Goal: Task Accomplishment & Management: Manage account settings

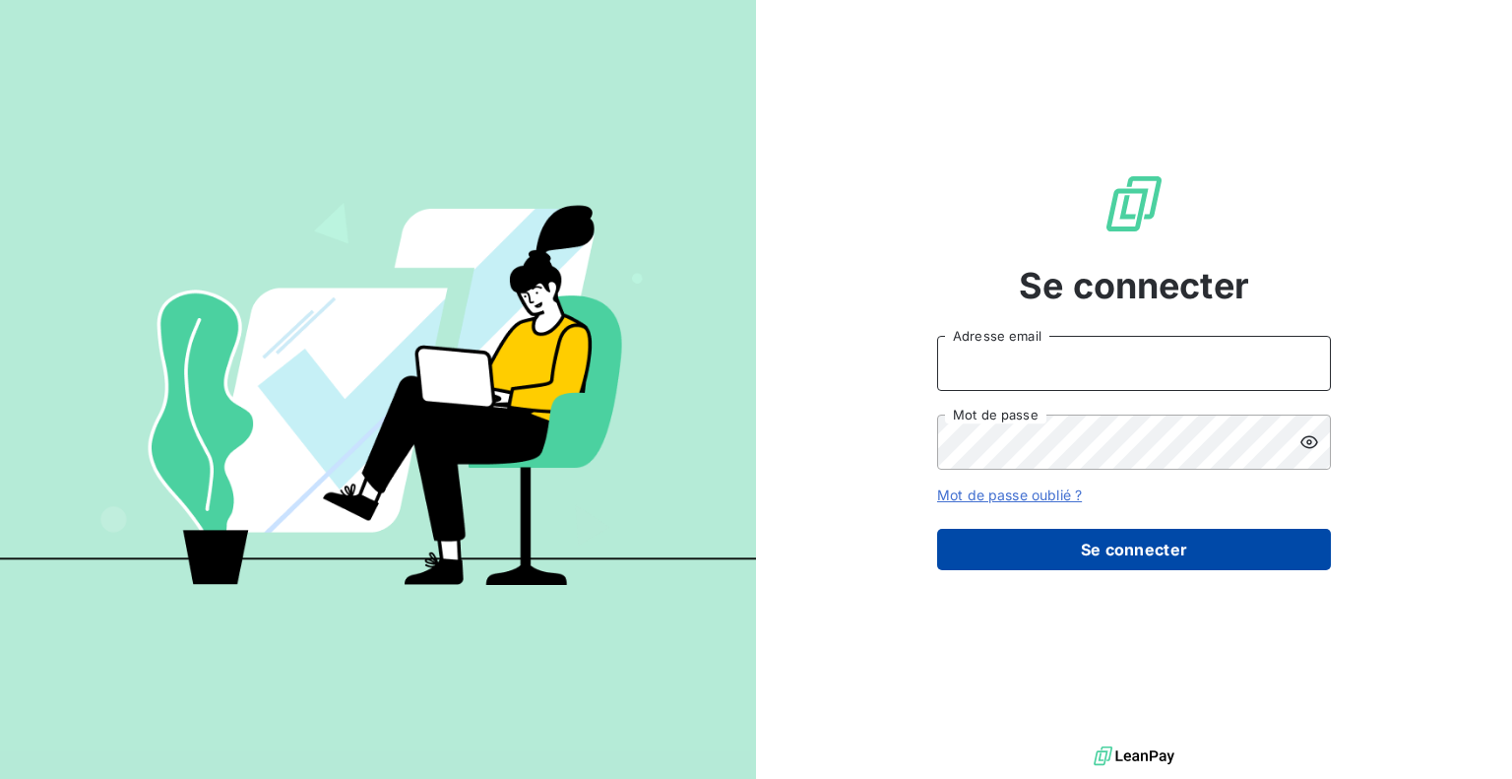
type input "[EMAIL_ADDRESS][DOMAIN_NAME]"
click at [986, 565] on button "Se connecter" at bounding box center [1134, 549] width 394 height 41
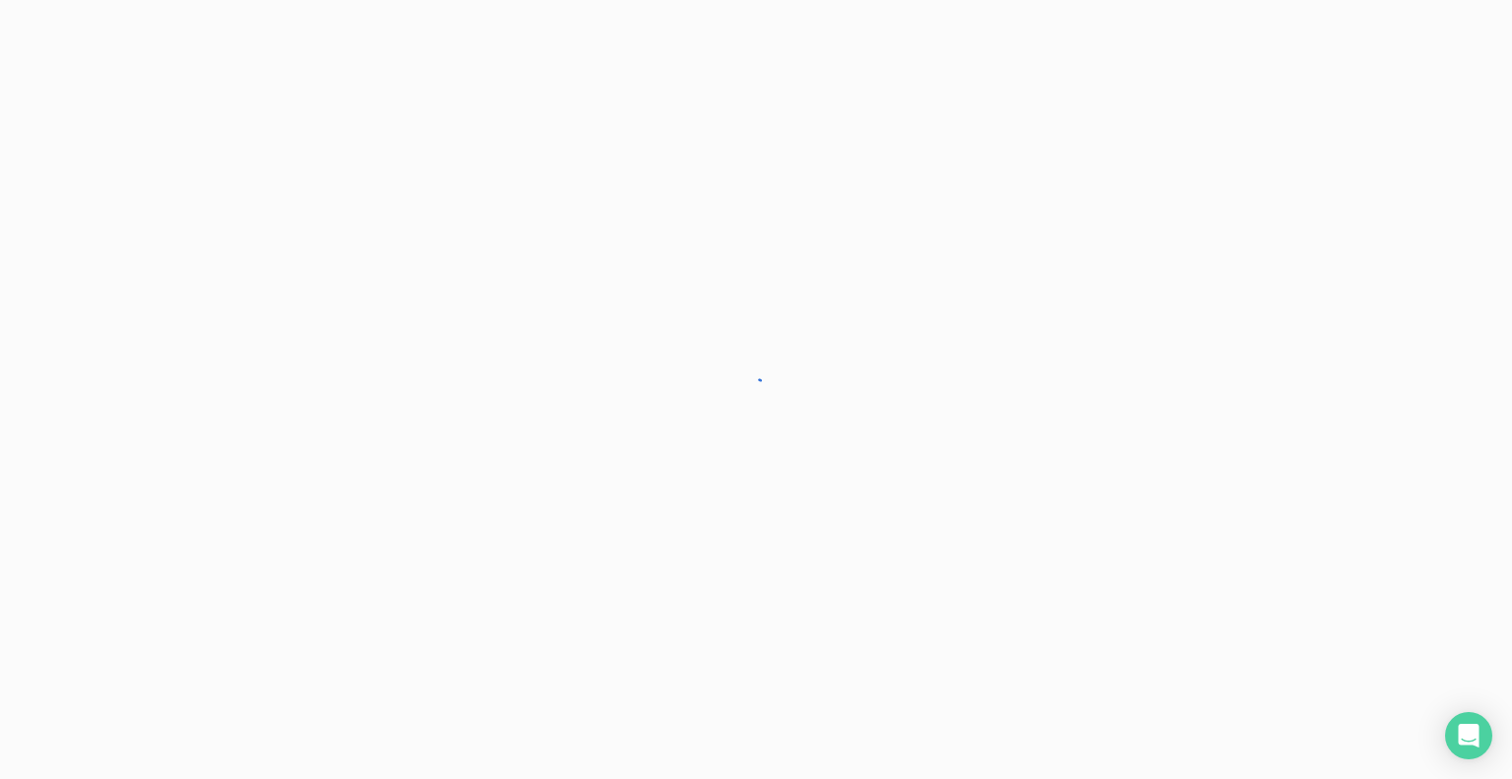
click at [997, 546] on div at bounding box center [756, 389] width 1512 height 779
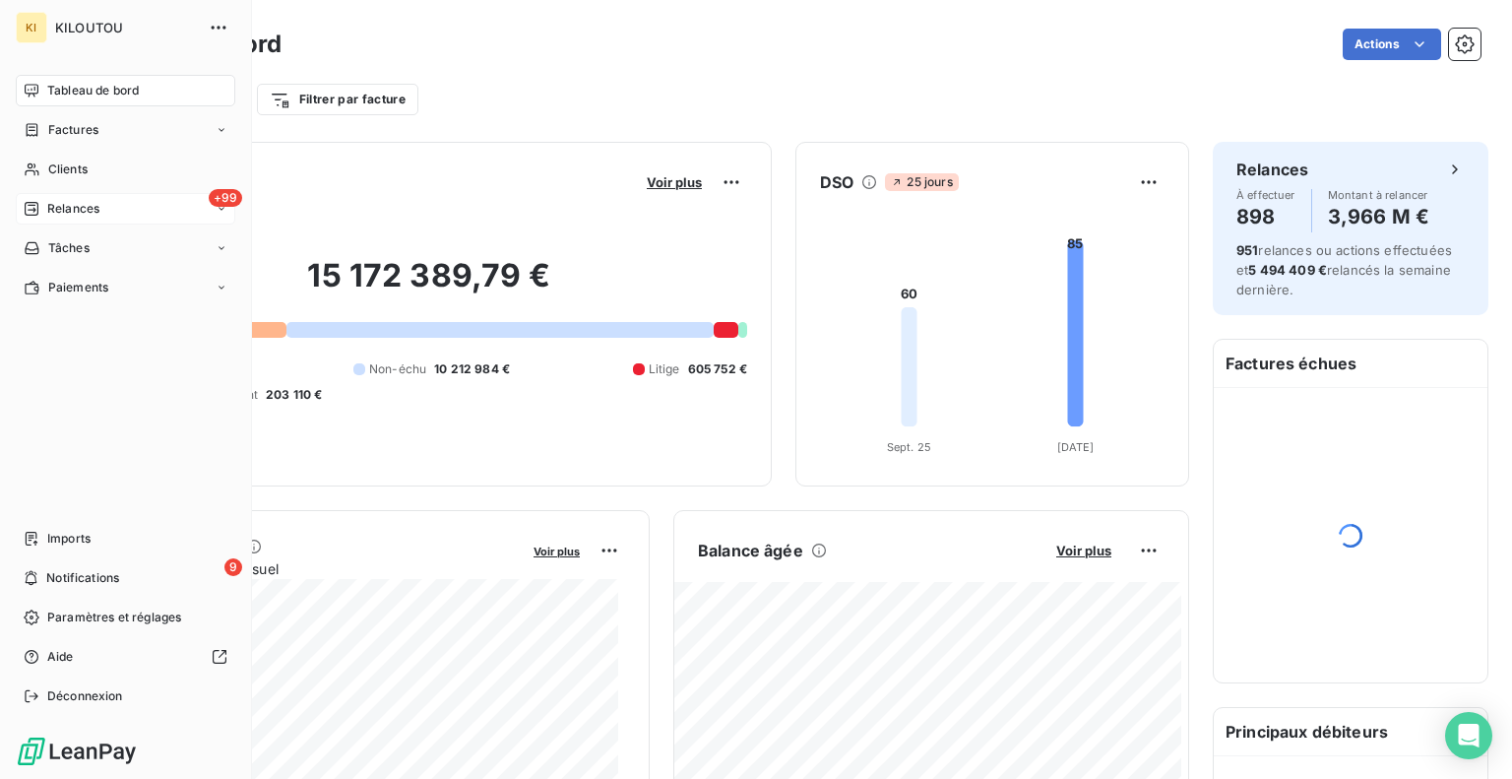
click at [73, 204] on span "Relances" at bounding box center [73, 209] width 52 height 18
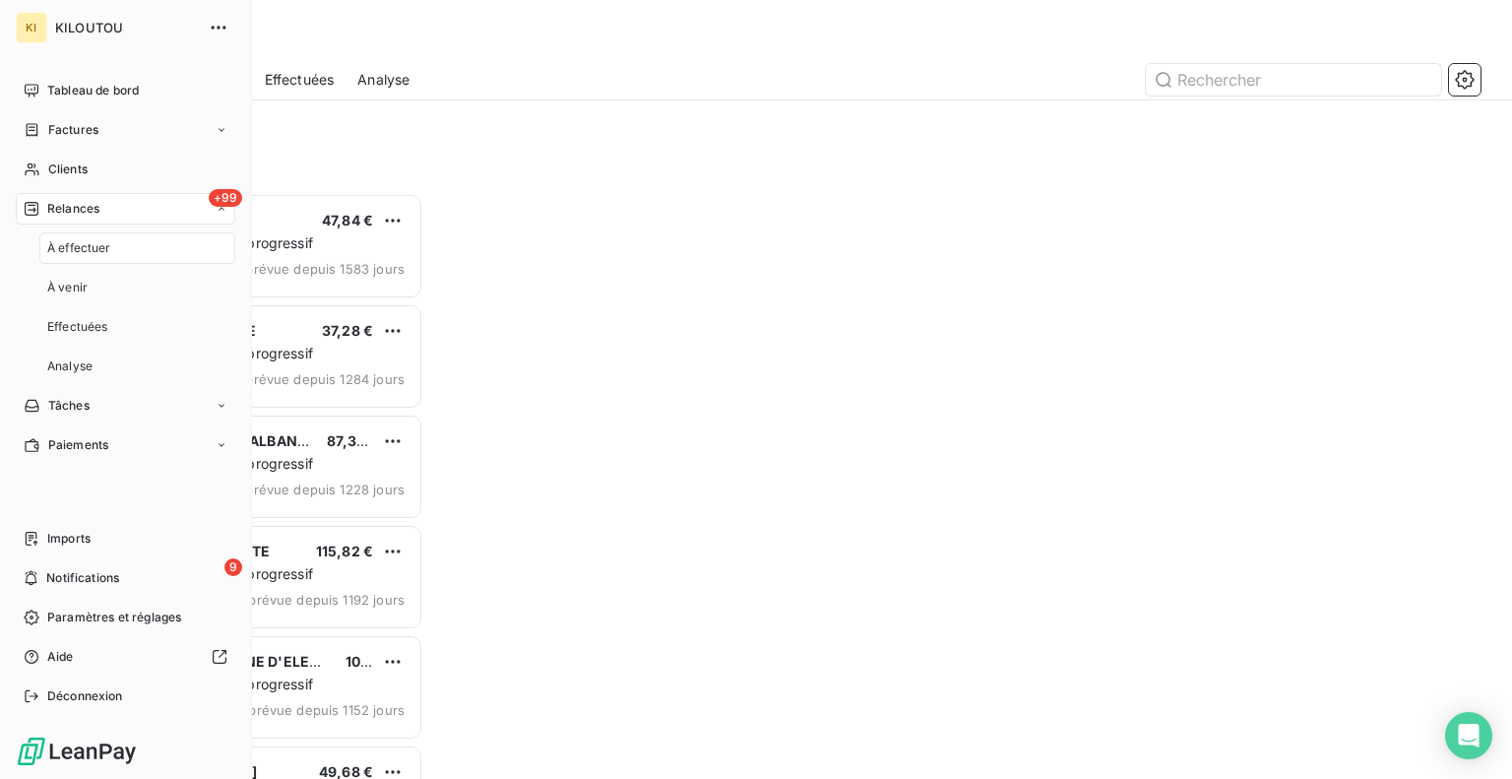
click at [68, 257] on div "À effectuer" at bounding box center [137, 247] width 196 height 31
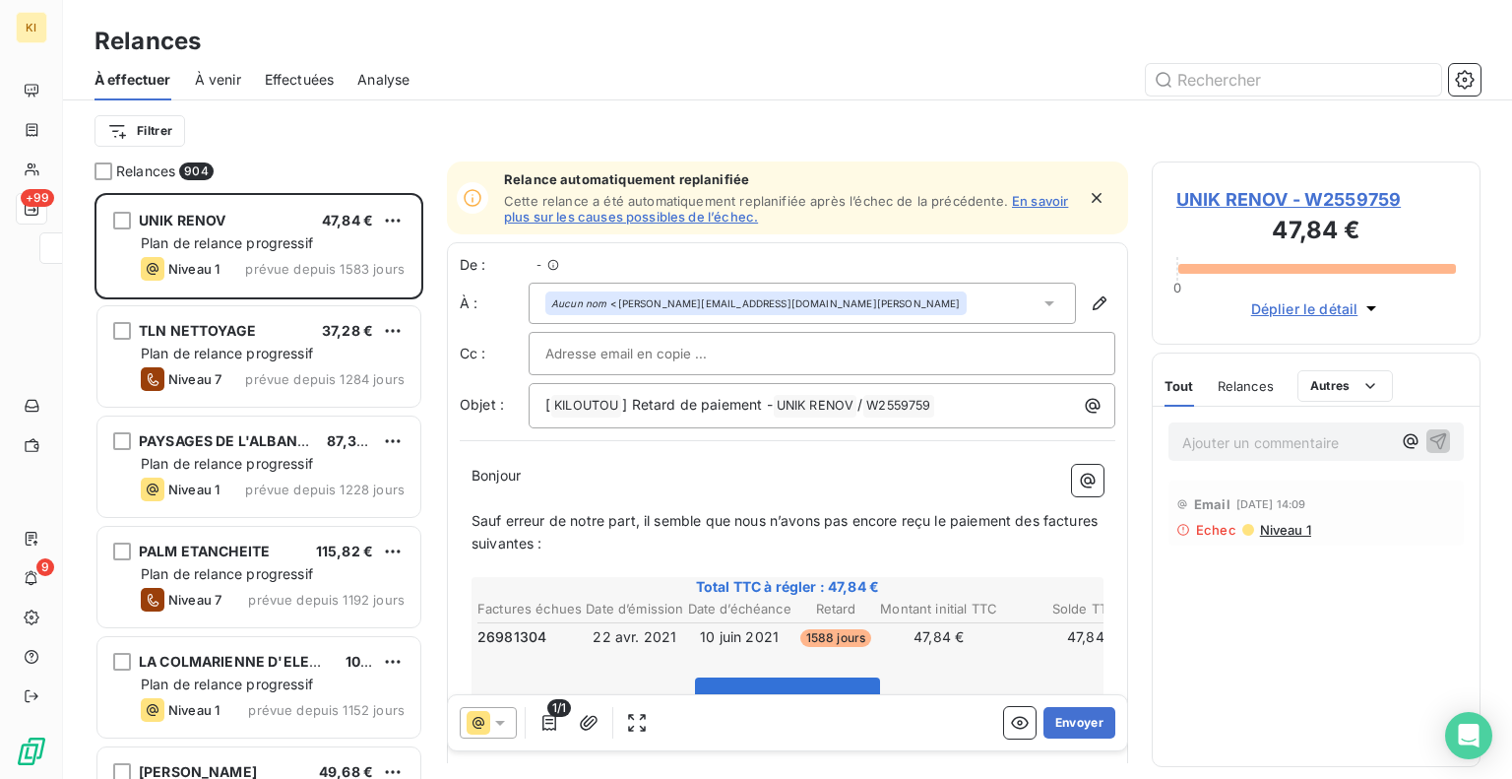
scroll to position [571, 313]
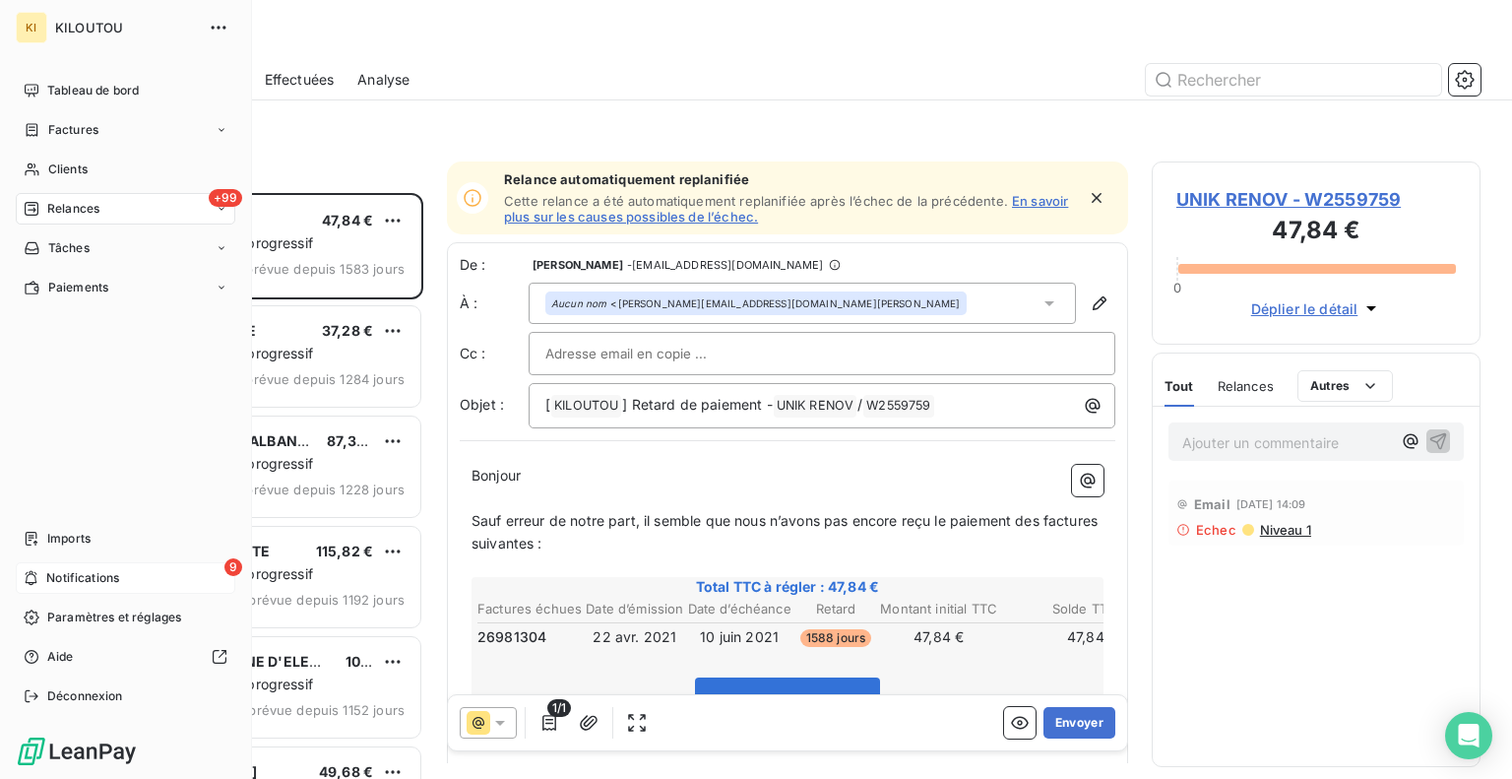
click at [31, 575] on icon at bounding box center [31, 578] width 15 height 16
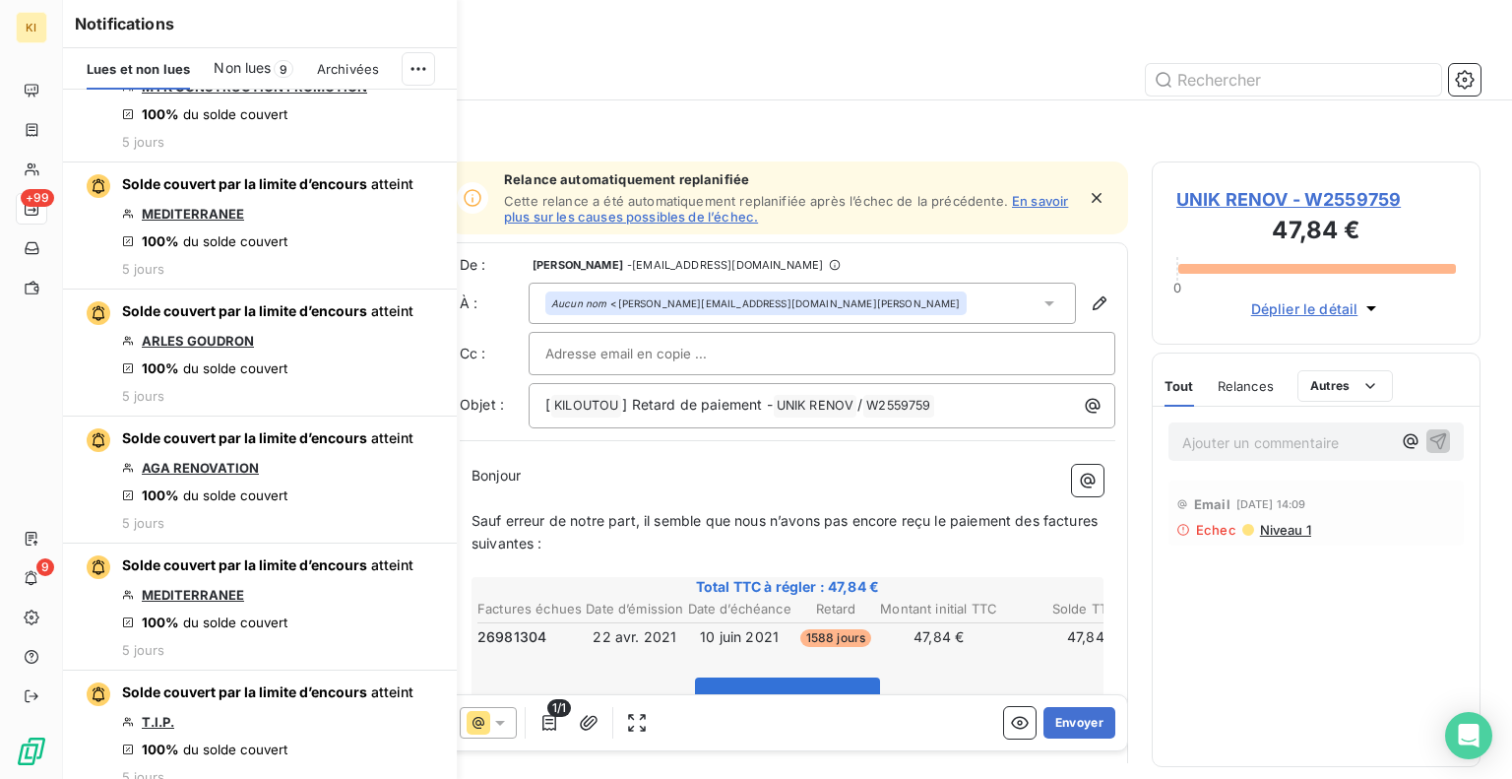
scroll to position [2794, 0]
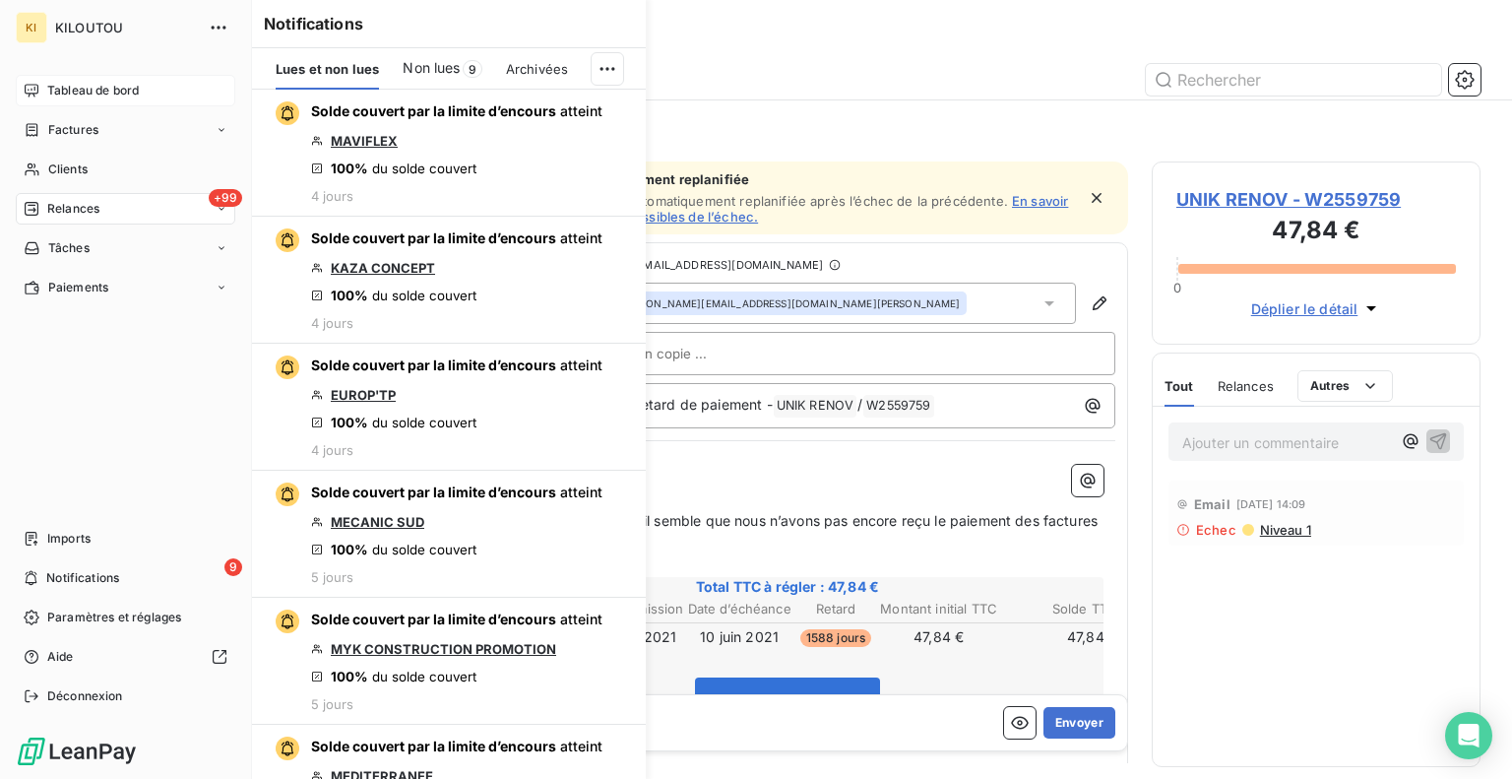
click at [87, 94] on span "Tableau de bord" at bounding box center [93, 91] width 92 height 18
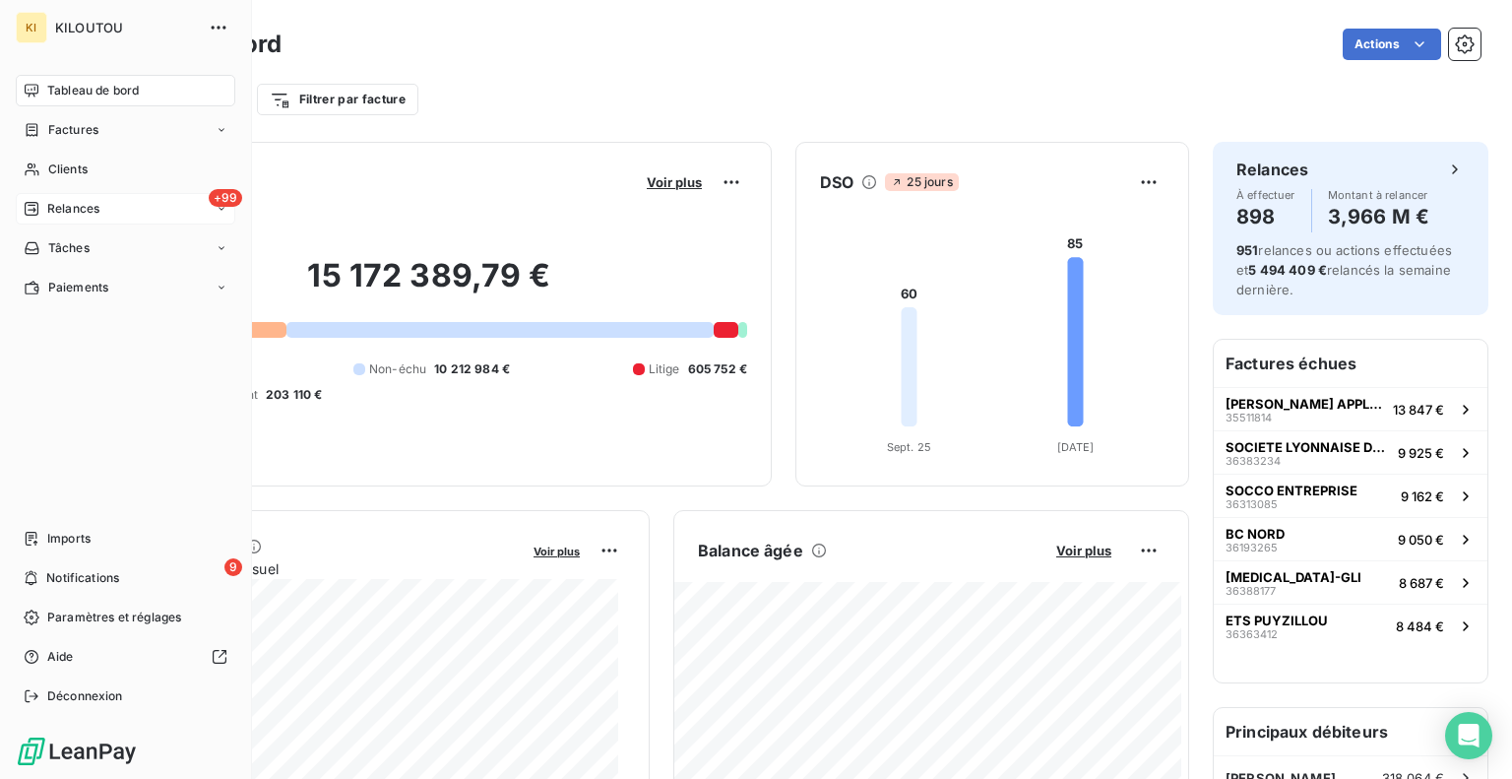
click at [76, 216] on span "Relances" at bounding box center [73, 209] width 52 height 18
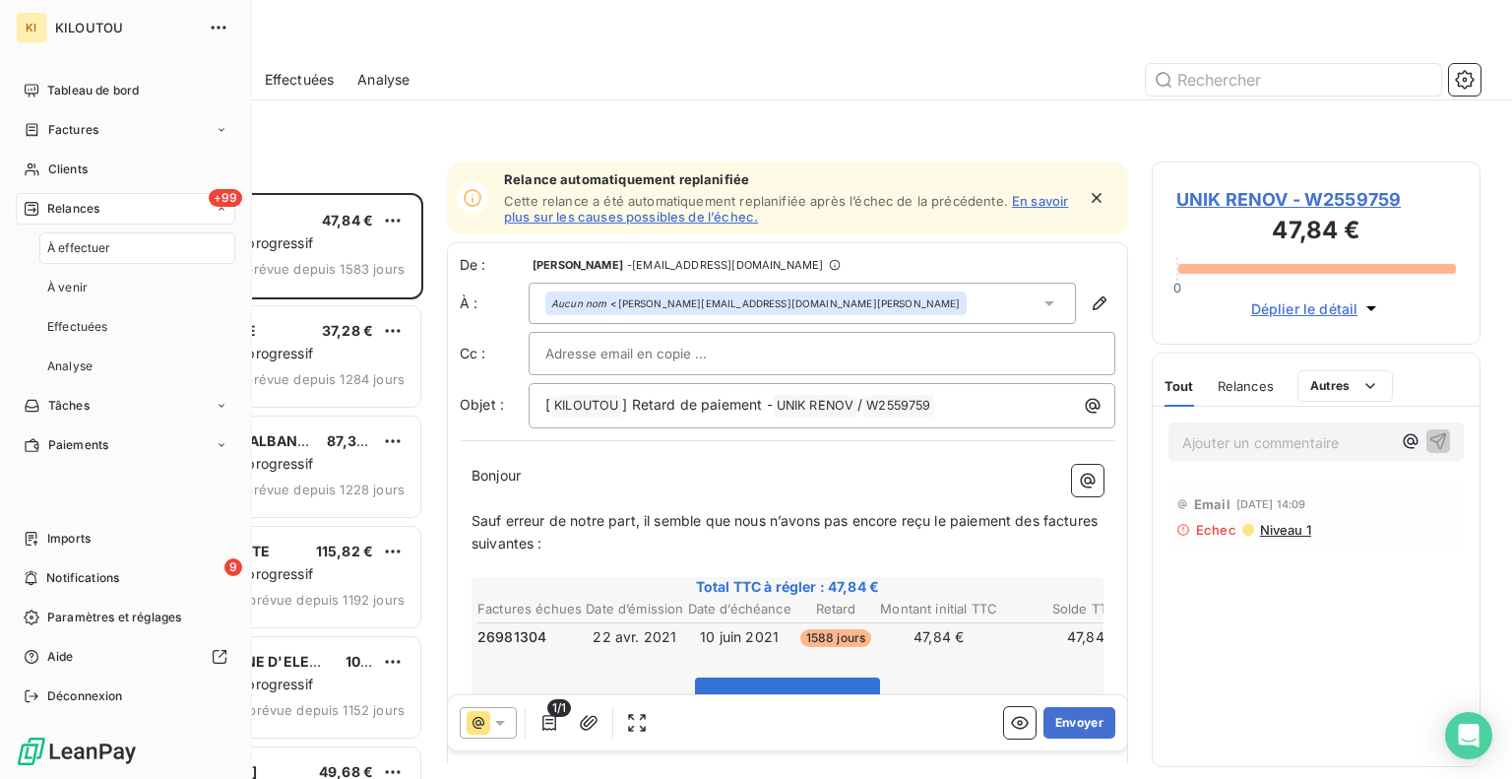
scroll to position [571, 313]
click at [76, 216] on span "Relances" at bounding box center [73, 209] width 52 height 18
click at [82, 92] on span "Tableau de bord" at bounding box center [93, 91] width 92 height 18
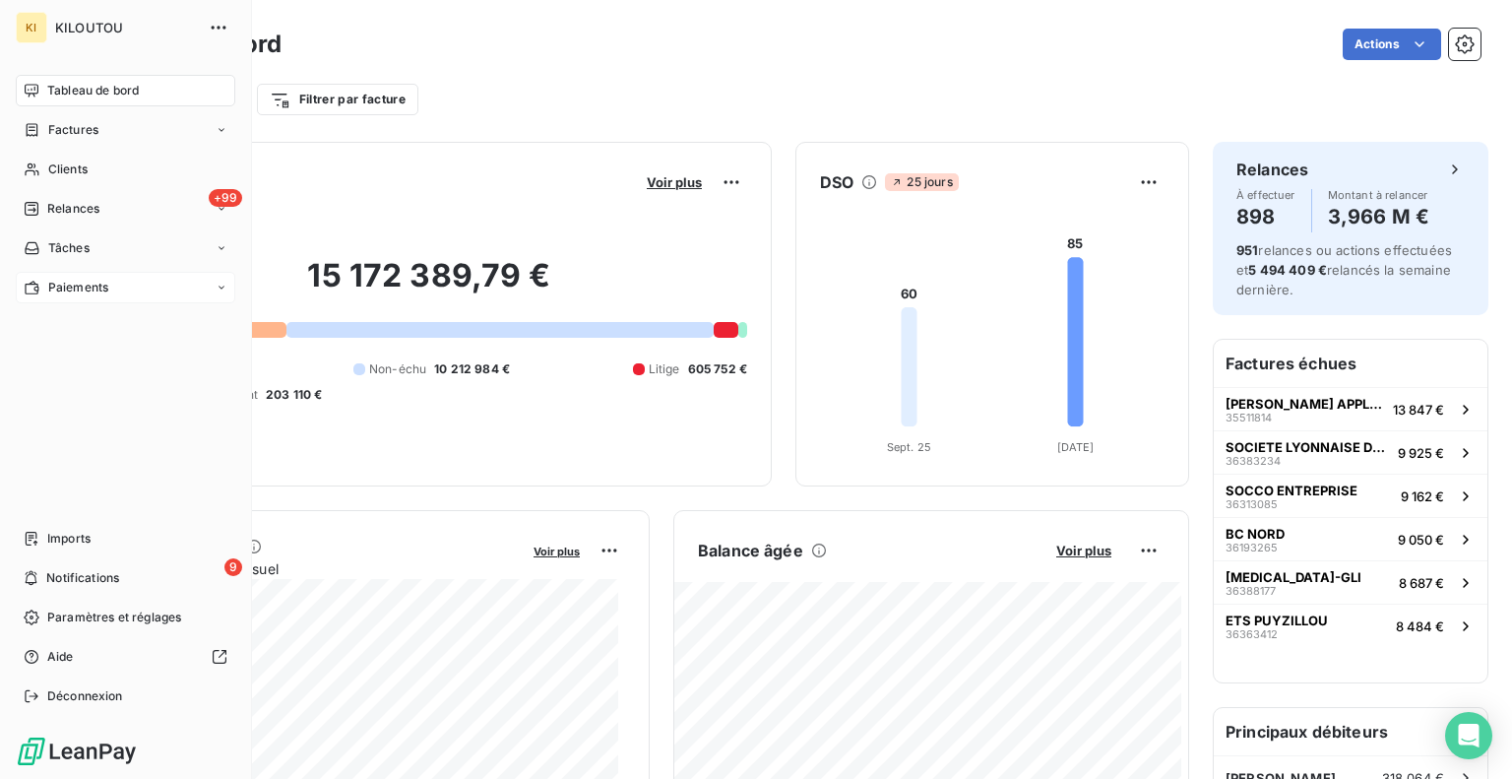
click at [59, 279] on span "Paiements" at bounding box center [78, 288] width 60 height 18
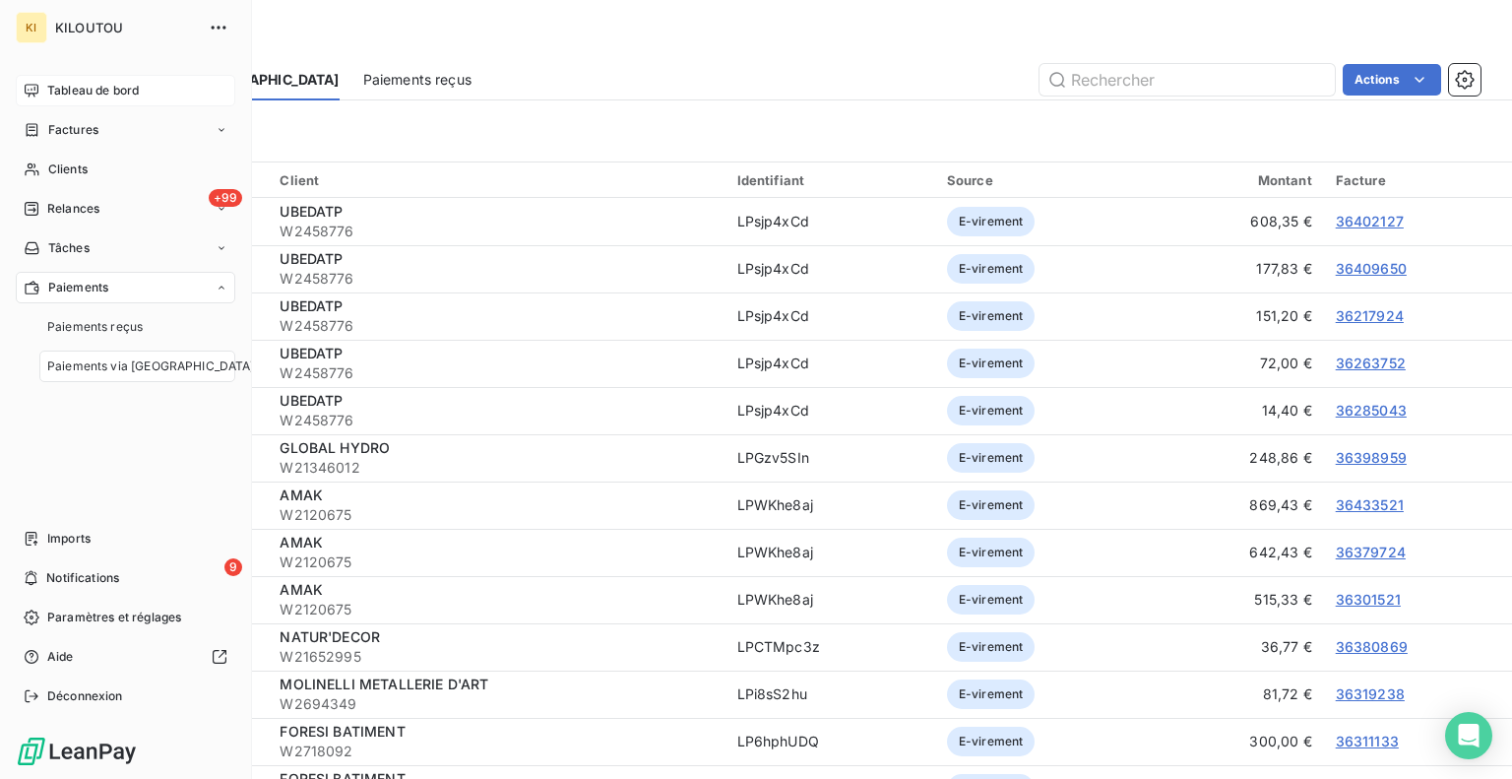
click at [81, 360] on span "Paiements via [GEOGRAPHIC_DATA]" at bounding box center [151, 366] width 208 height 18
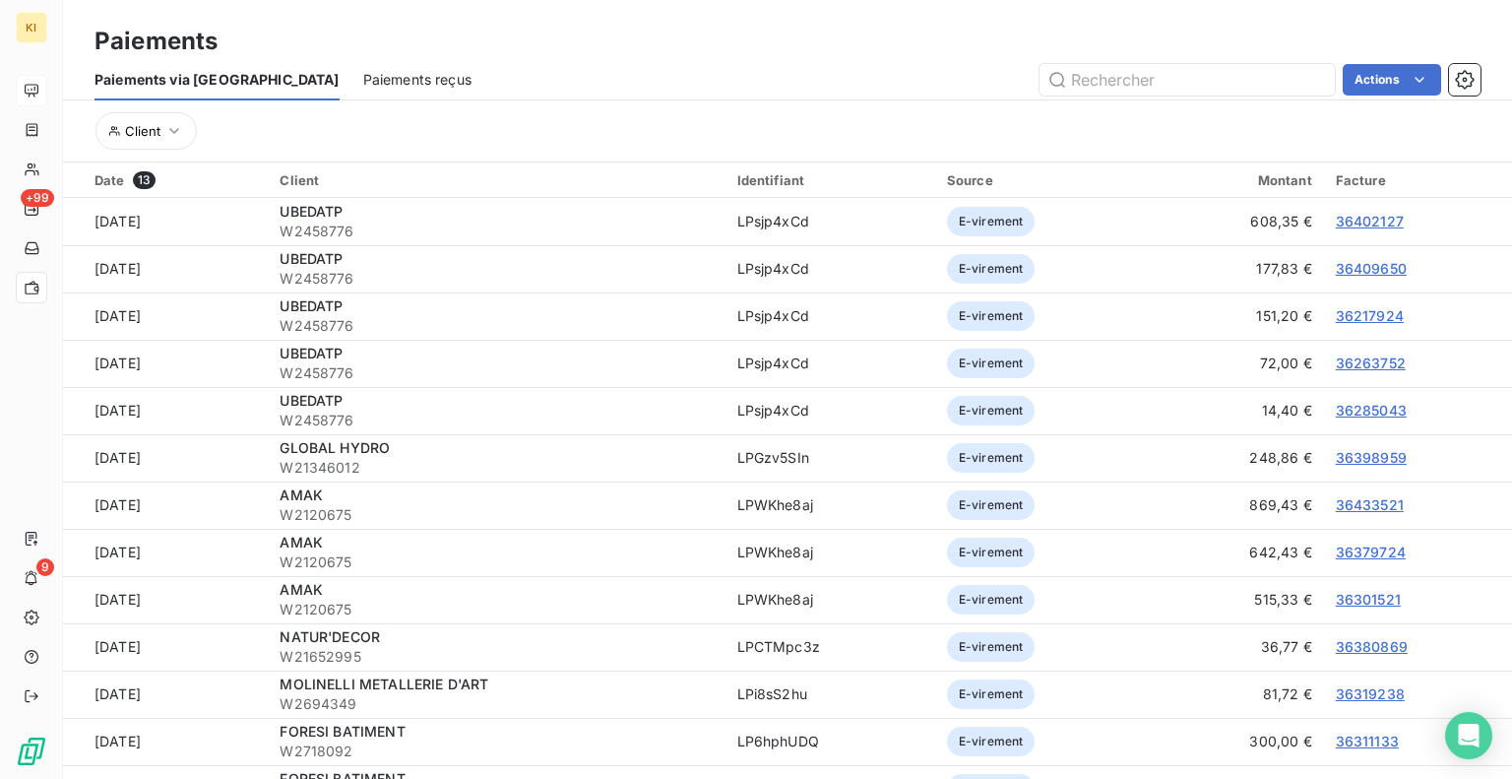
click at [363, 82] on span "Paiements reçus" at bounding box center [417, 80] width 108 height 20
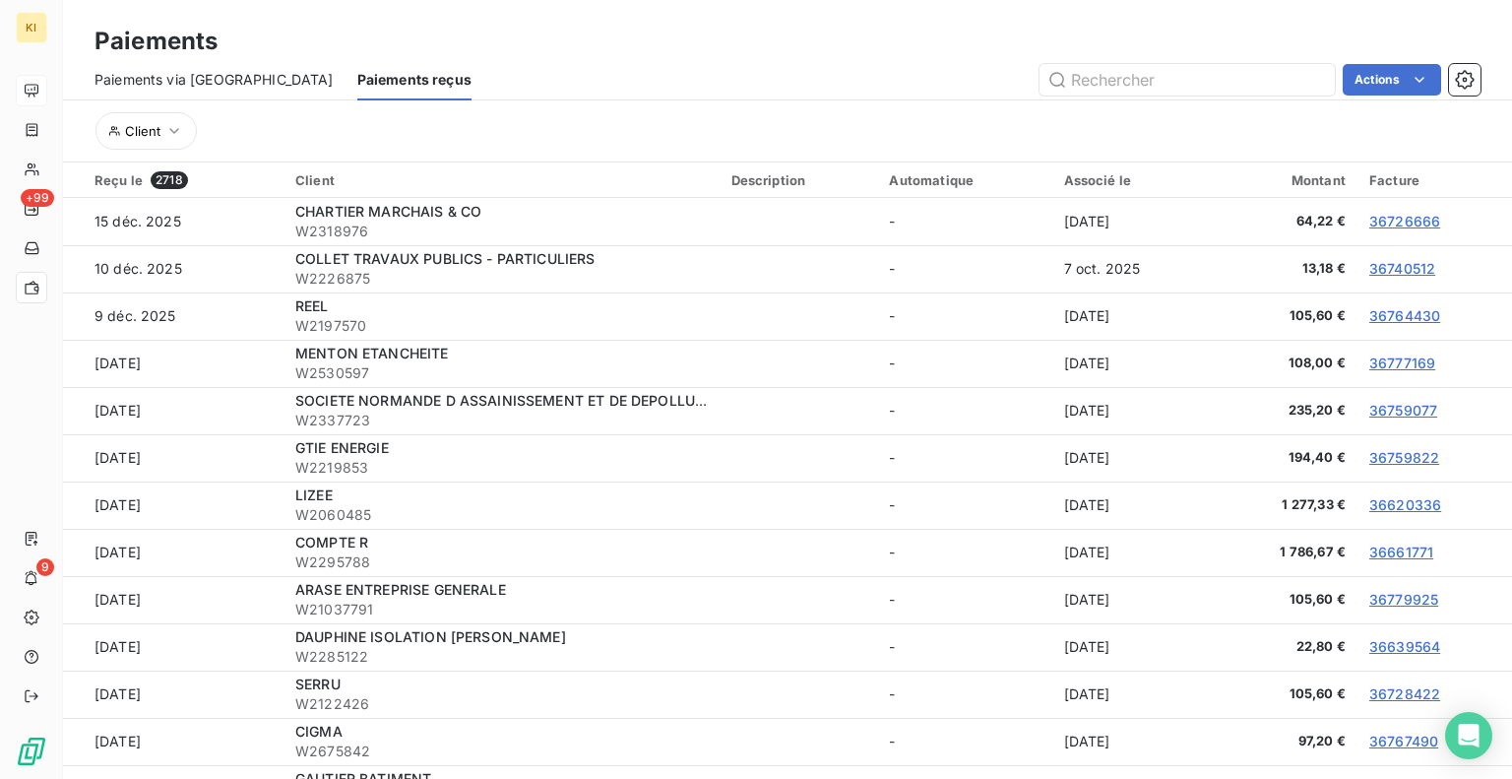
click at [194, 82] on span "Paiements via [GEOGRAPHIC_DATA]" at bounding box center [213, 80] width 239 height 20
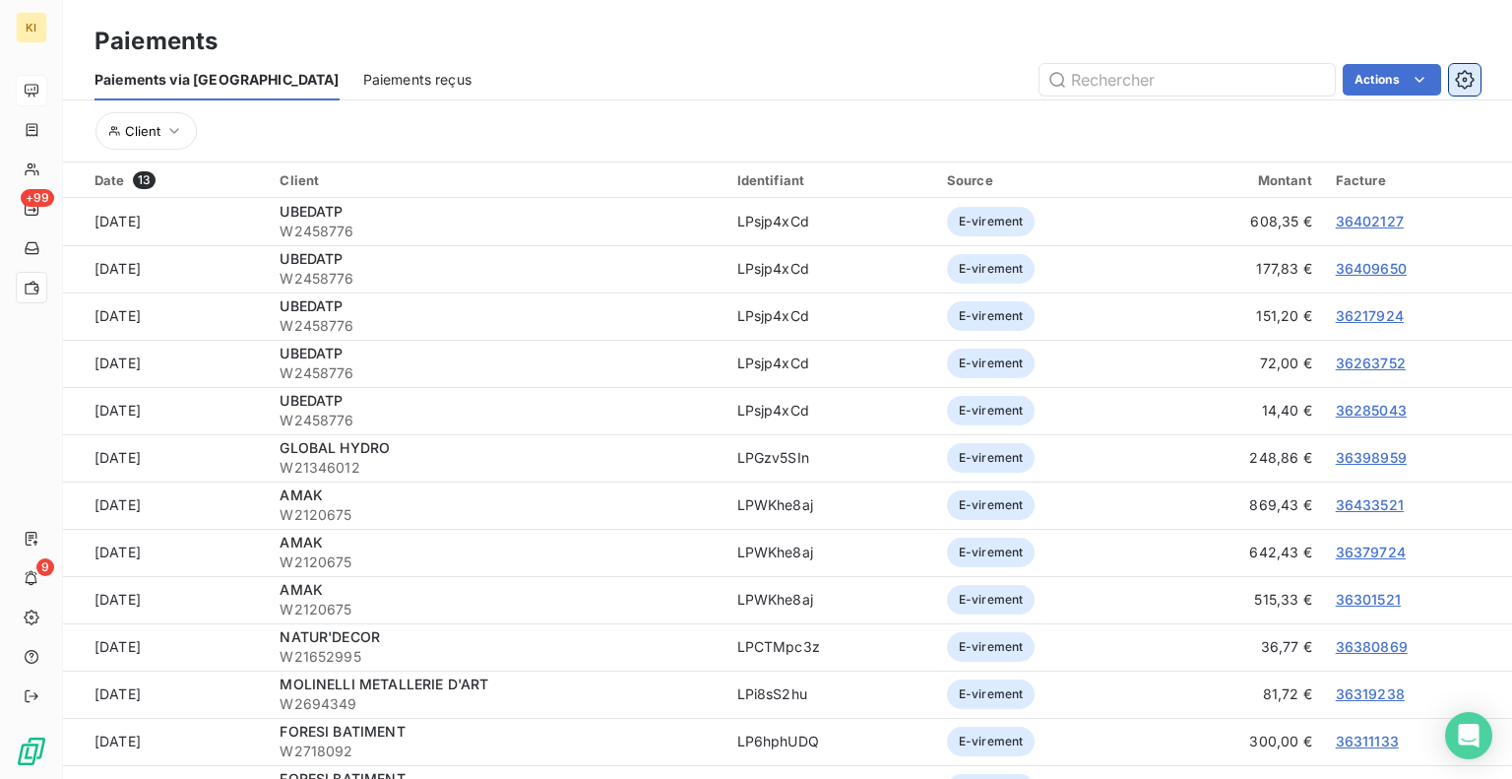
click at [1459, 82] on icon "button" at bounding box center [1464, 79] width 19 height 19
click at [1394, 82] on html "KI +99 9 Paiements Paiements via le Portail Paiements reçus Actions Exporter le…" at bounding box center [756, 389] width 1512 height 779
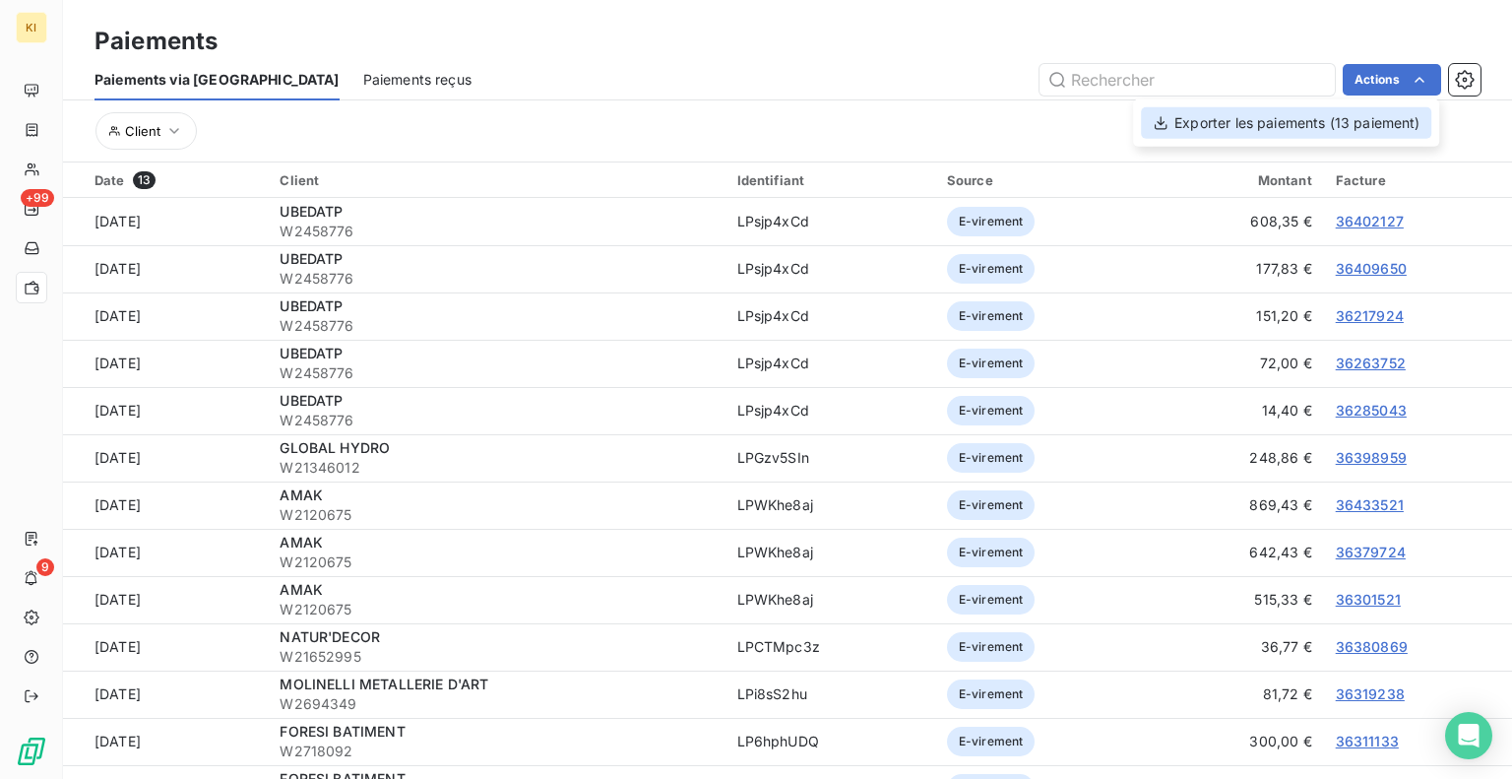
click at [1233, 135] on div "Exporter les paiements (13 paiement)" at bounding box center [1286, 122] width 290 height 31
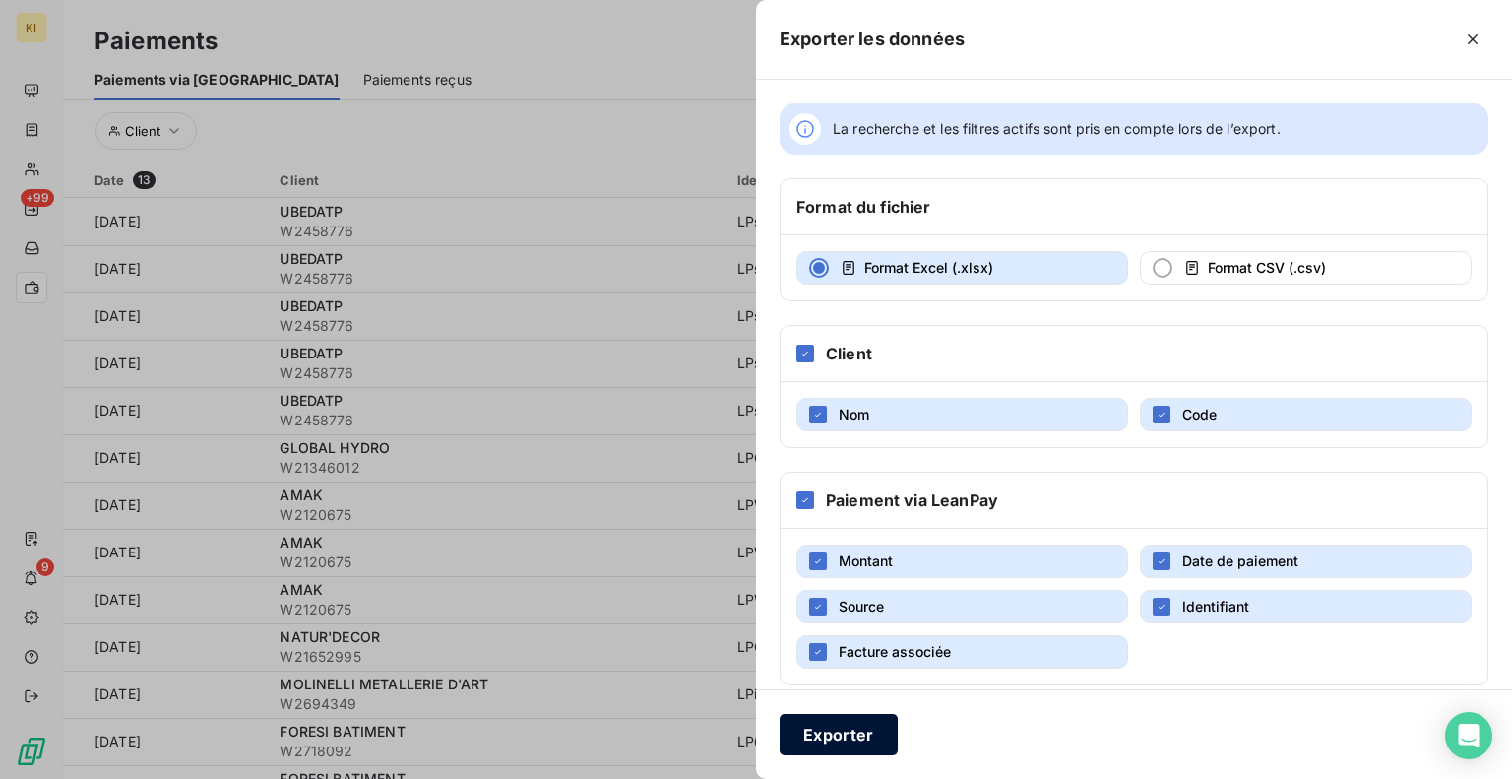
click at [847, 739] on button "Exporter" at bounding box center [839, 734] width 118 height 41
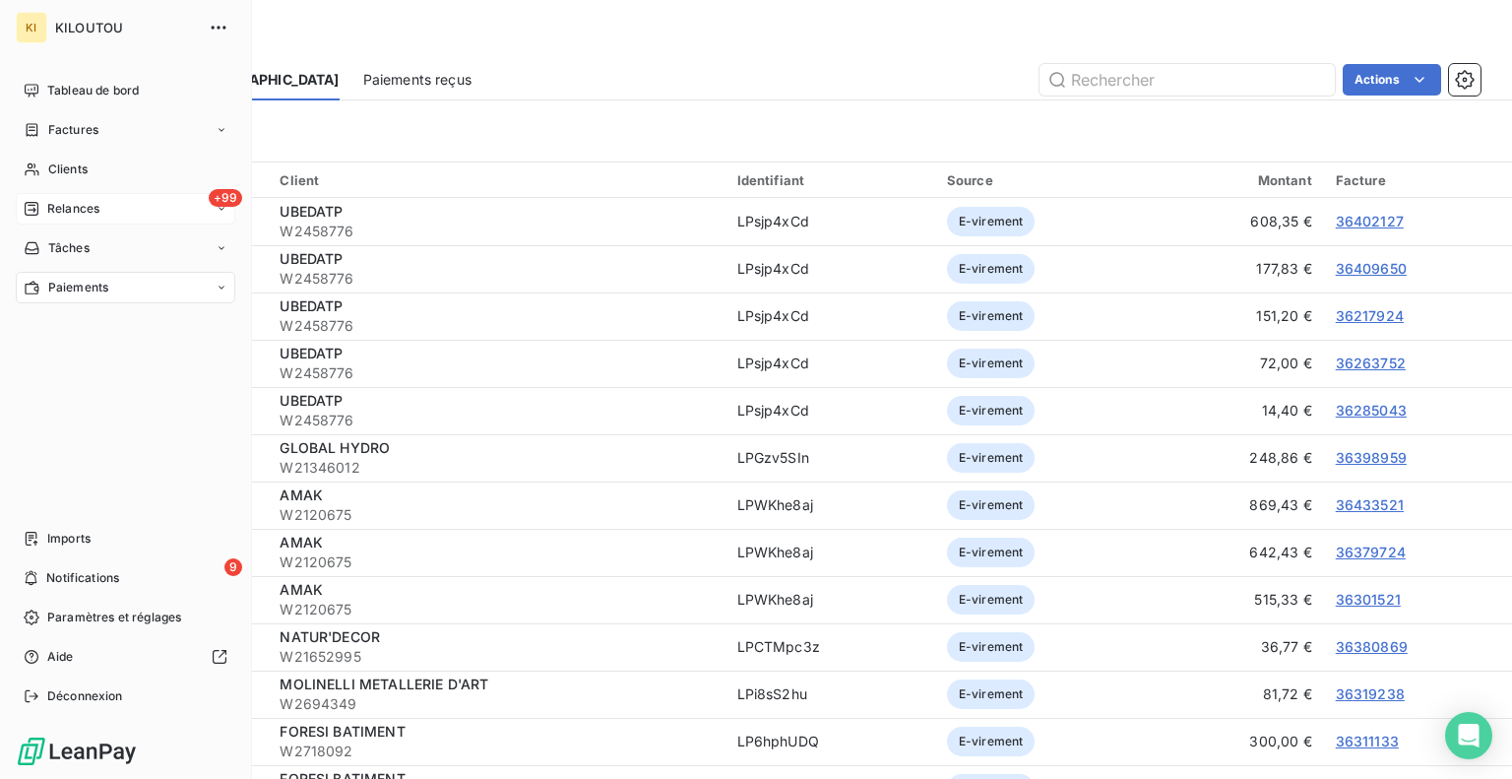
click at [31, 211] on icon at bounding box center [32, 209] width 16 height 16
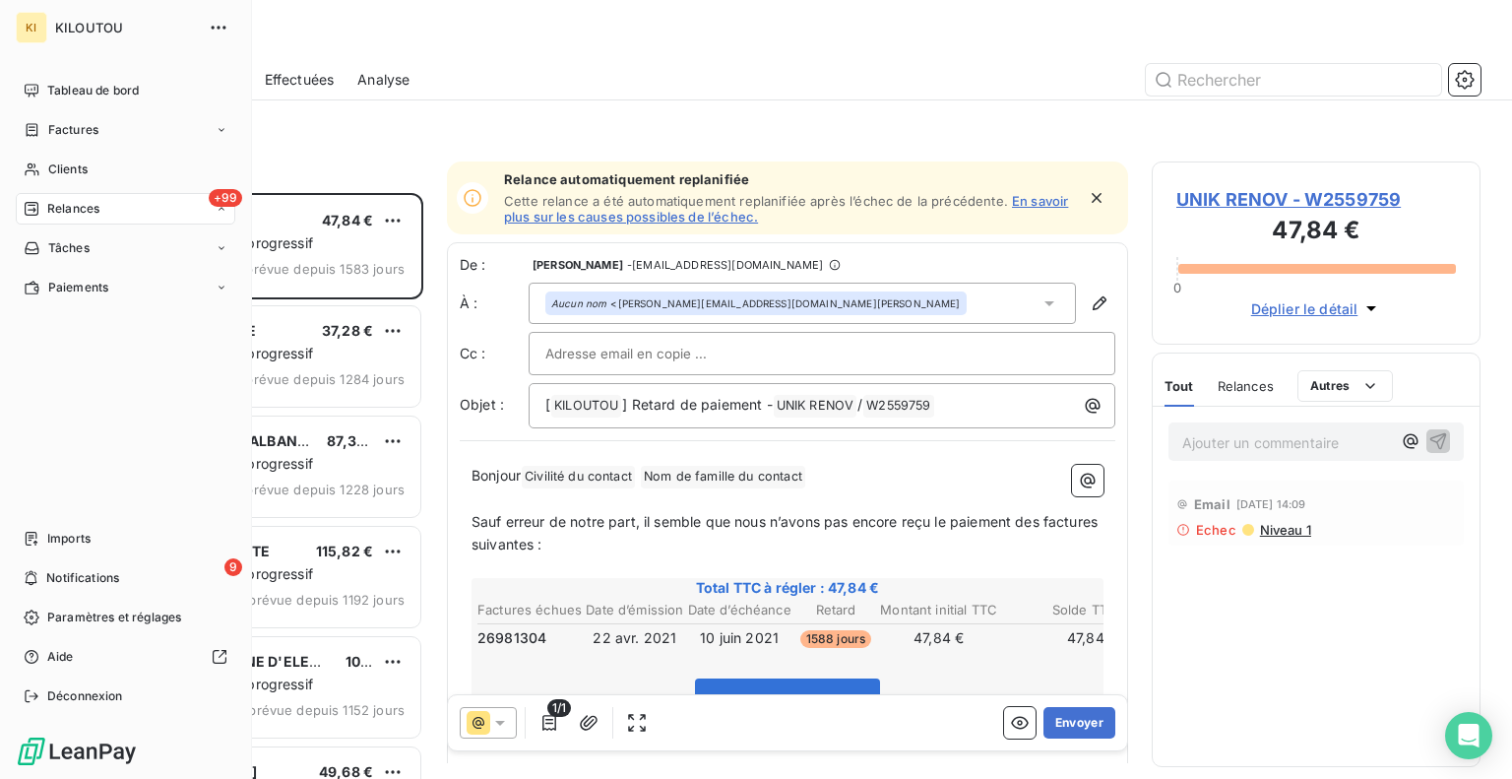
scroll to position [571, 313]
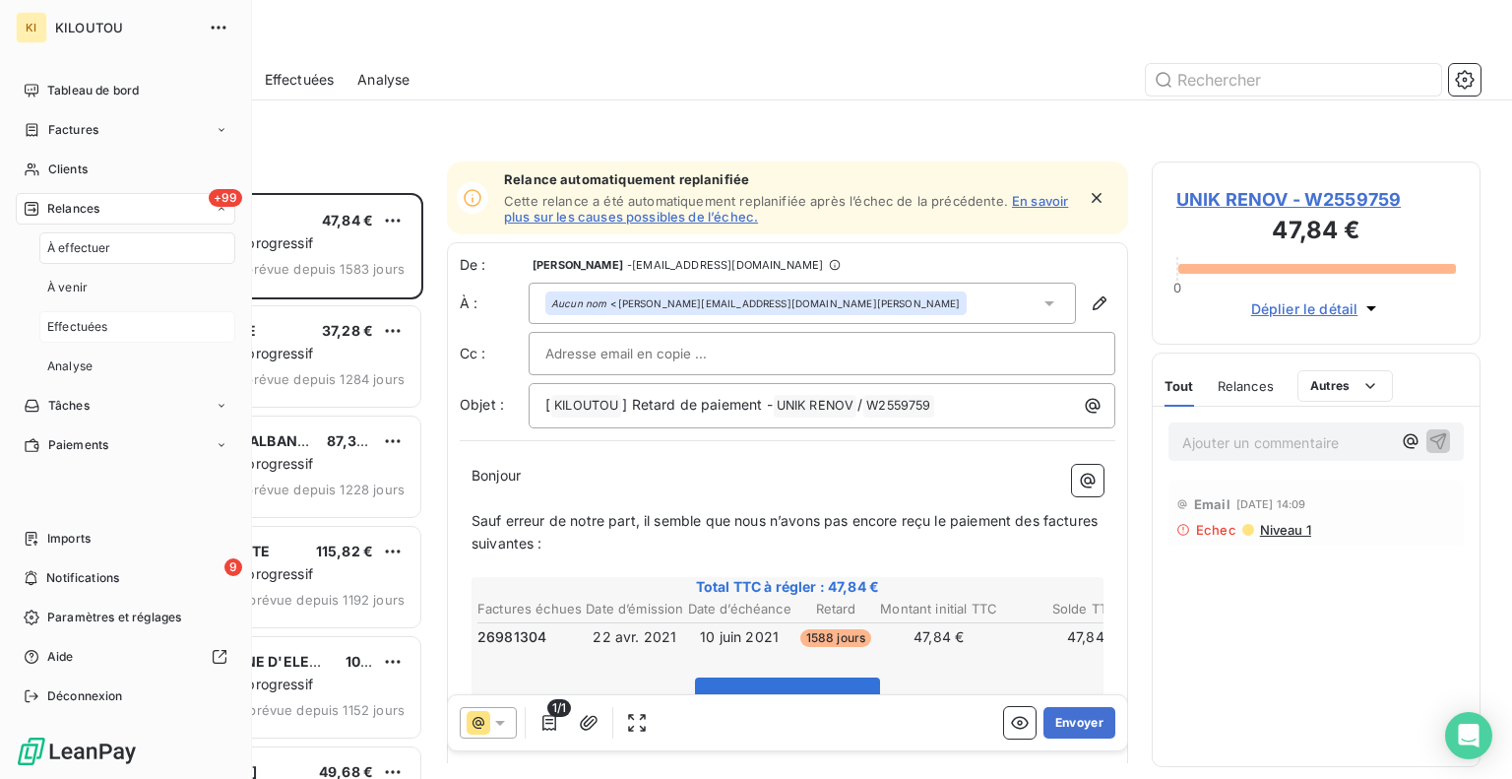
click at [65, 322] on span "Effectuées" at bounding box center [77, 327] width 61 height 18
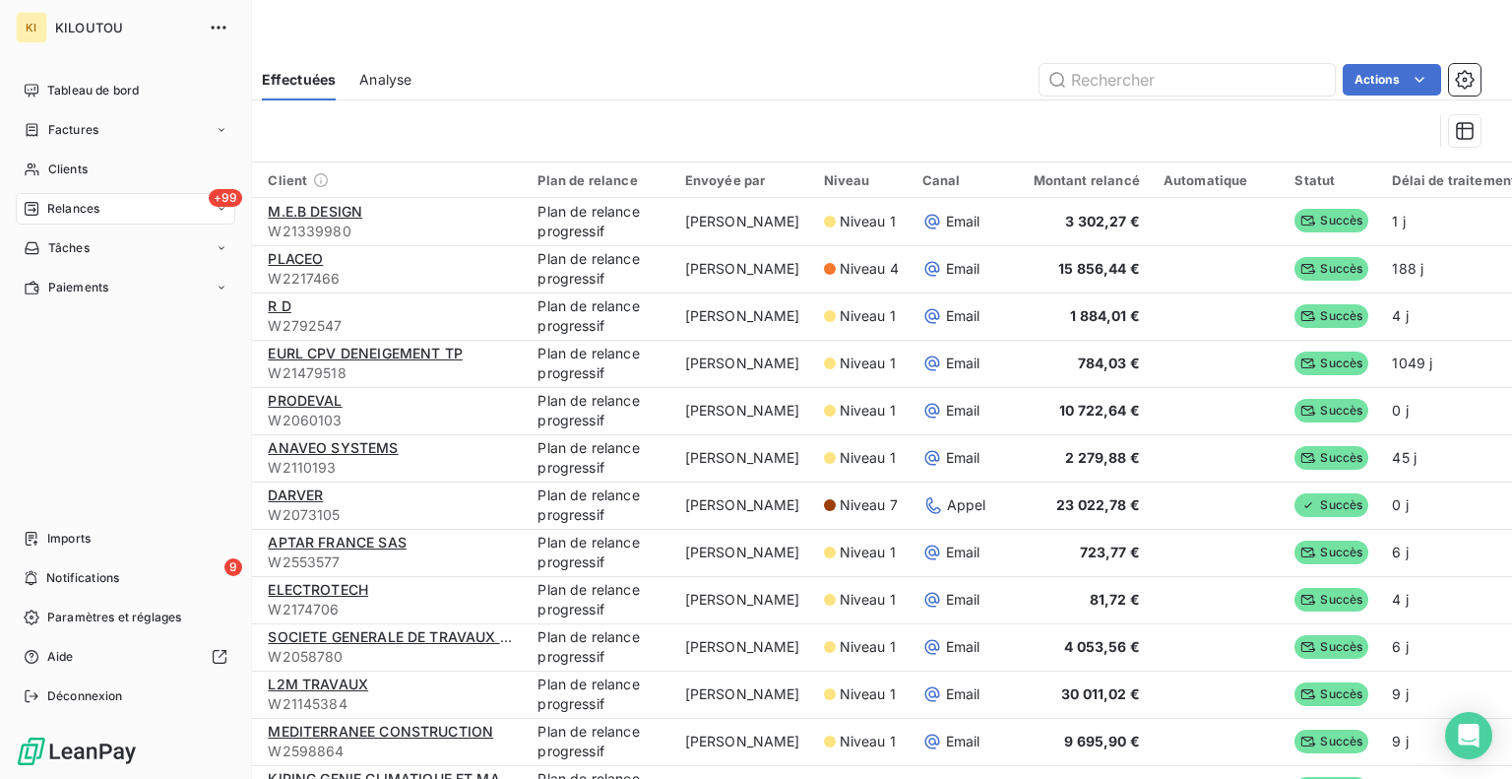
click at [52, 214] on span "Relances" at bounding box center [73, 209] width 52 height 18
click at [70, 257] on div "À effectuer" at bounding box center [137, 247] width 196 height 31
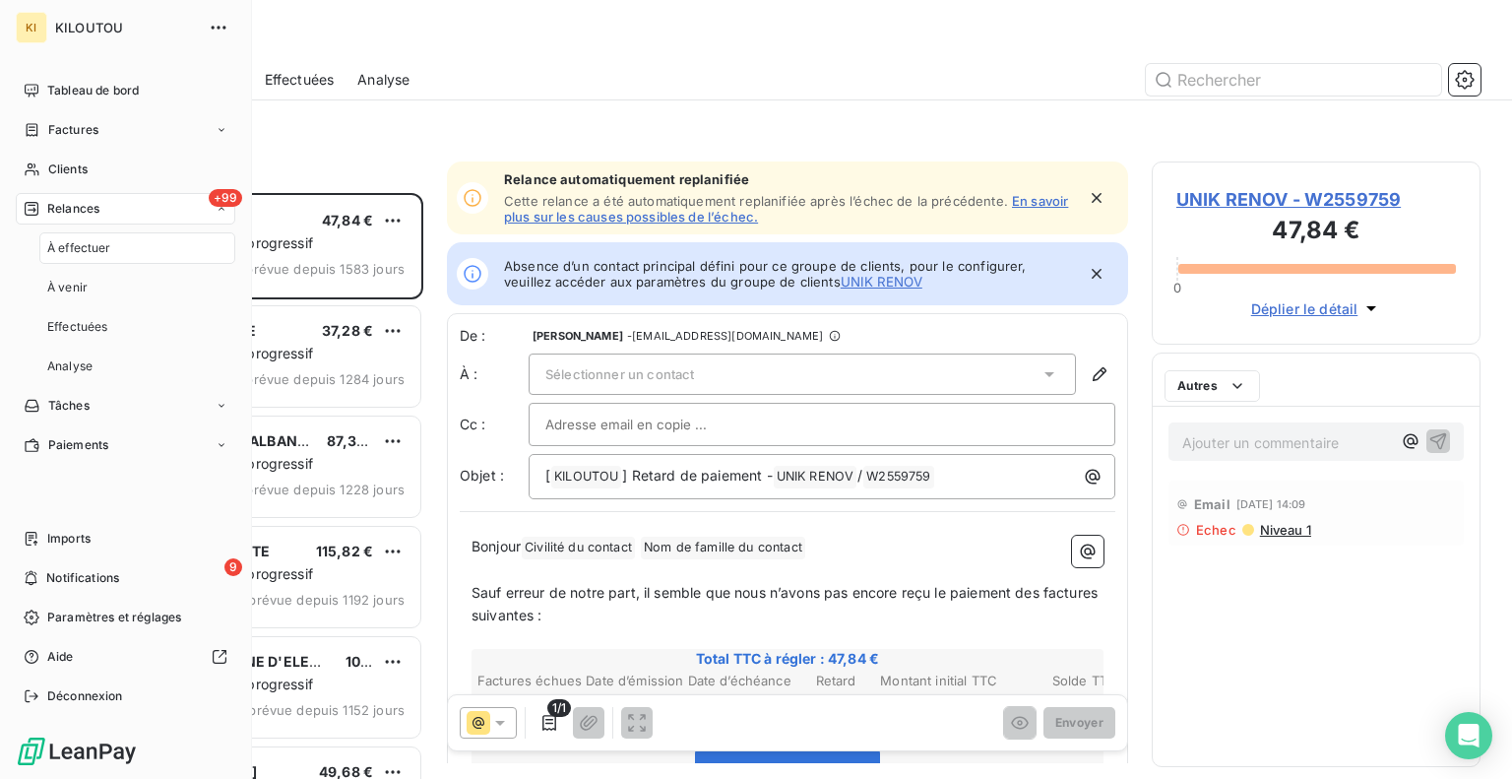
scroll to position [571, 313]
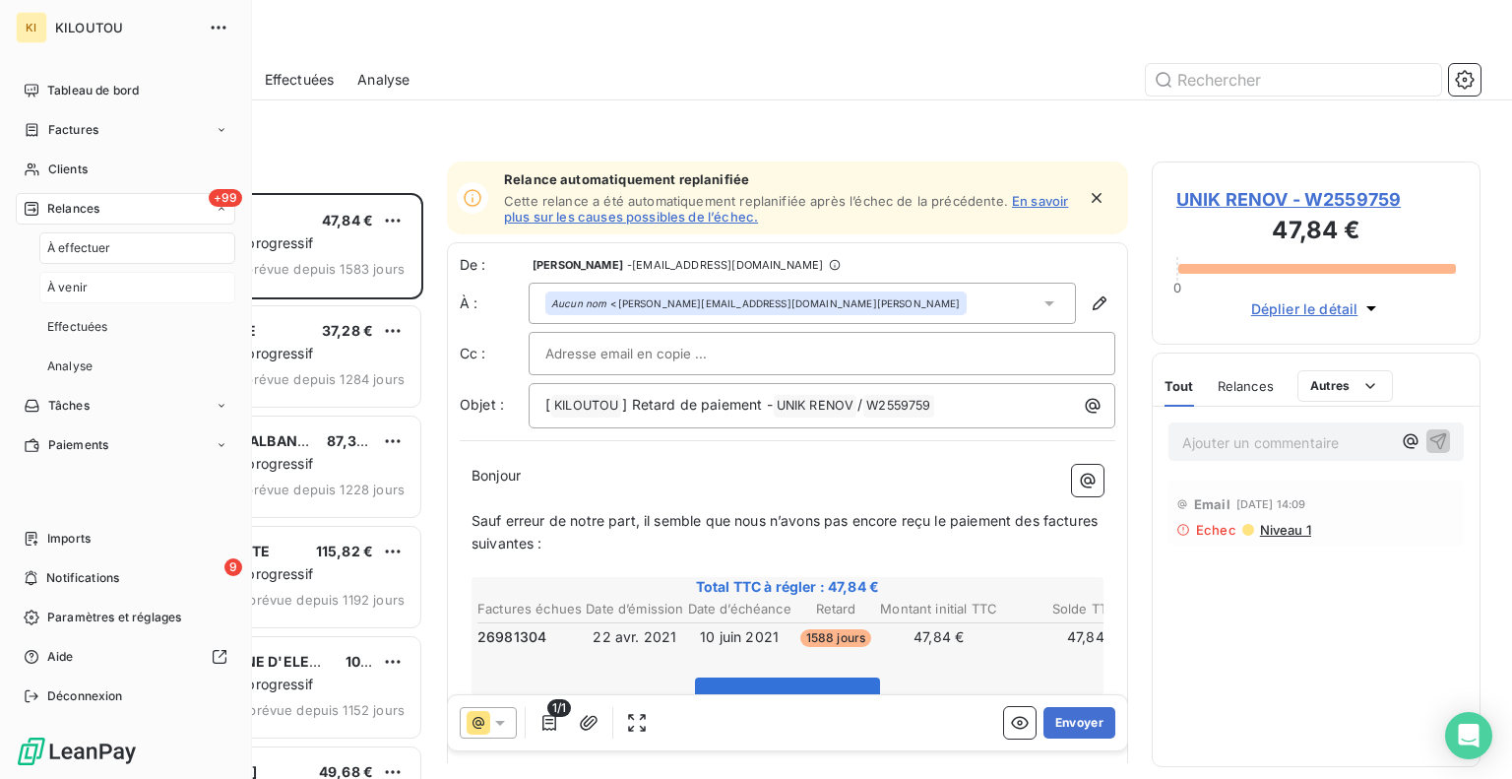
click at [79, 285] on span "À venir" at bounding box center [67, 288] width 40 height 18
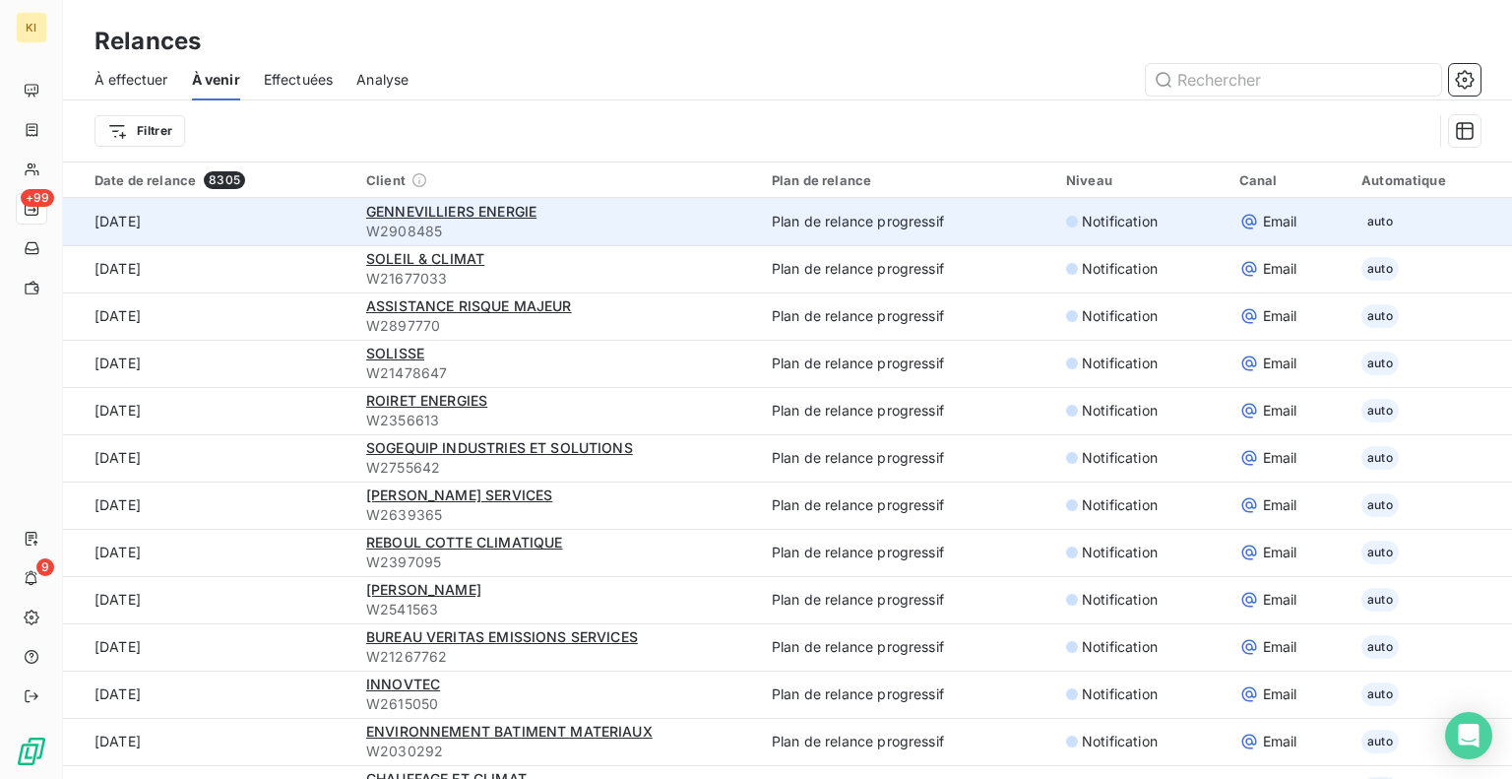
click at [806, 224] on td "Plan de relance progressif" at bounding box center [907, 221] width 294 height 47
click at [1103, 223] on span "Notification" at bounding box center [1120, 222] width 76 height 20
click at [1361, 217] on span "auto" at bounding box center [1379, 222] width 37 height 24
click at [159, 221] on td "[DATE]" at bounding box center [208, 221] width 291 height 47
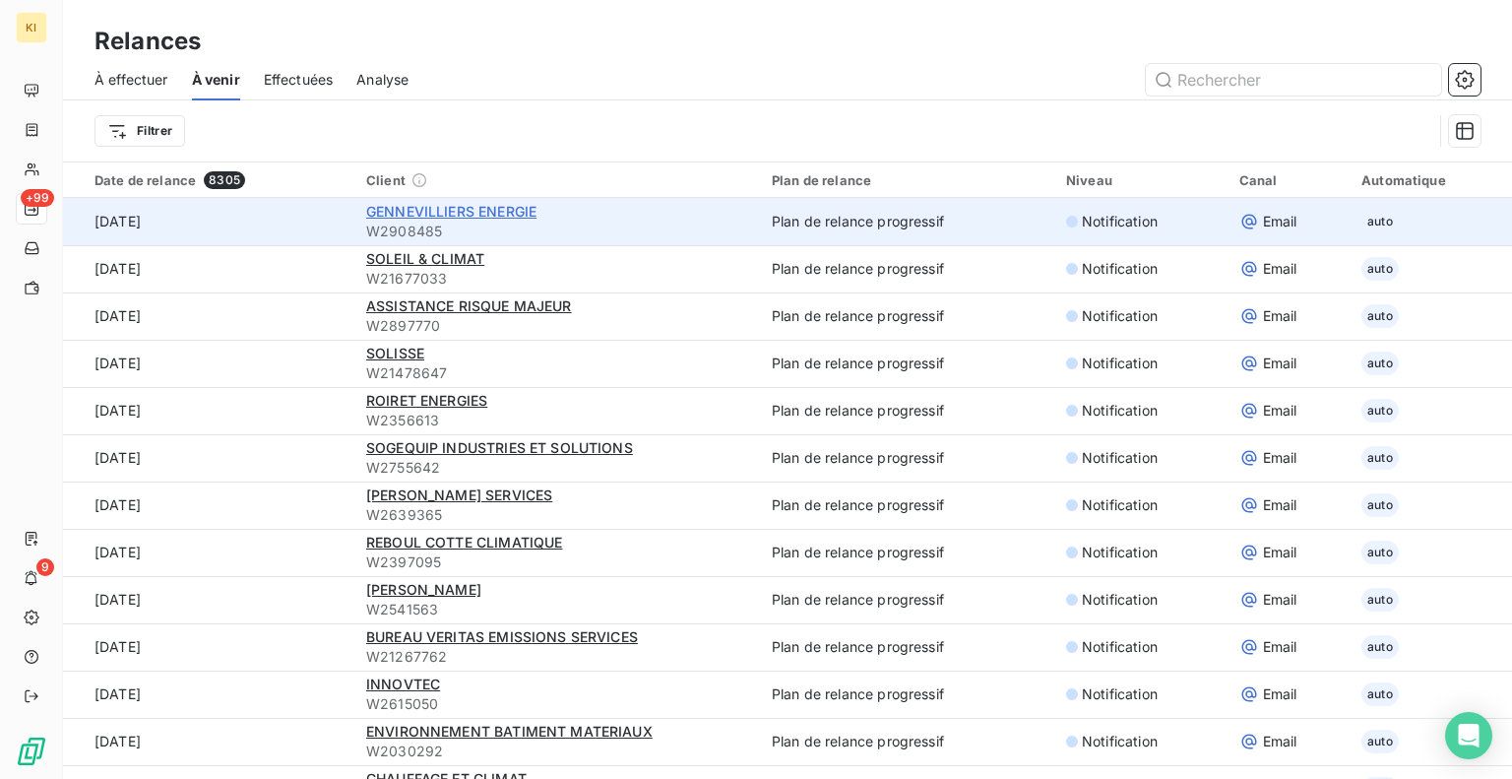
click at [465, 220] on span "GENNEVILLIERS ENERGIE" at bounding box center [451, 211] width 170 height 17
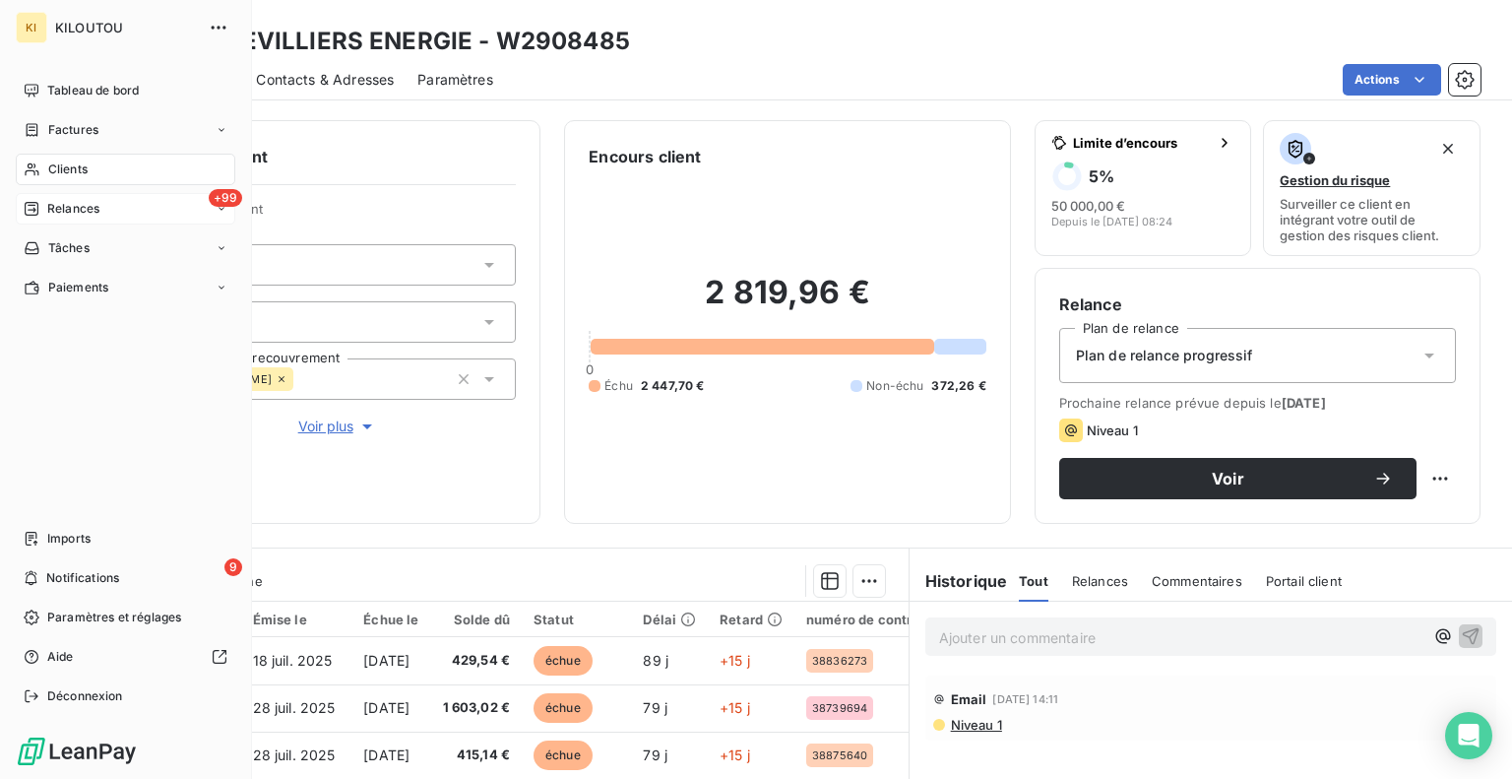
click at [78, 208] on span "Relances" at bounding box center [73, 209] width 52 height 18
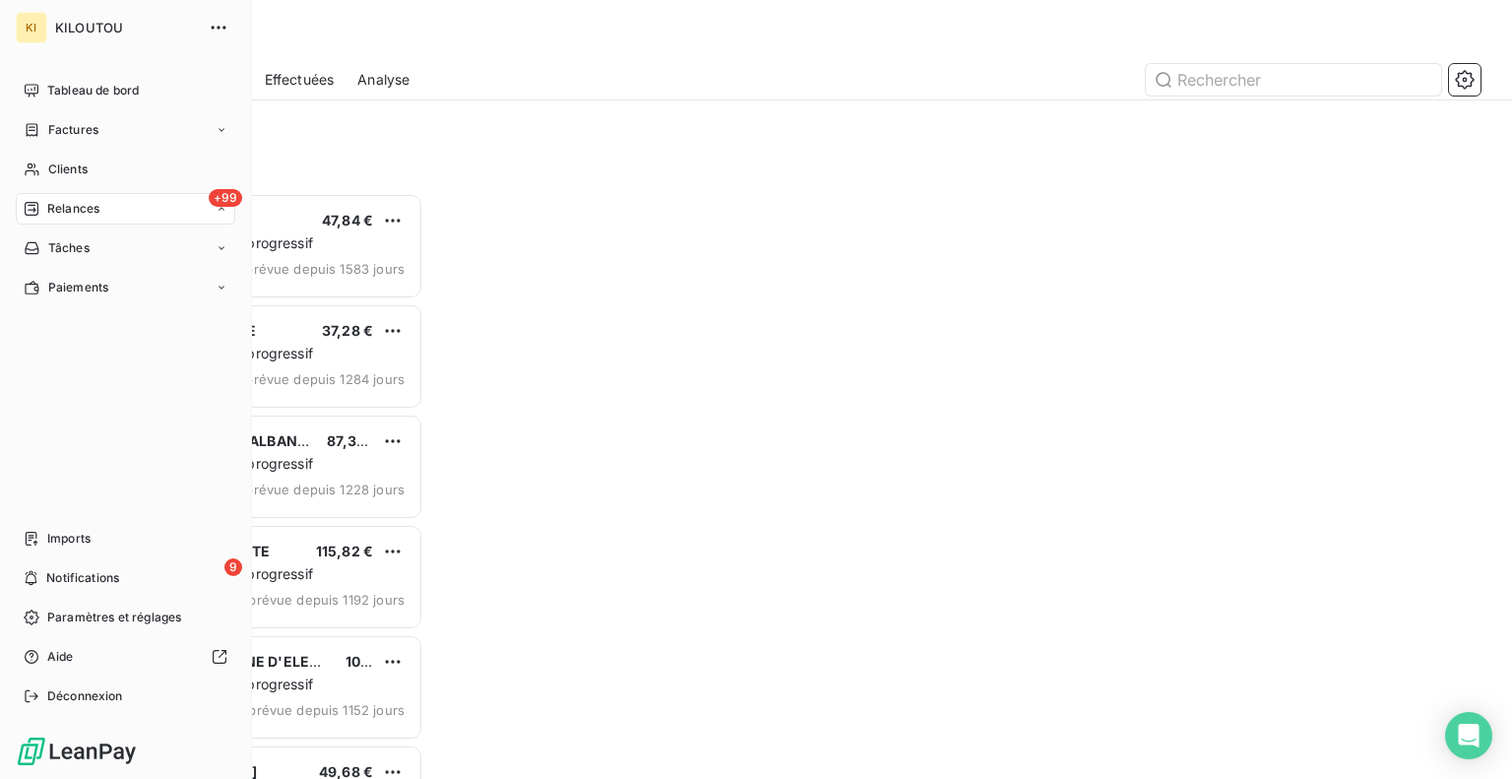
scroll to position [571, 313]
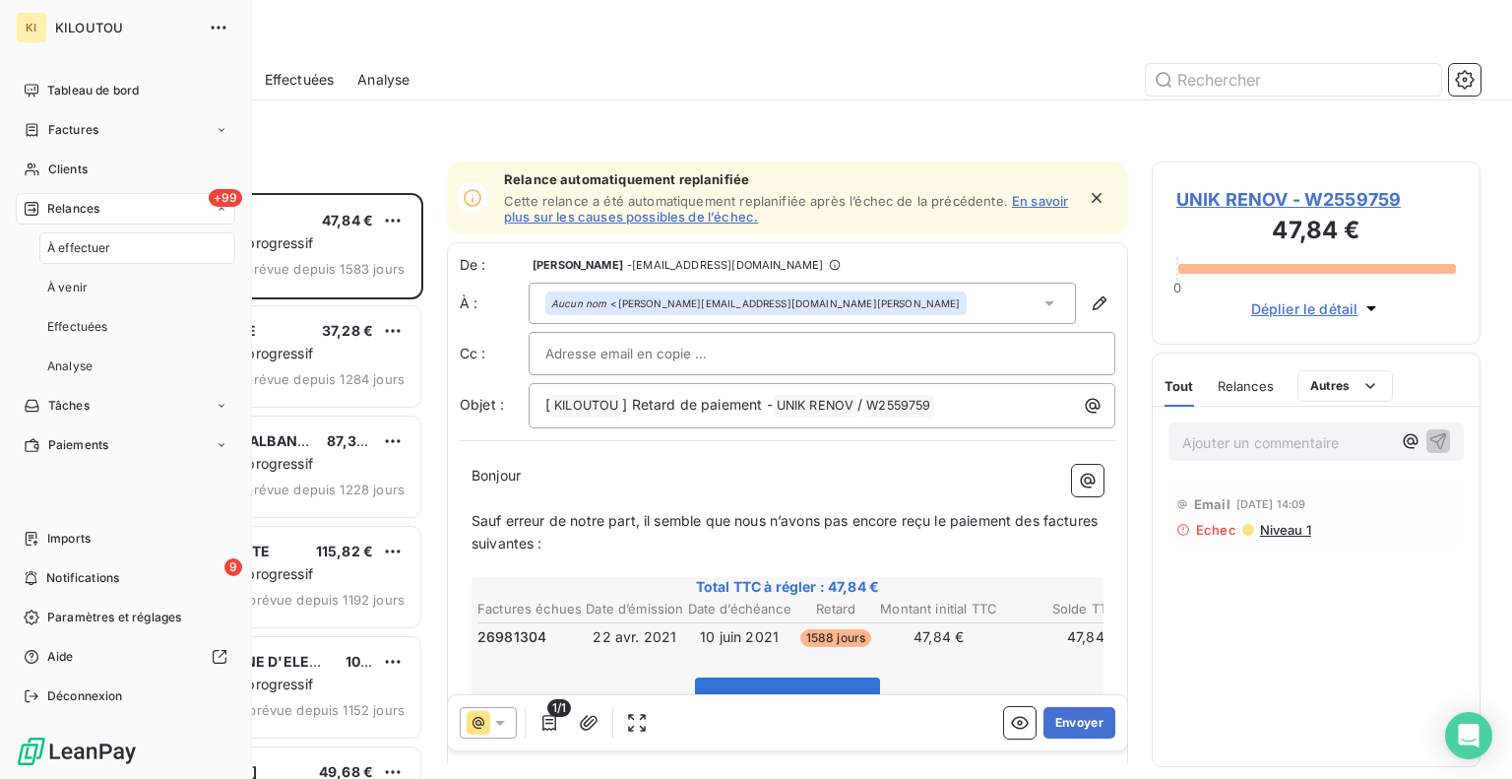
click at [121, 251] on div "À effectuer" at bounding box center [137, 247] width 196 height 31
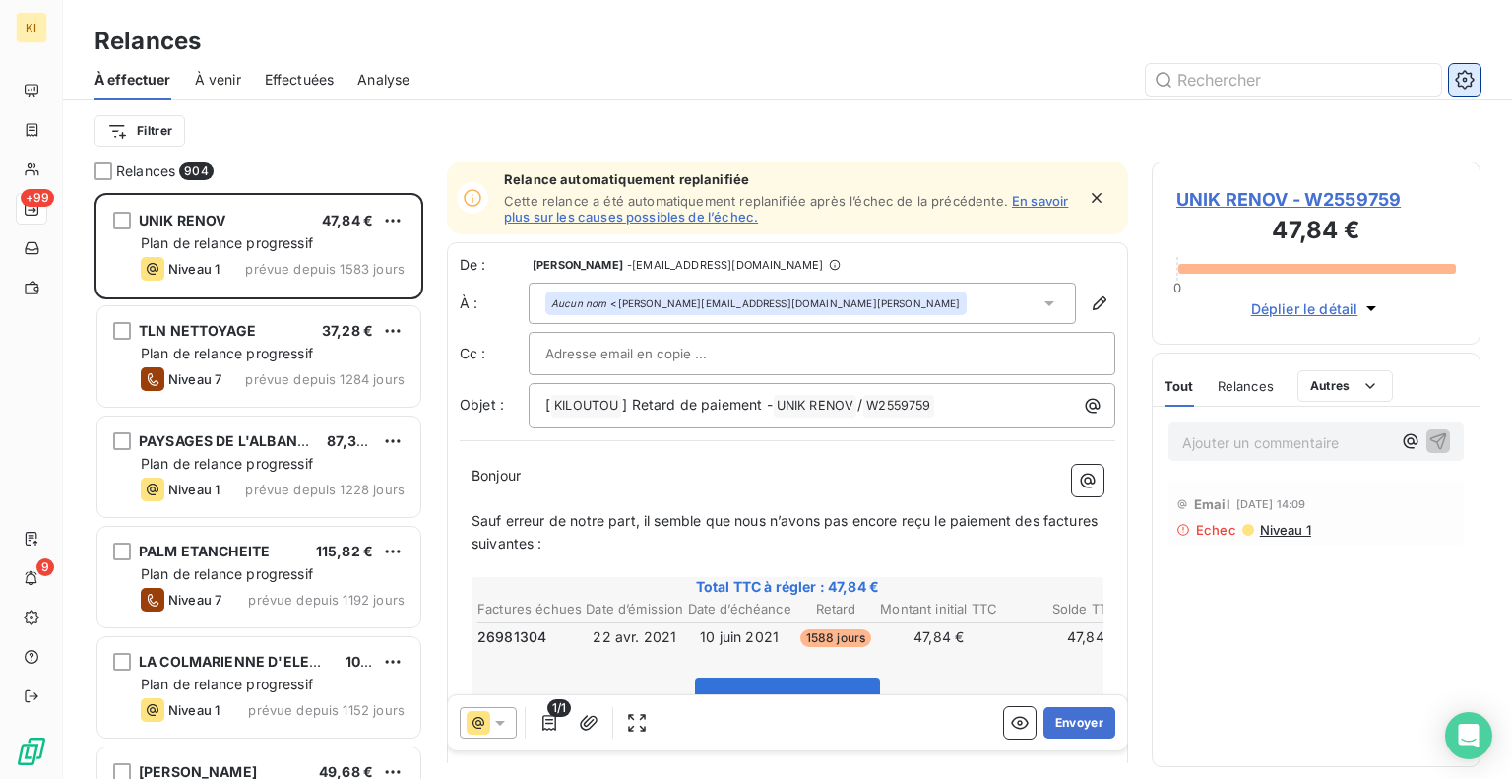
click at [1465, 75] on icon "button" at bounding box center [1465, 80] width 20 height 20
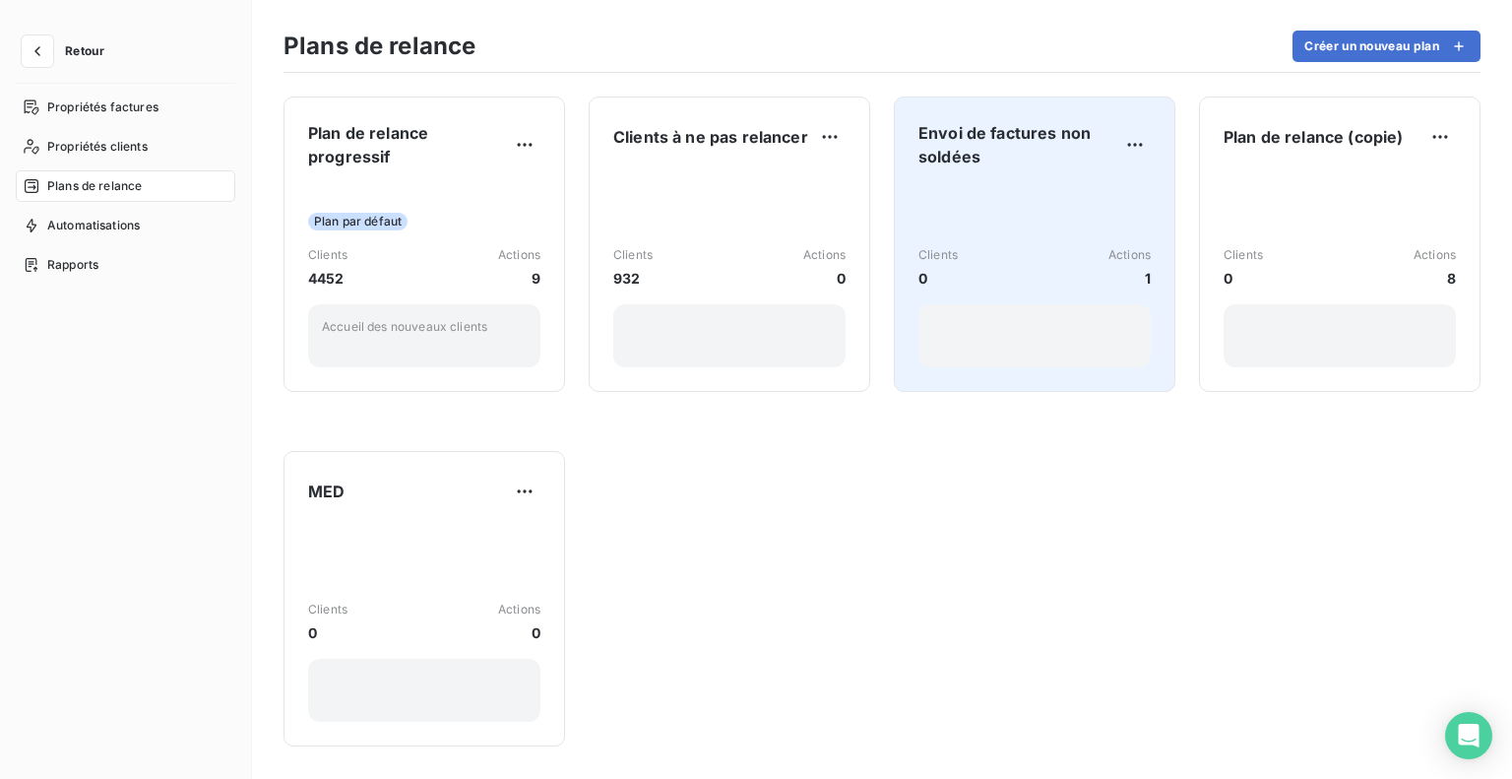
click at [995, 188] on div "Clients 0 Actions 1" at bounding box center [1034, 275] width 232 height 183
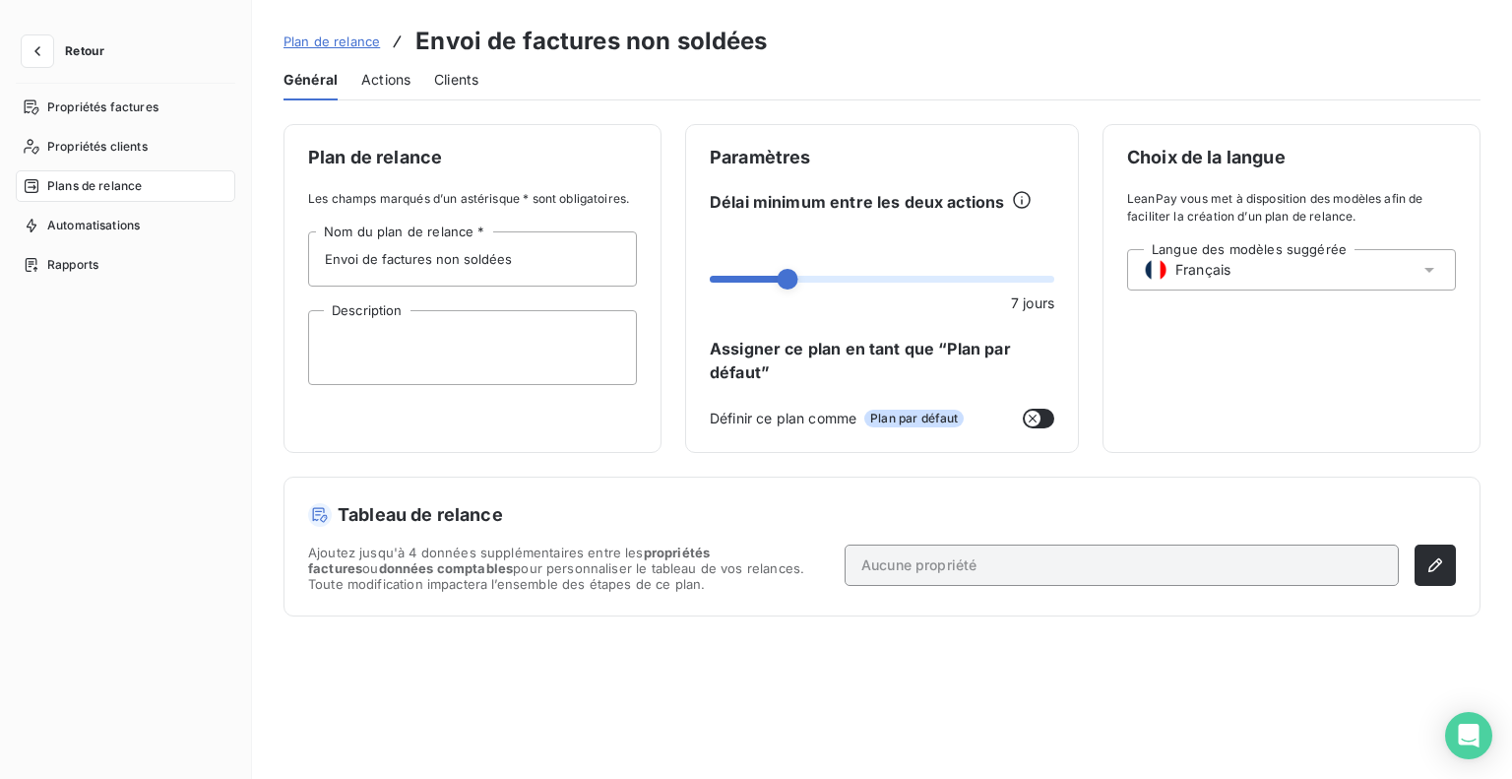
click at [392, 85] on span "Actions" at bounding box center [385, 80] width 49 height 20
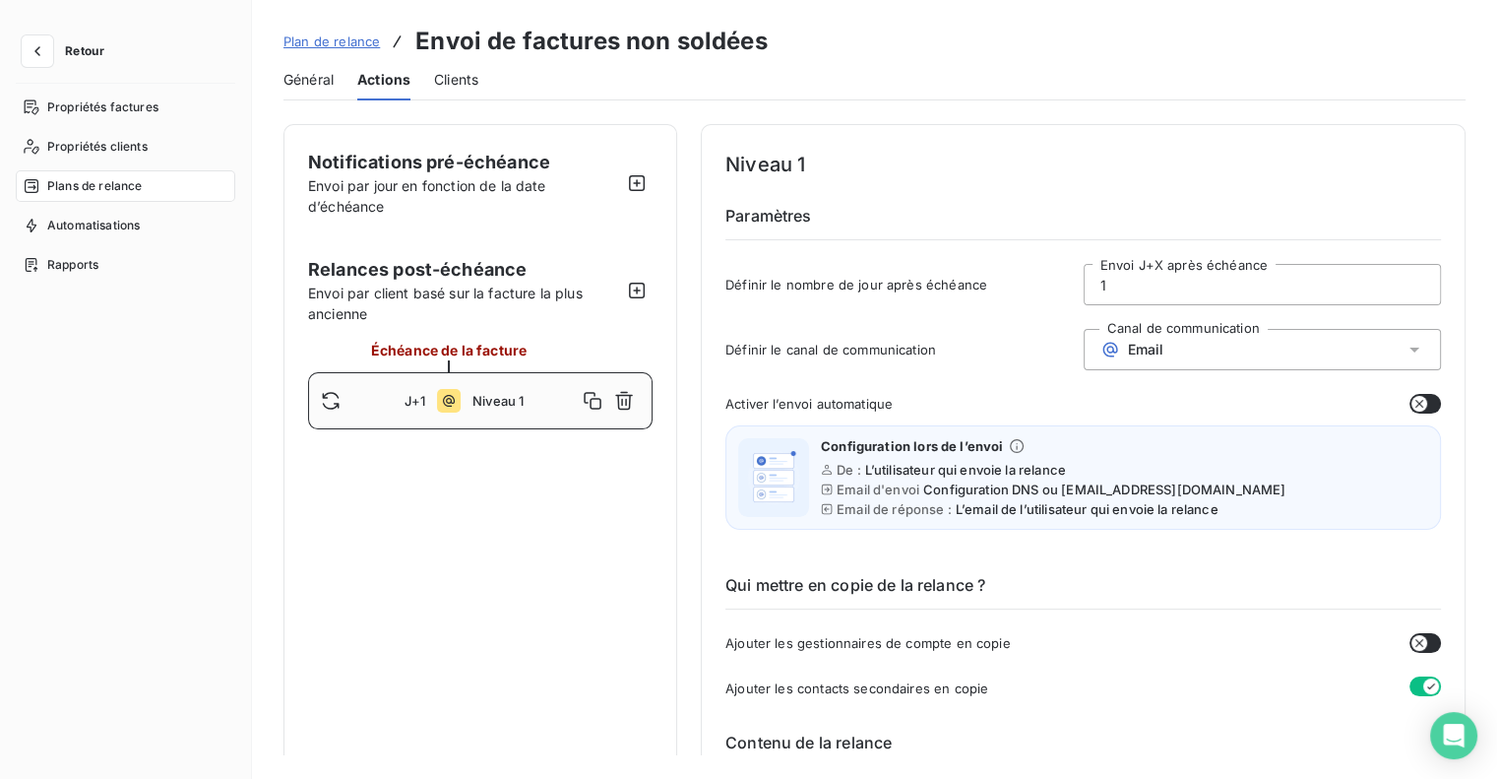
click at [397, 409] on div at bounding box center [363, 401] width 84 height 20
click at [308, 86] on span "Général" at bounding box center [308, 80] width 50 height 20
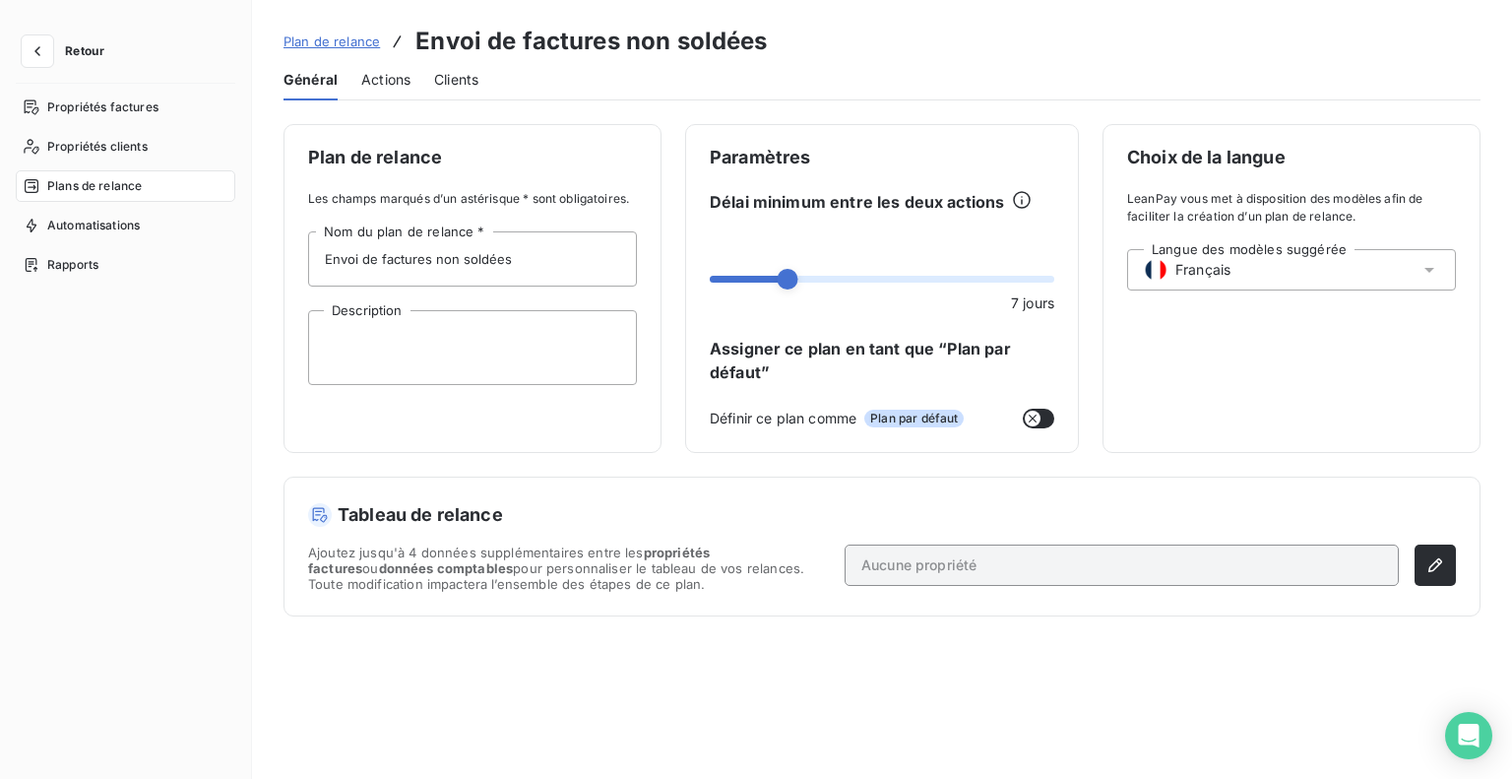
click at [382, 78] on span "Actions" at bounding box center [385, 80] width 49 height 20
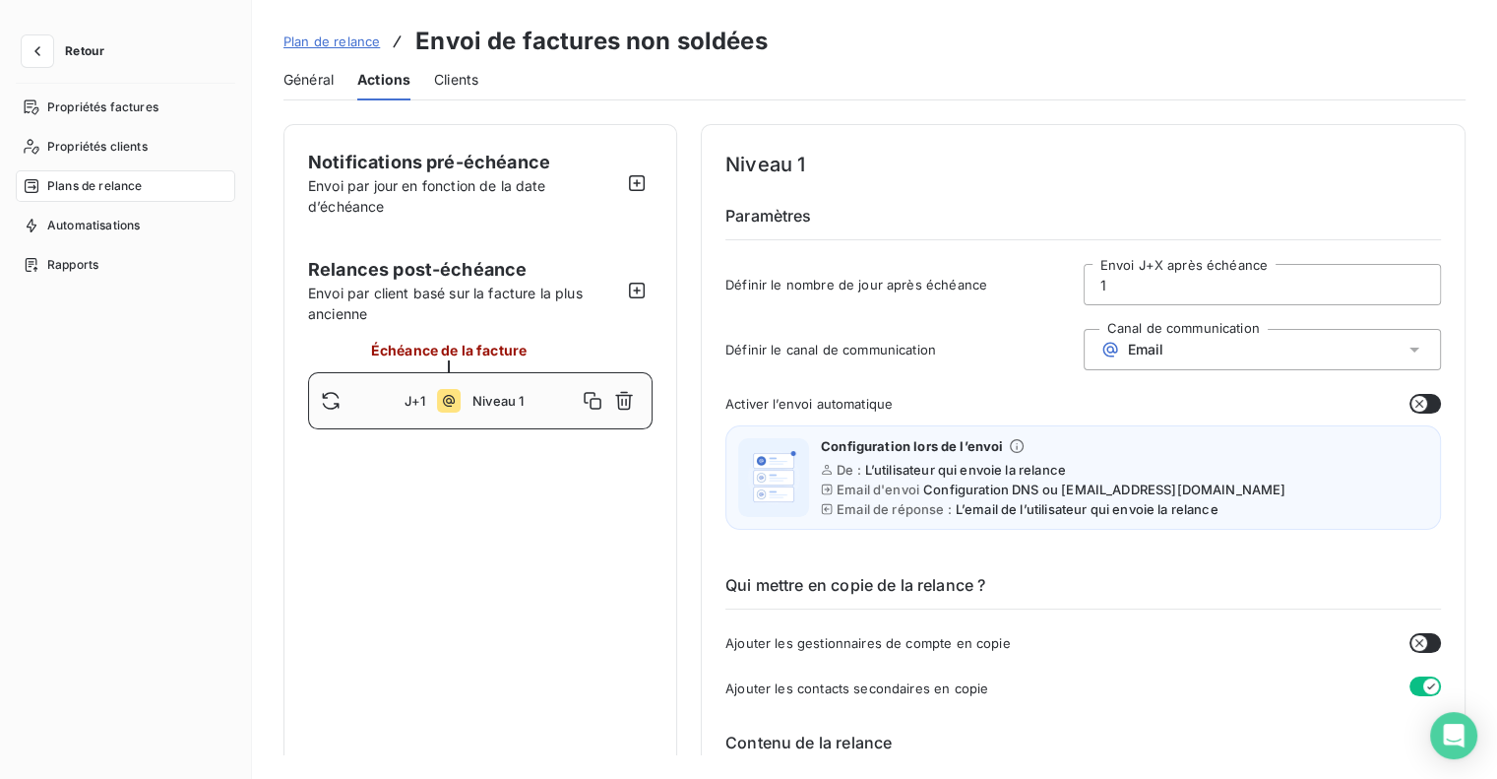
click at [353, 42] on span "Plan de relance" at bounding box center [331, 41] width 96 height 16
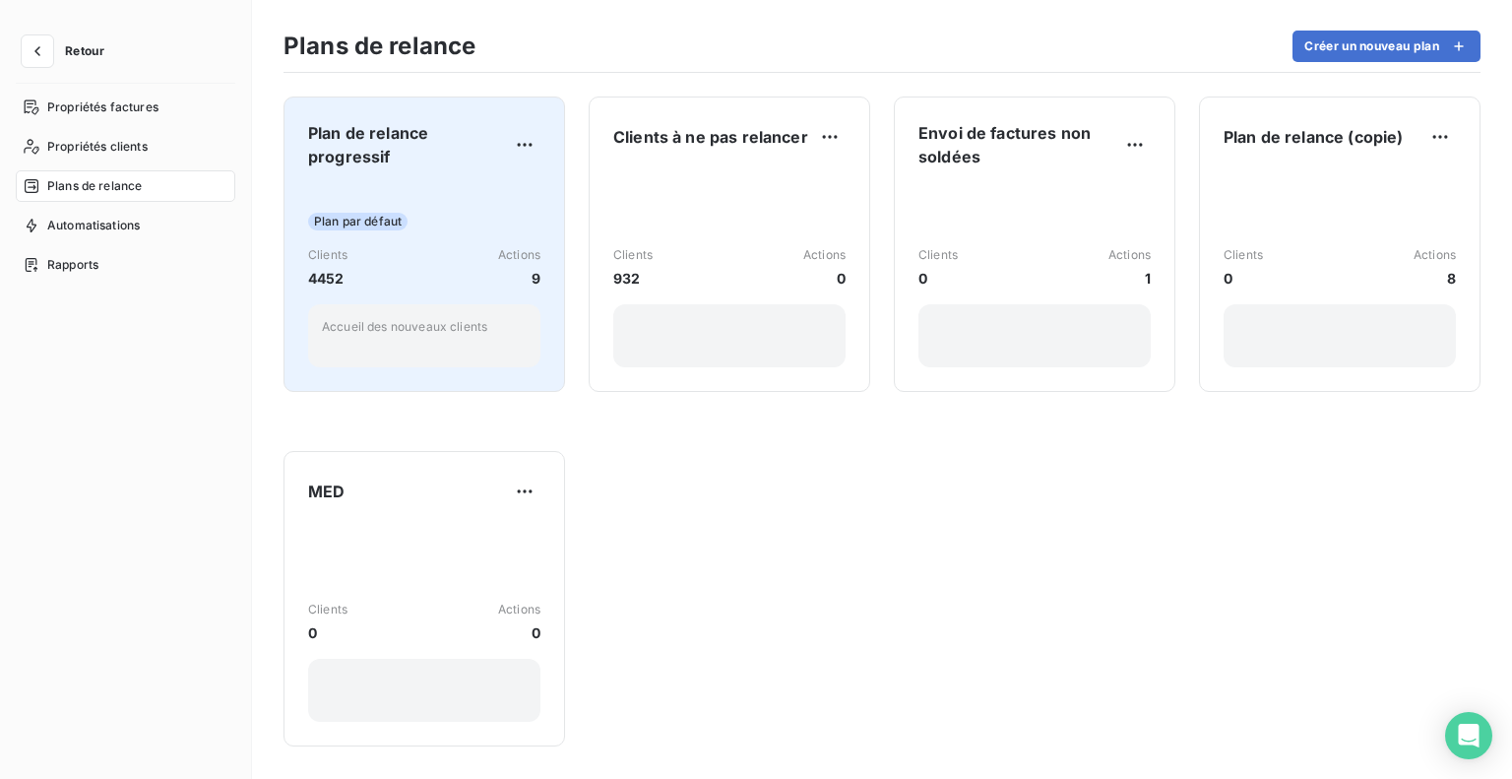
click at [370, 267] on div "Clients 4452 Actions 9" at bounding box center [424, 267] width 232 height 42
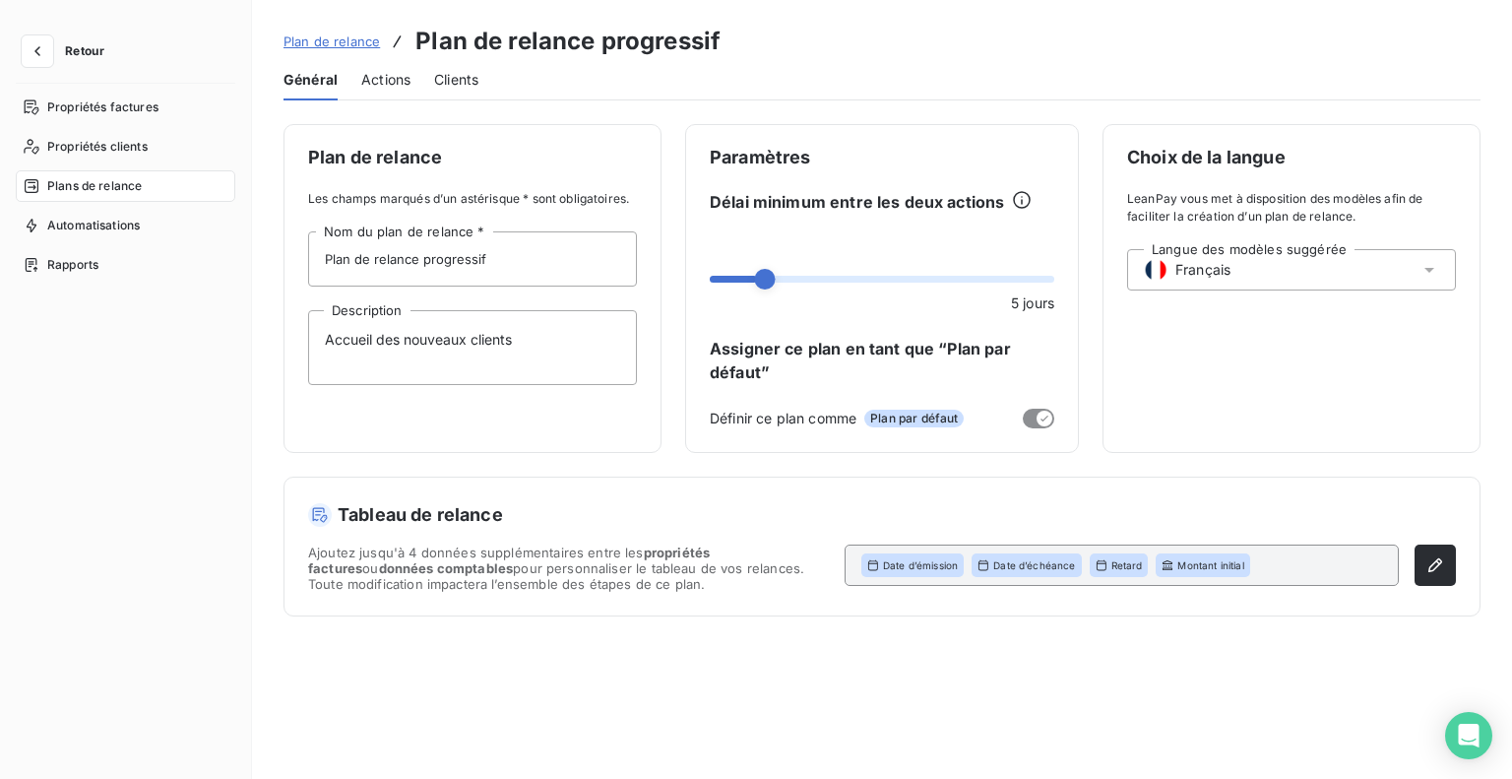
click at [390, 88] on span "Actions" at bounding box center [385, 80] width 49 height 20
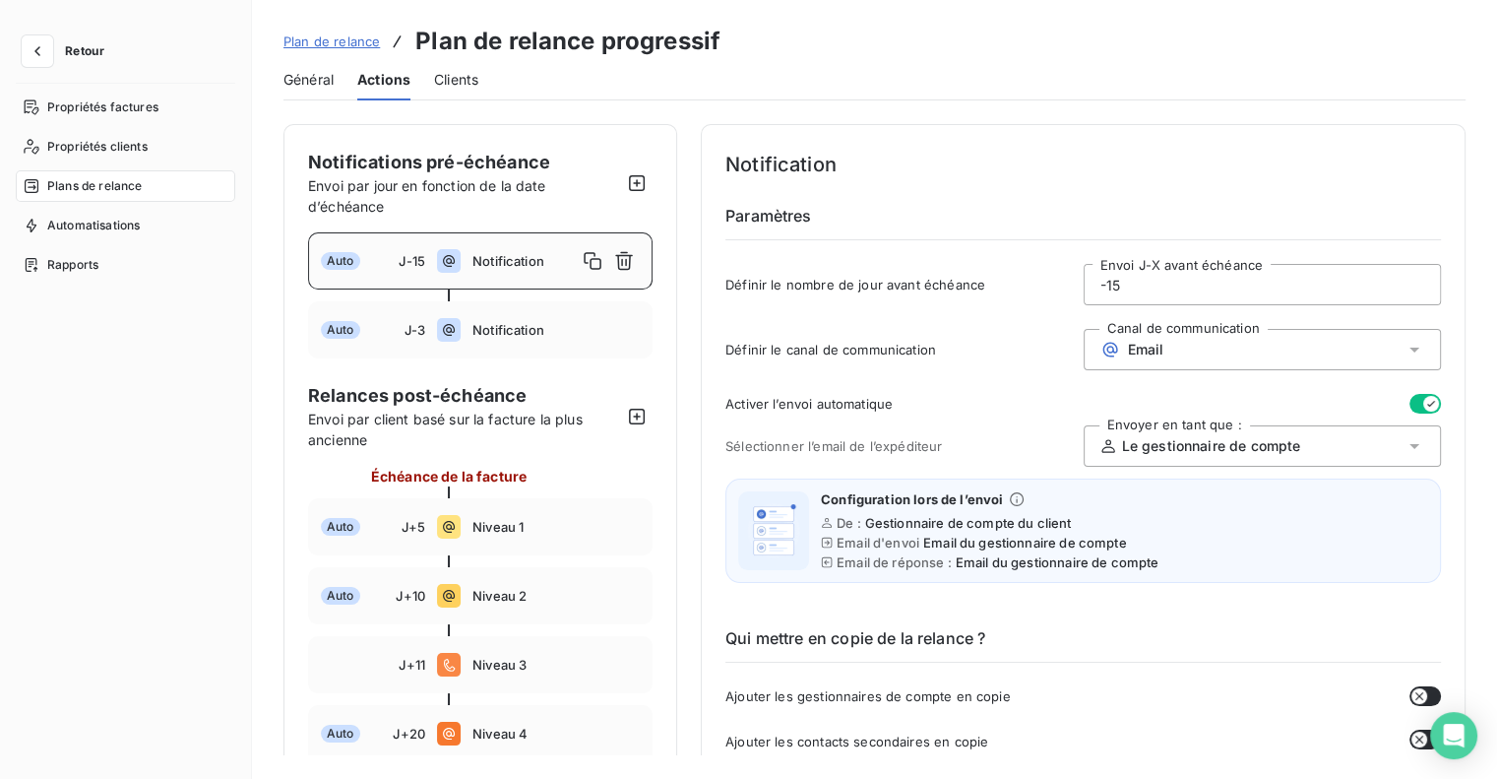
click at [329, 38] on span "Plan de relance" at bounding box center [331, 41] width 96 height 16
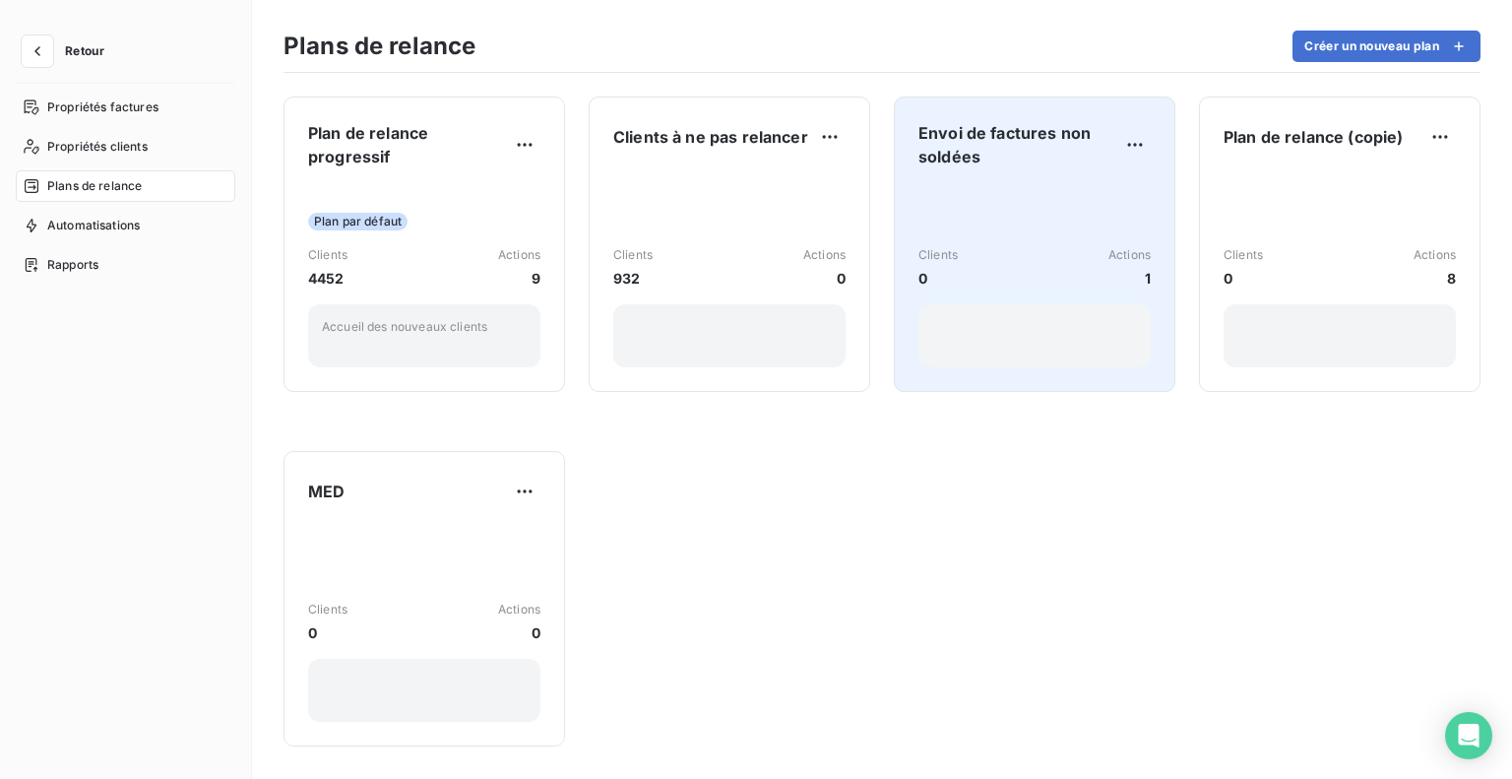
click at [1038, 220] on div "Clients 0 Actions 1" at bounding box center [1034, 275] width 232 height 183
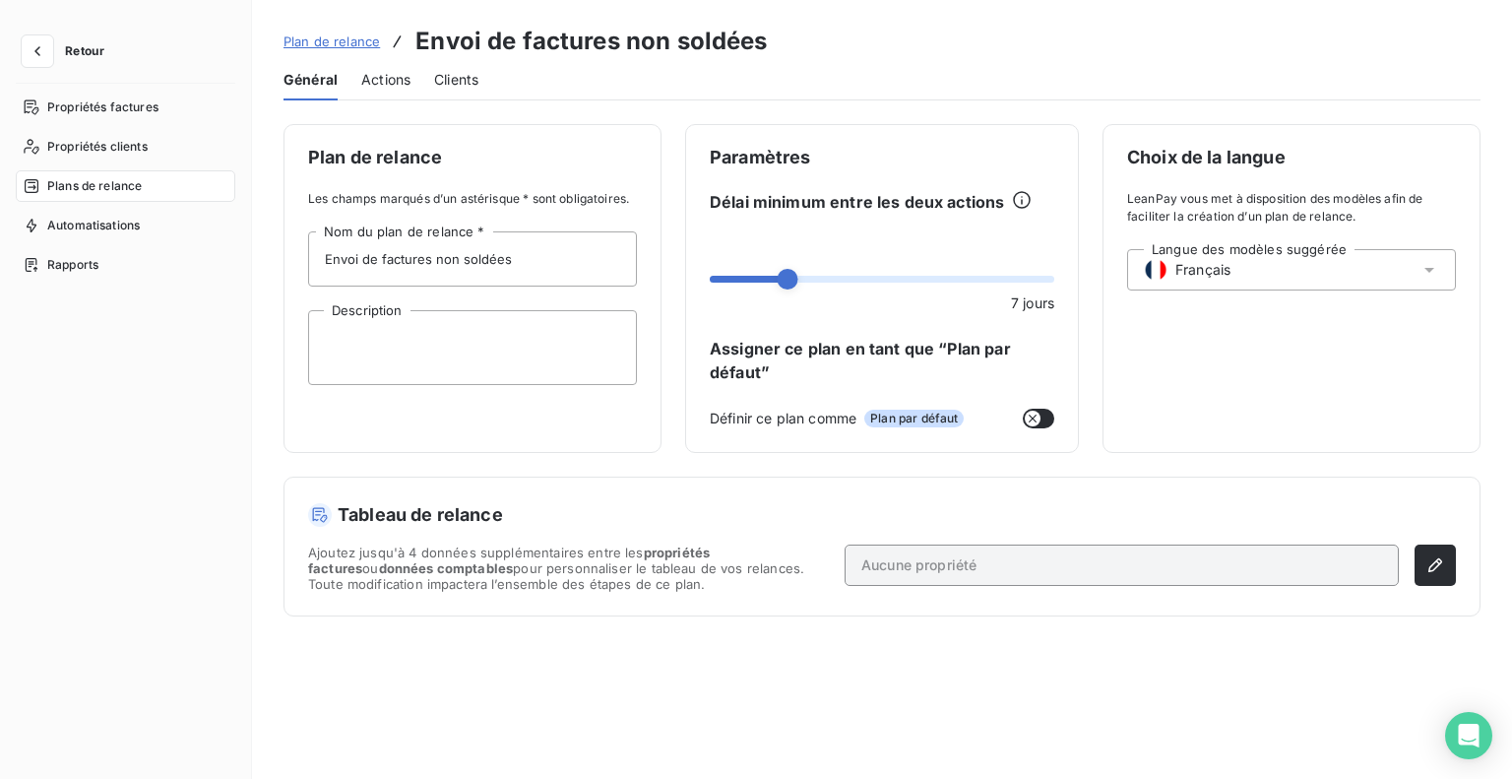
click at [391, 86] on span "Actions" at bounding box center [385, 80] width 49 height 20
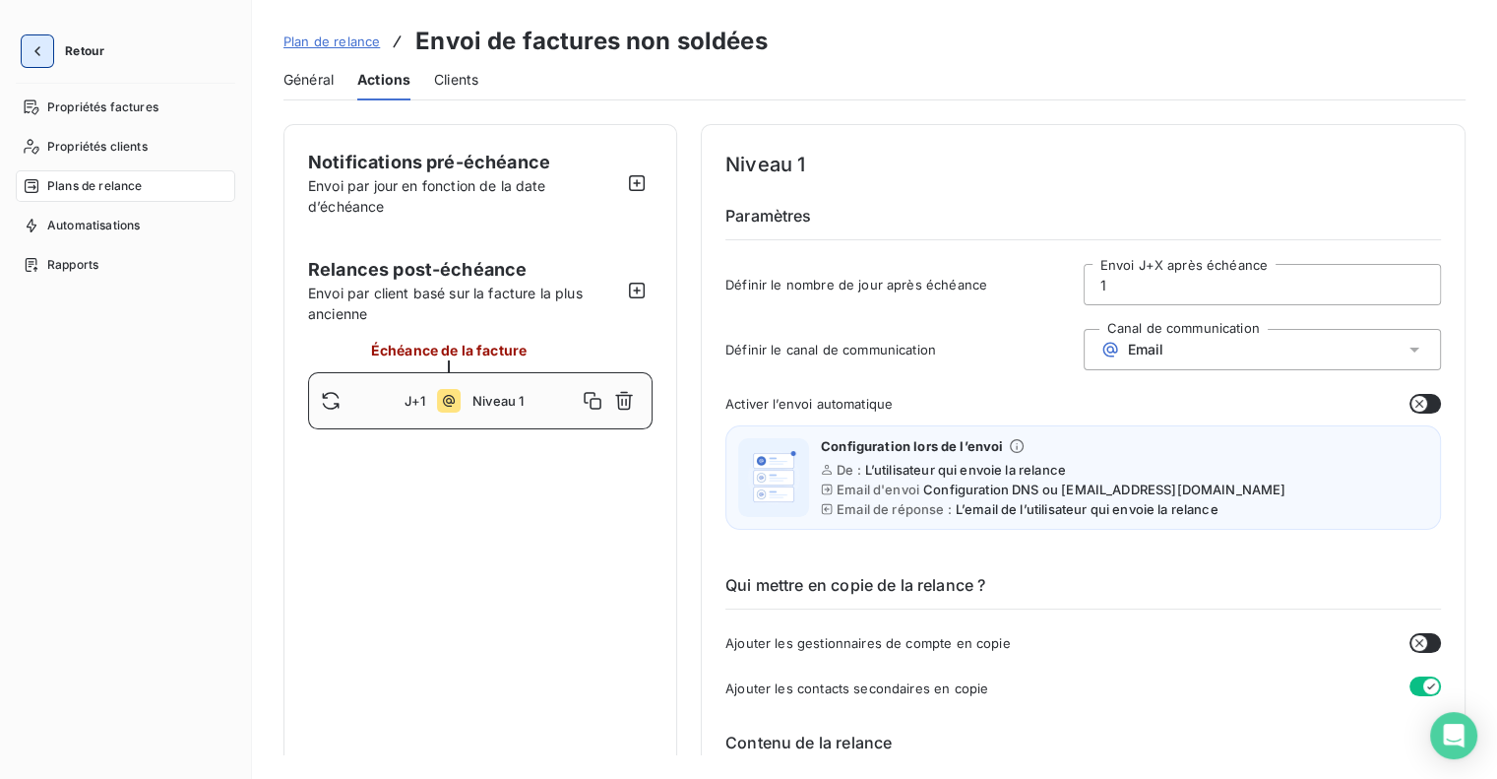
click at [36, 50] on icon "button" at bounding box center [38, 51] width 20 height 20
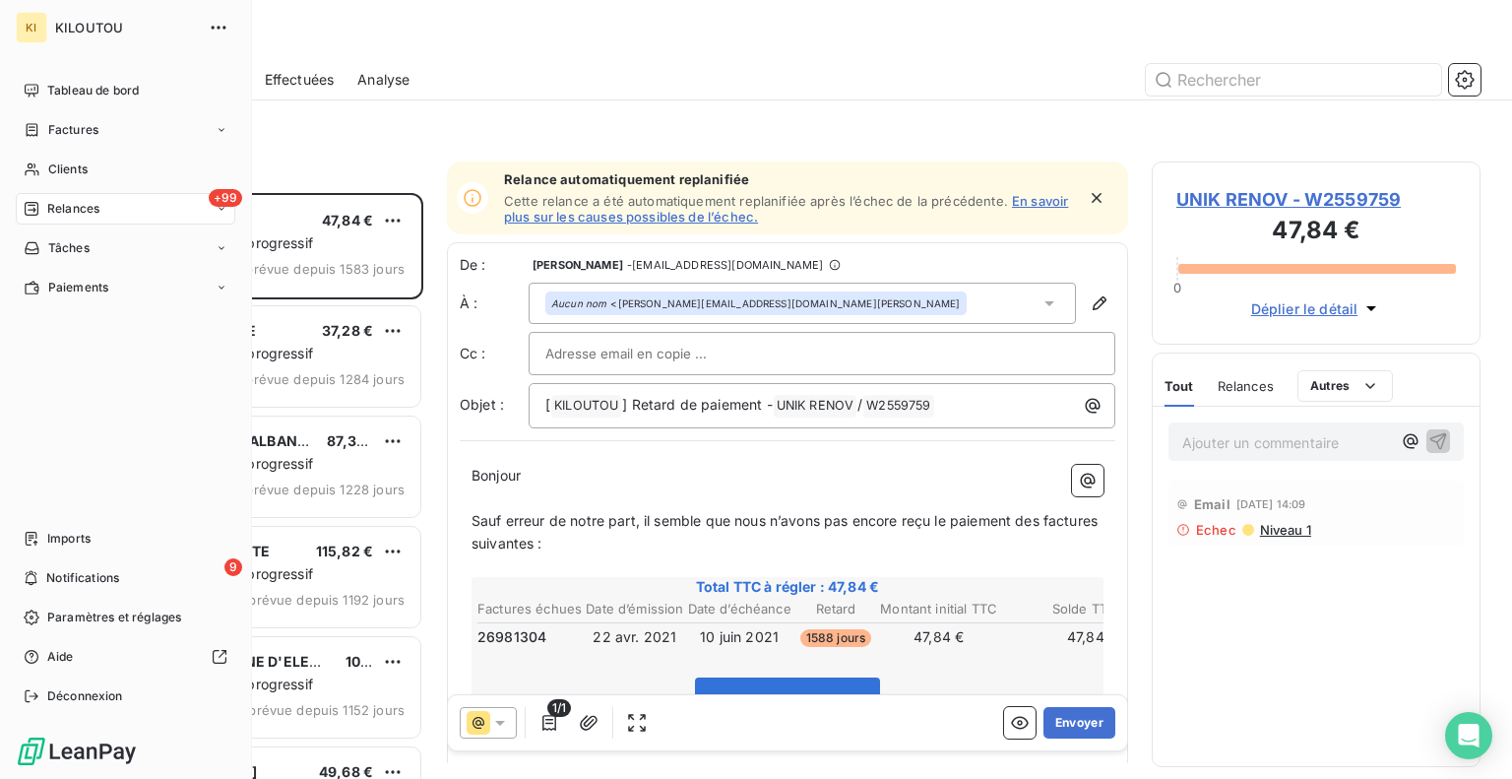
scroll to position [571, 313]
click at [93, 208] on span "Relances" at bounding box center [73, 209] width 52 height 18
click at [110, 299] on div "À venir" at bounding box center [137, 287] width 196 height 31
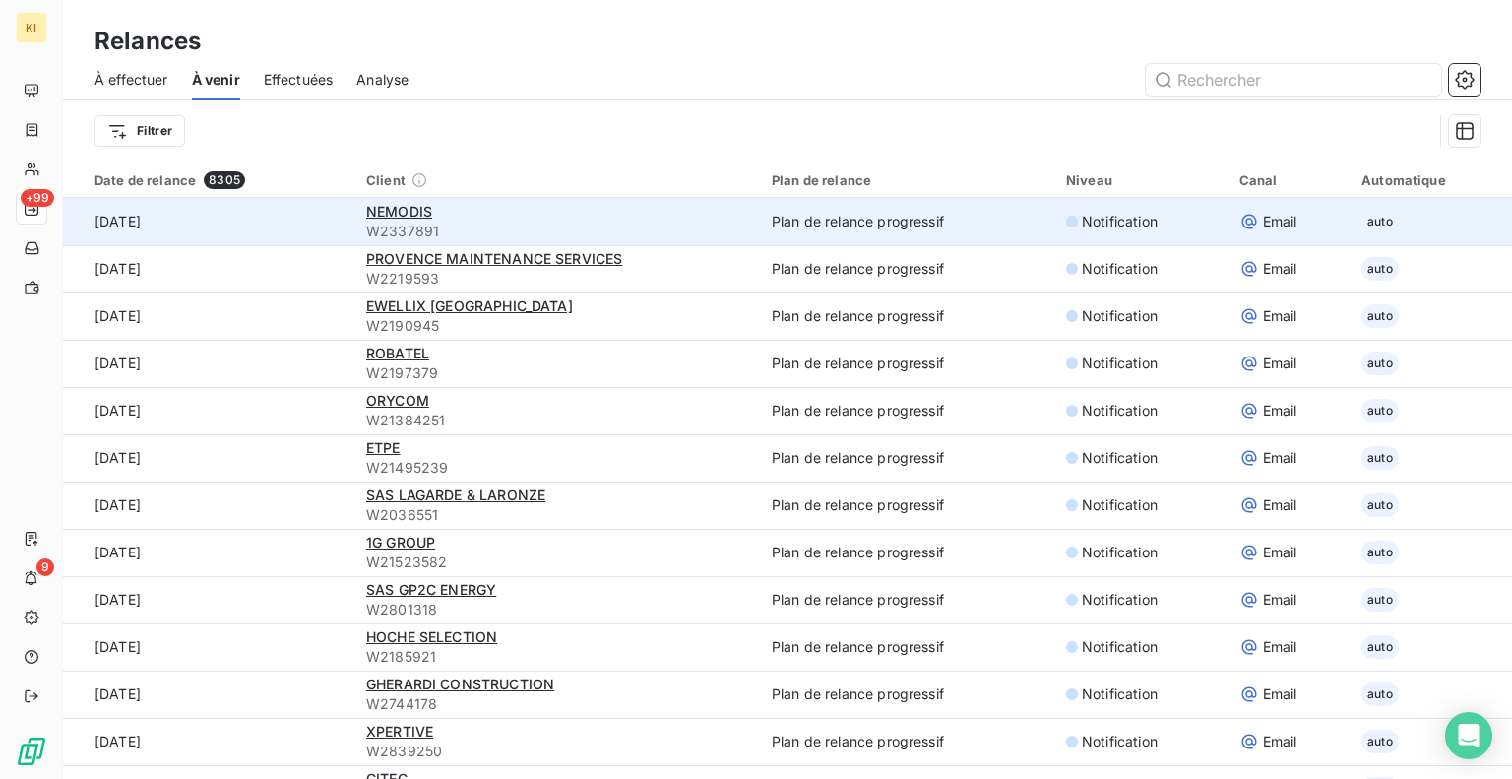
click at [953, 221] on td "Plan de relance progressif" at bounding box center [907, 221] width 294 height 47
click at [398, 216] on span "NEMODIS" at bounding box center [399, 211] width 66 height 17
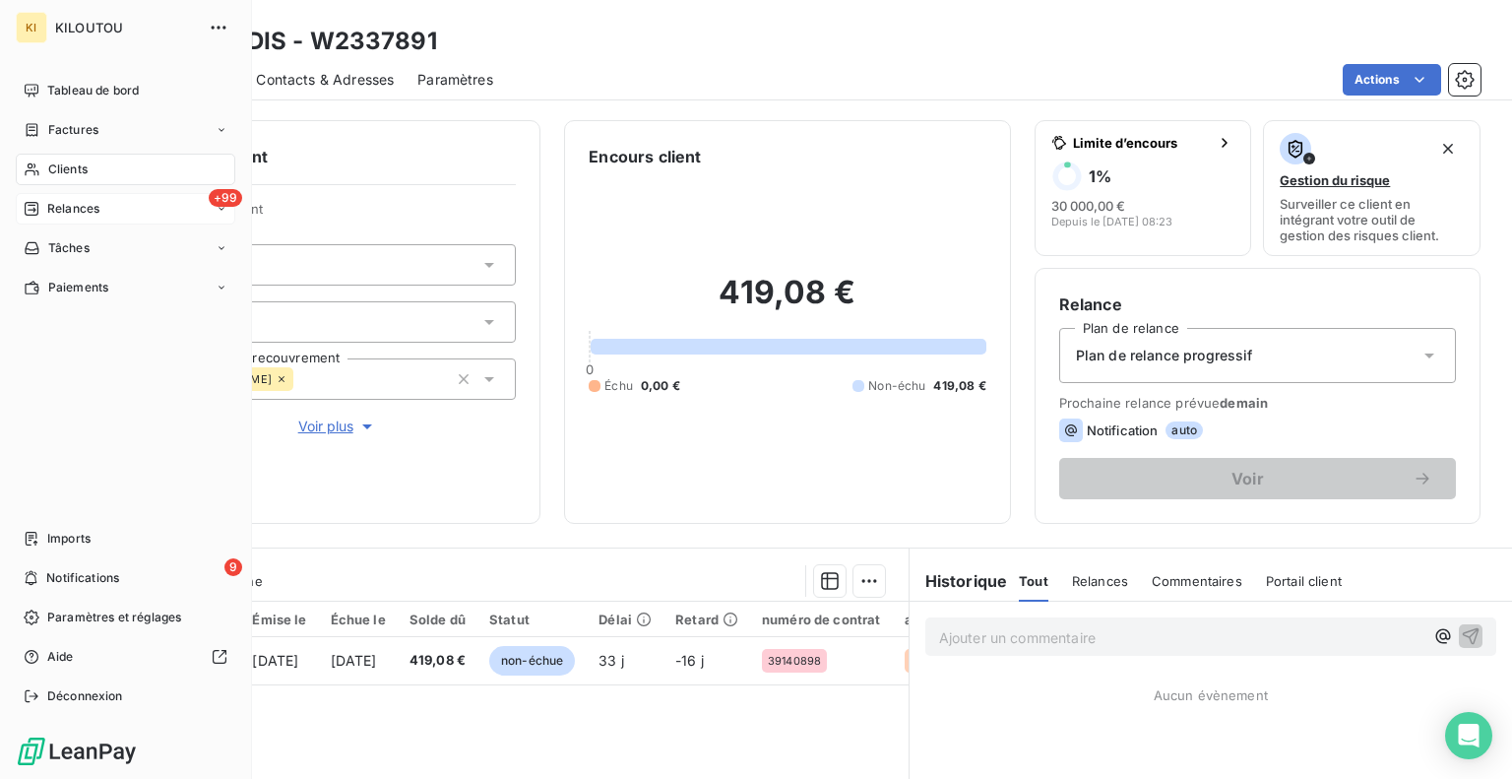
click at [45, 218] on div "+99 Relances" at bounding box center [126, 208] width 220 height 31
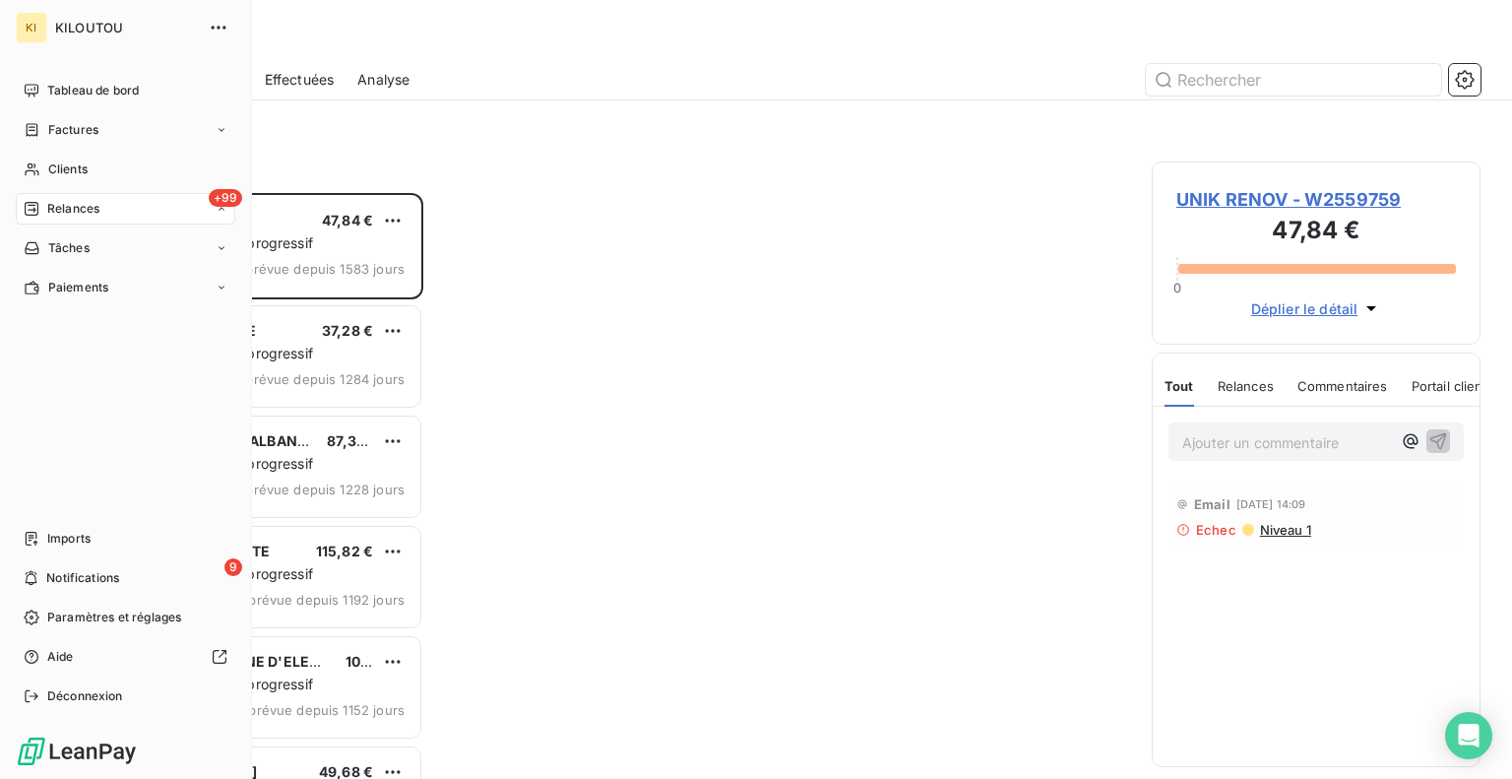
scroll to position [571, 313]
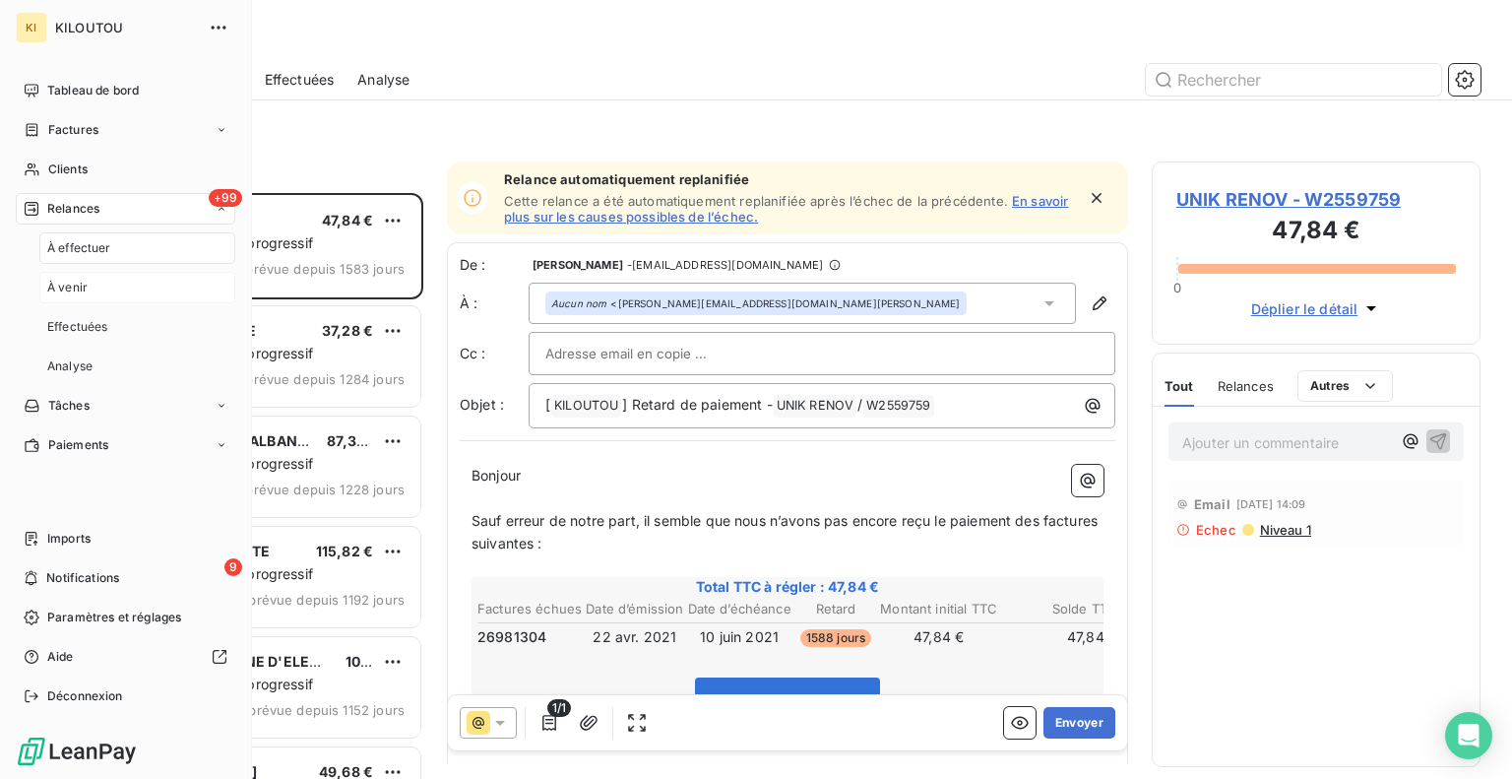
click at [101, 294] on div "À venir" at bounding box center [137, 287] width 196 height 31
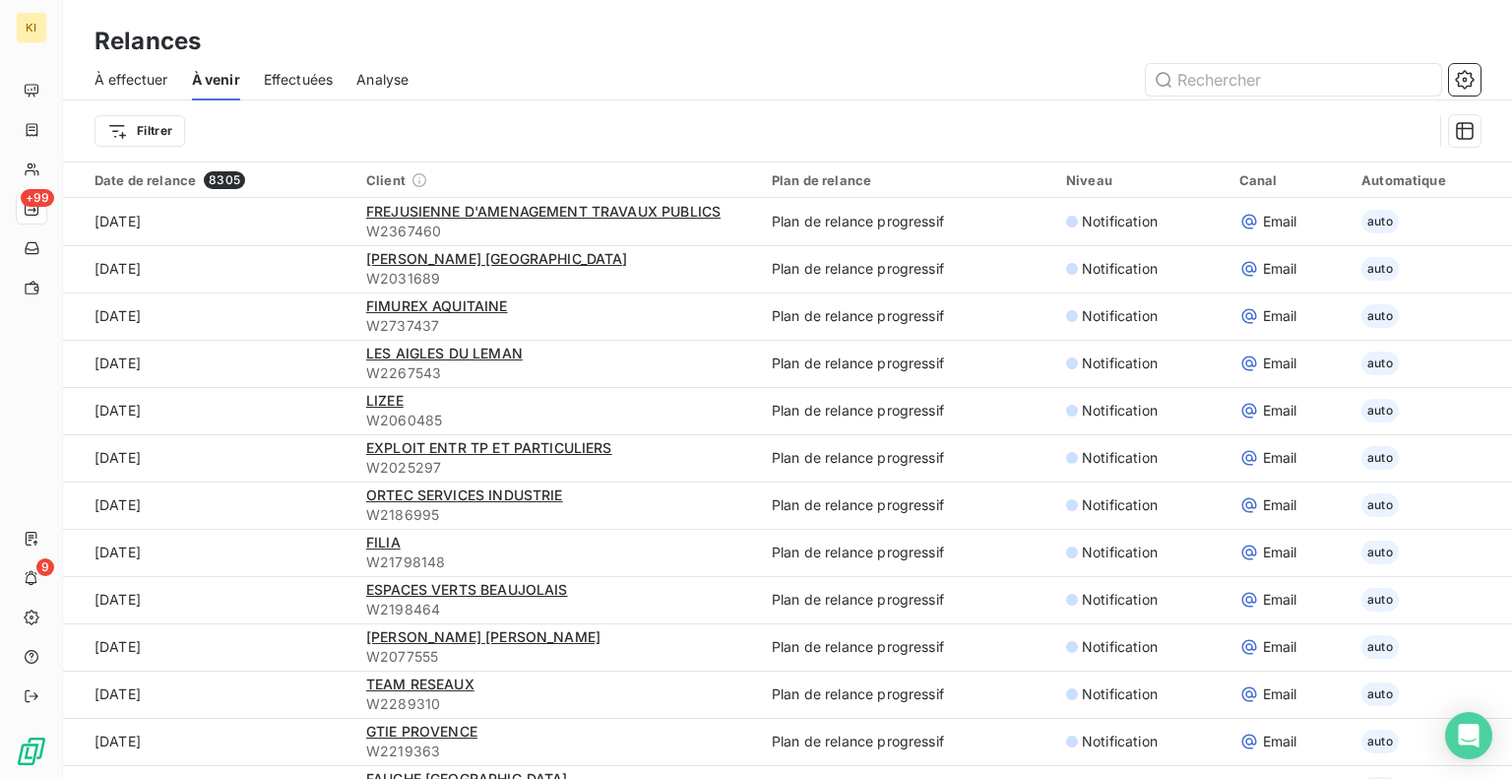
click at [294, 80] on span "Effectuées" at bounding box center [299, 80] width 70 height 20
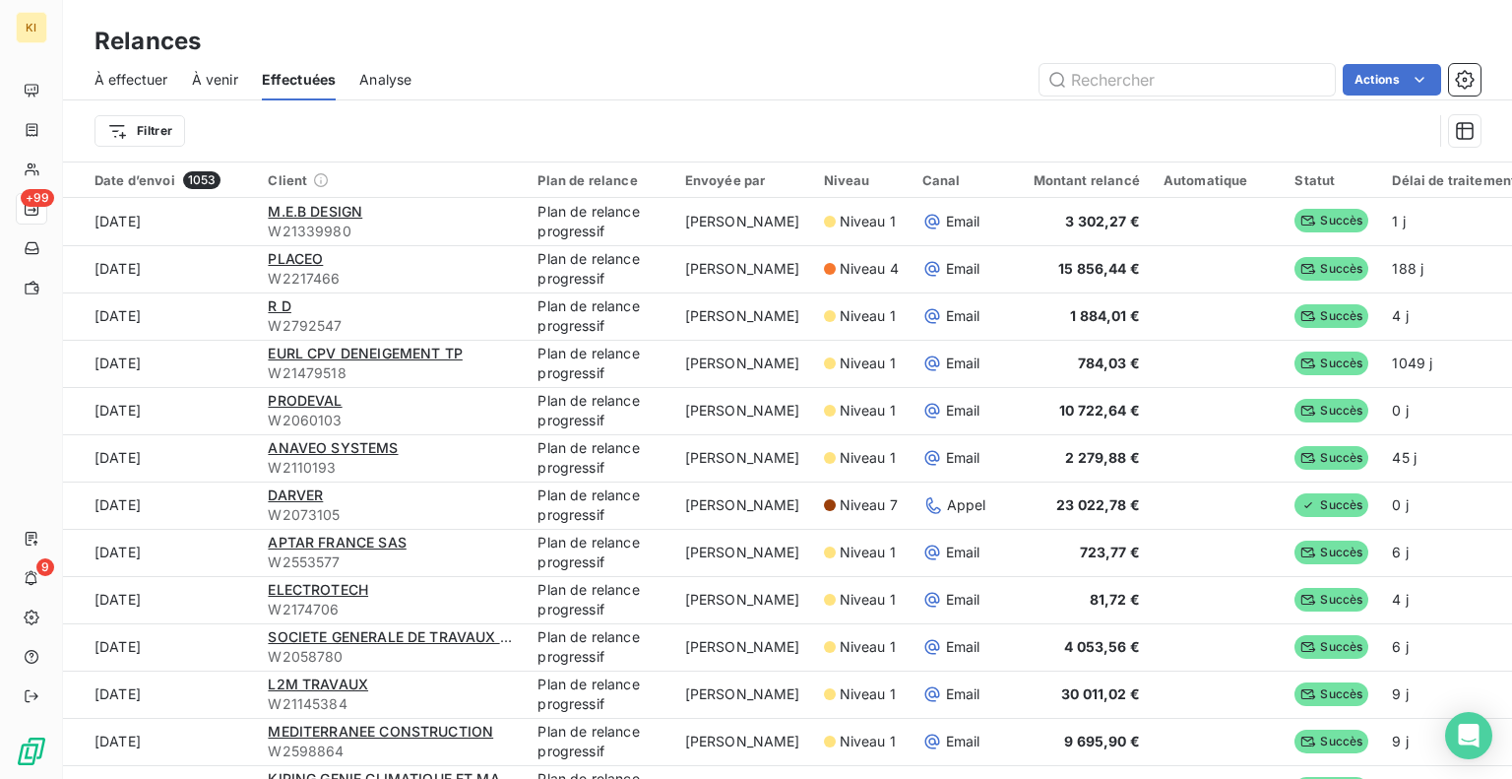
click at [203, 79] on span "À venir" at bounding box center [215, 80] width 46 height 20
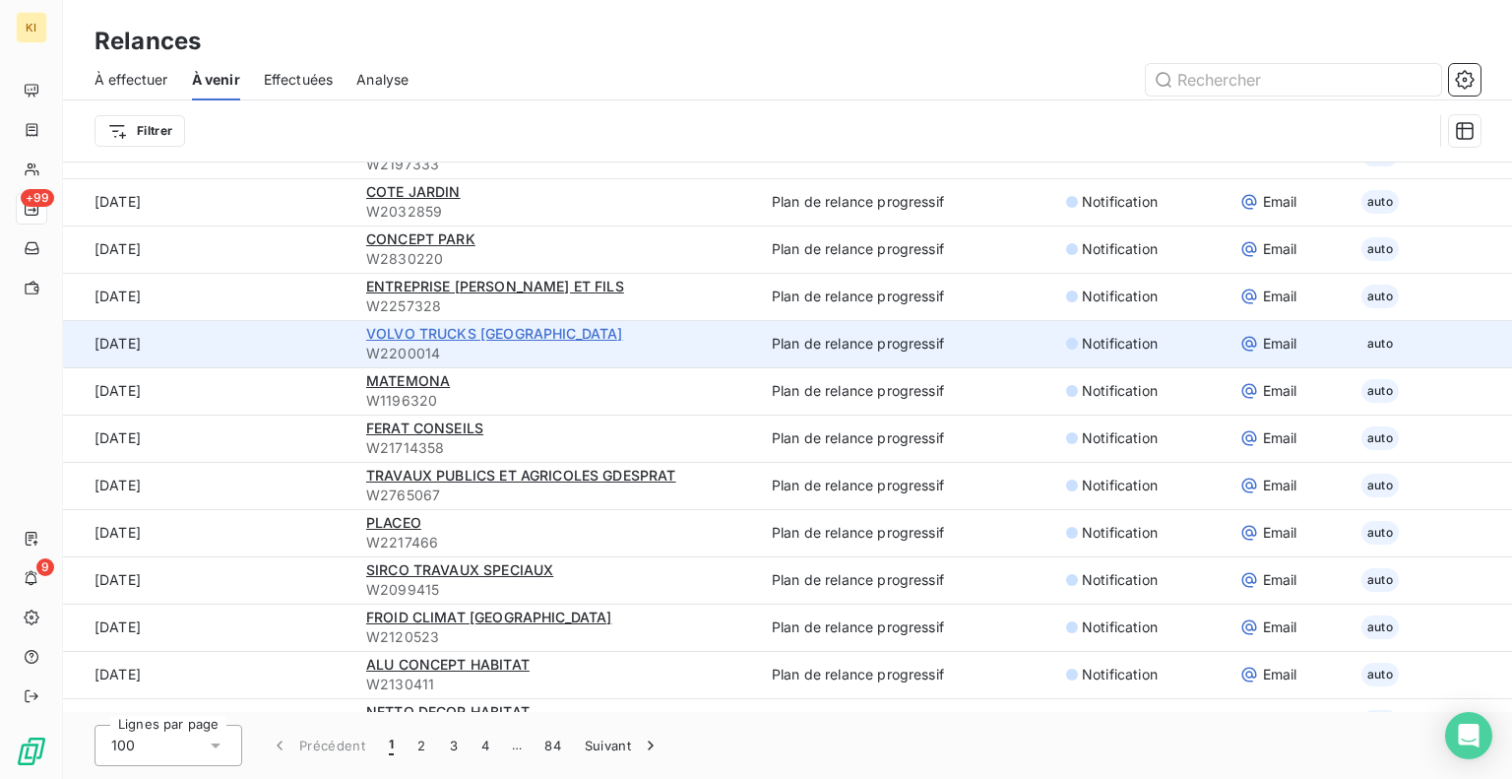
click at [392, 334] on span "VOLVO TRUCKS [GEOGRAPHIC_DATA]" at bounding box center [494, 333] width 257 height 17
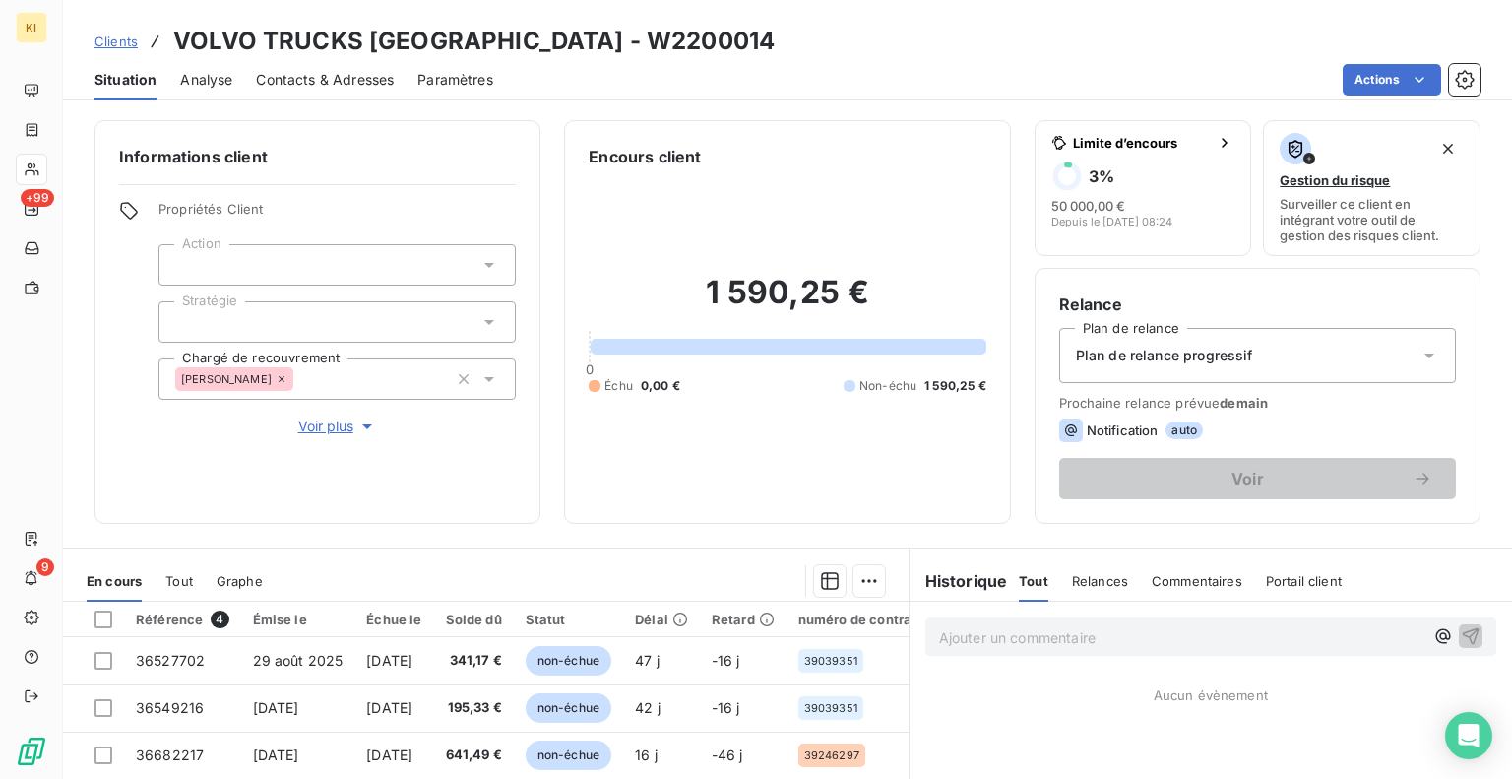
click at [1167, 428] on span "auto" at bounding box center [1183, 430] width 37 height 18
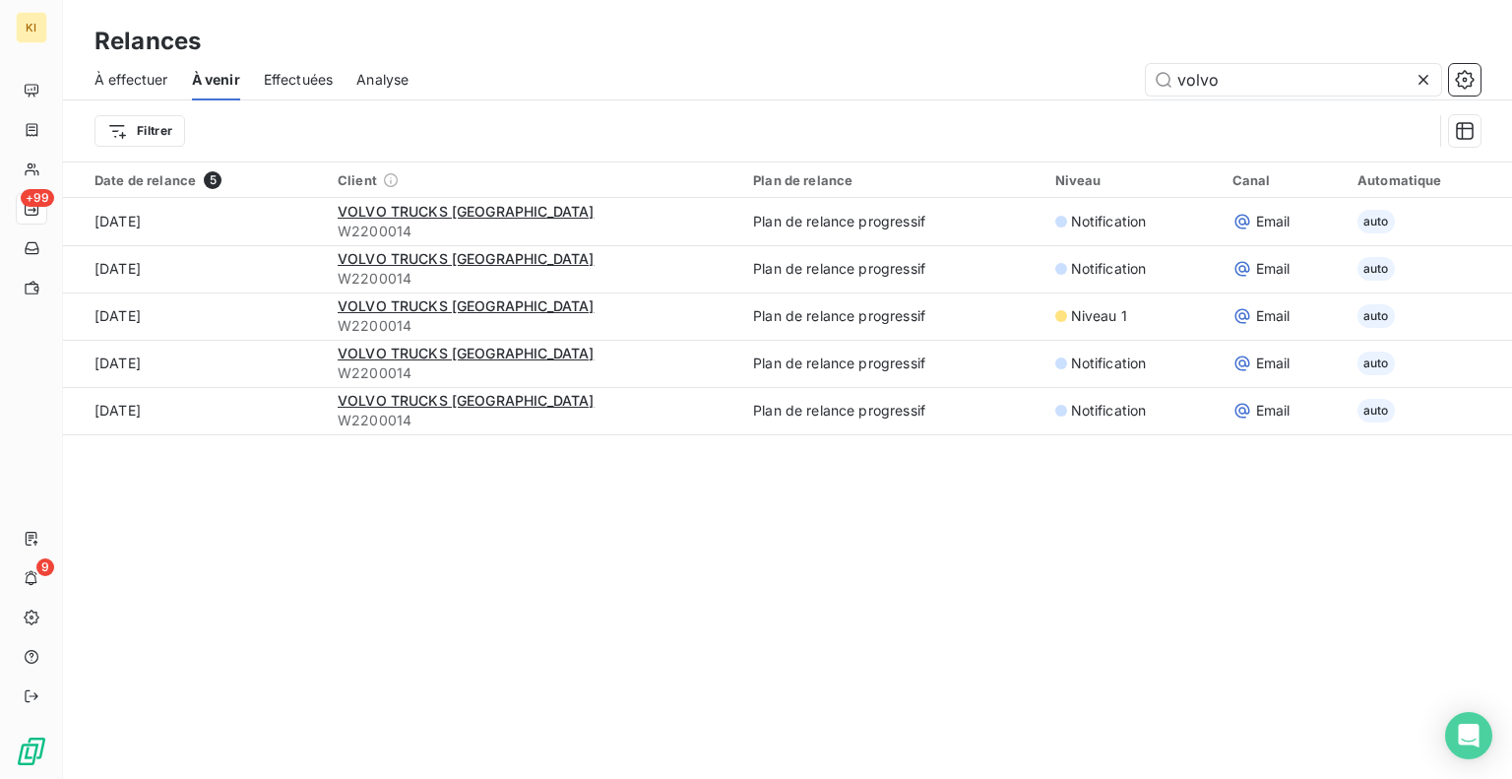
click at [228, 74] on span "À venir" at bounding box center [216, 80] width 48 height 20
drag, startPoint x: 1280, startPoint y: 84, endPoint x: 826, endPoint y: 41, distance: 455.8
click at [826, 41] on div "Relances À effectuer À venir Effectuées Analyse volvo Filtrer" at bounding box center [787, 80] width 1449 height 161
paste input "3.D EST"
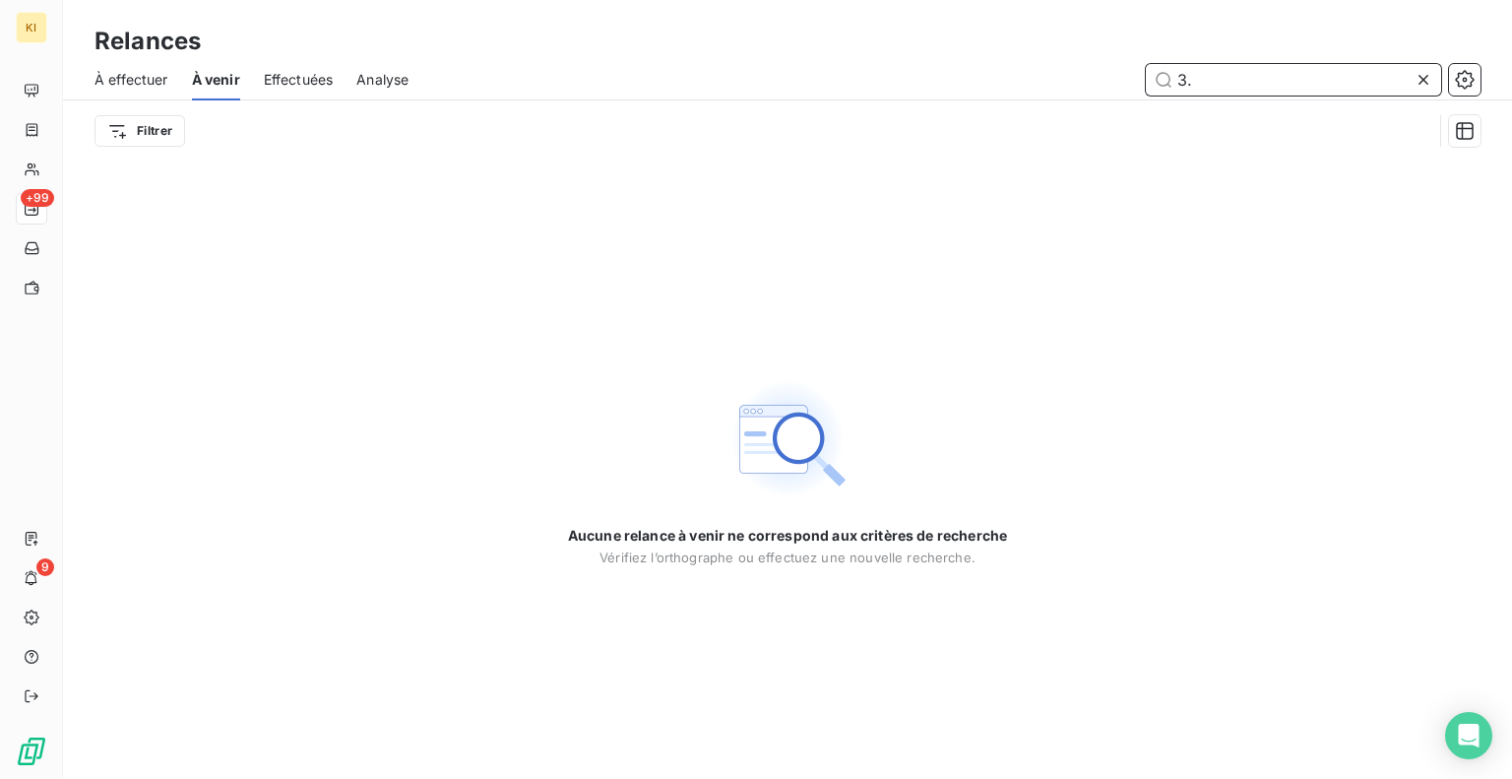
type input "3"
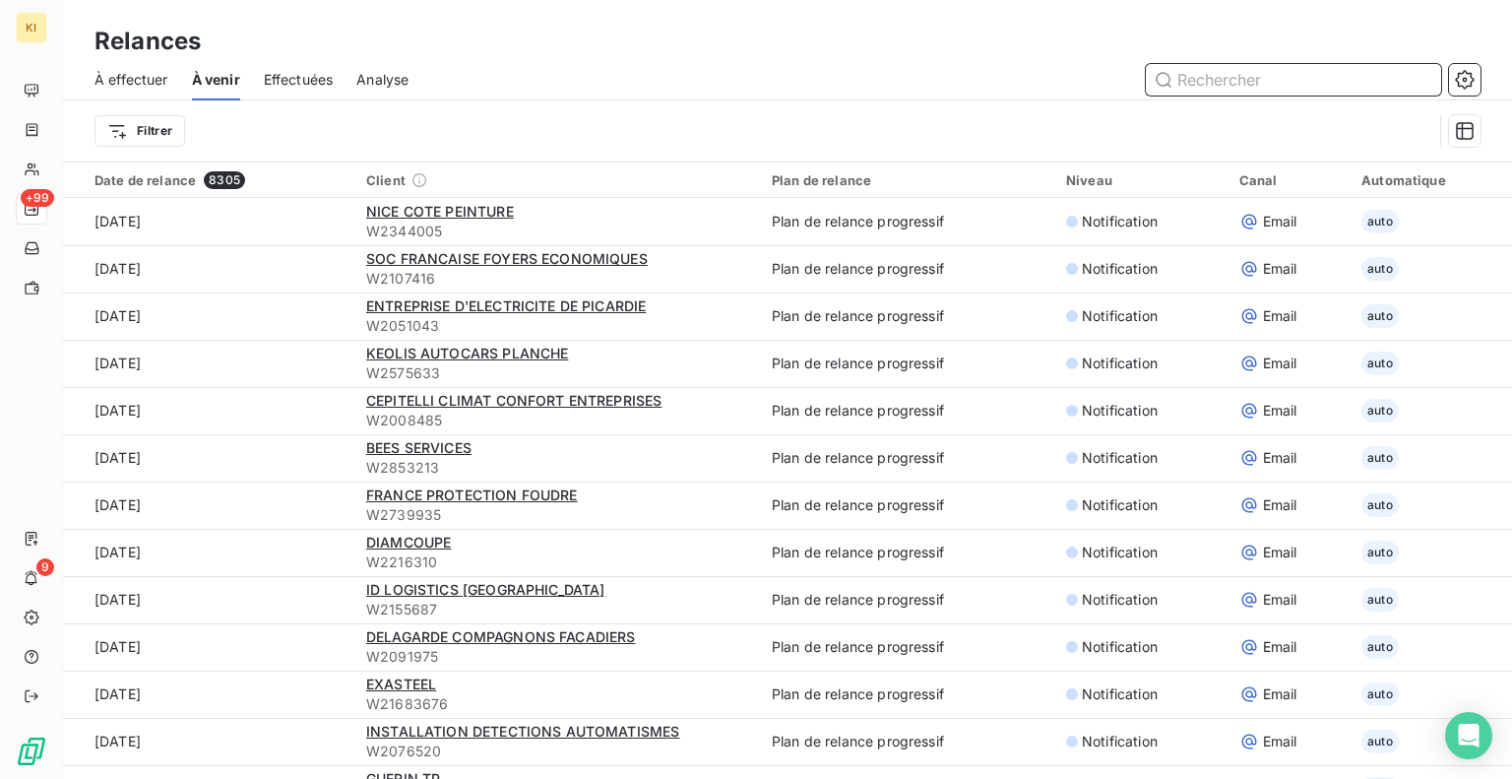
paste input "W2779566"
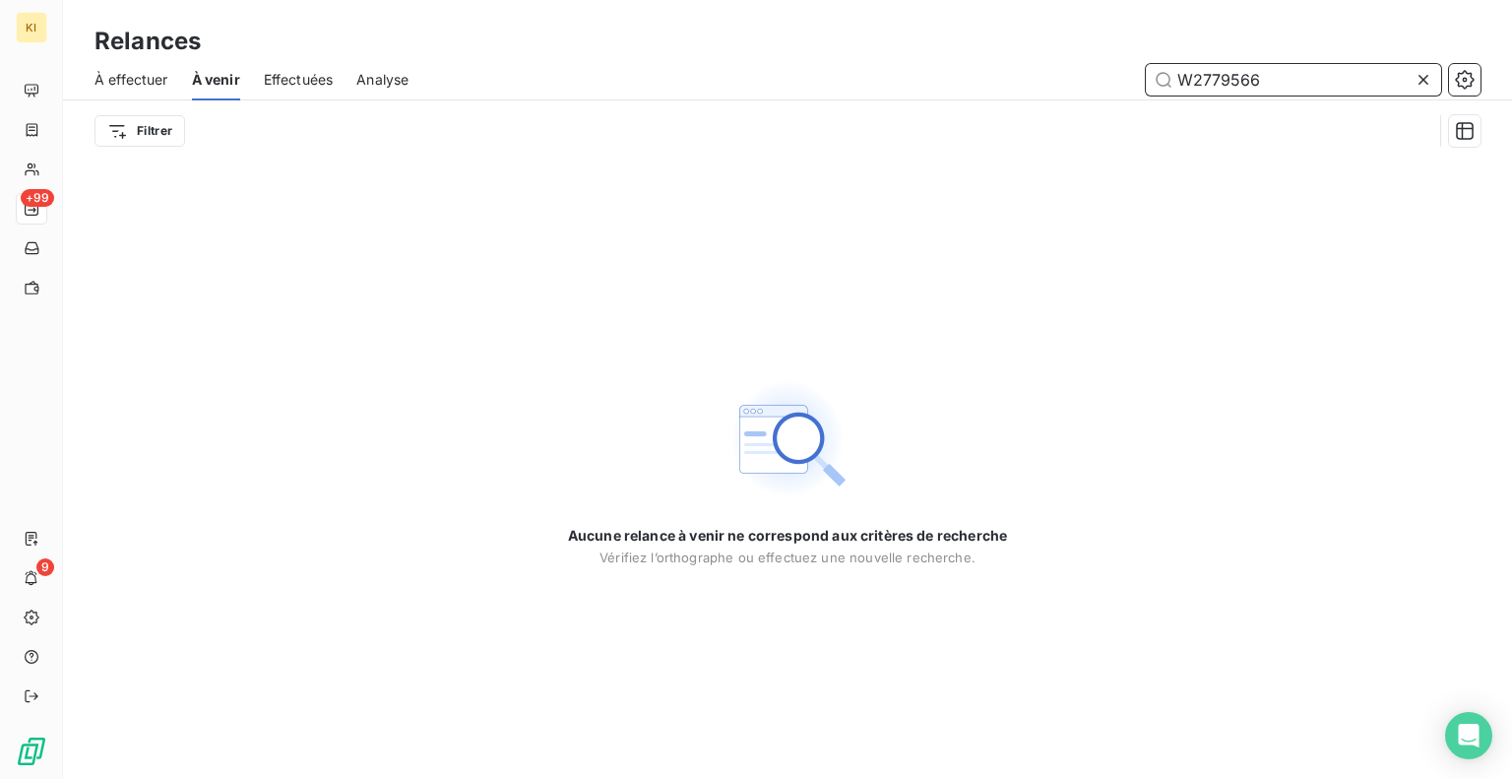
drag, startPoint x: 1311, startPoint y: 67, endPoint x: 853, endPoint y: 87, distance: 458.2
click at [853, 87] on div "W2779566" at bounding box center [956, 79] width 1048 height 31
paste input "512543"
drag, startPoint x: 1298, startPoint y: 86, endPoint x: 882, endPoint y: 66, distance: 416.9
click at [882, 66] on div "W2512543" at bounding box center [956, 79] width 1048 height 31
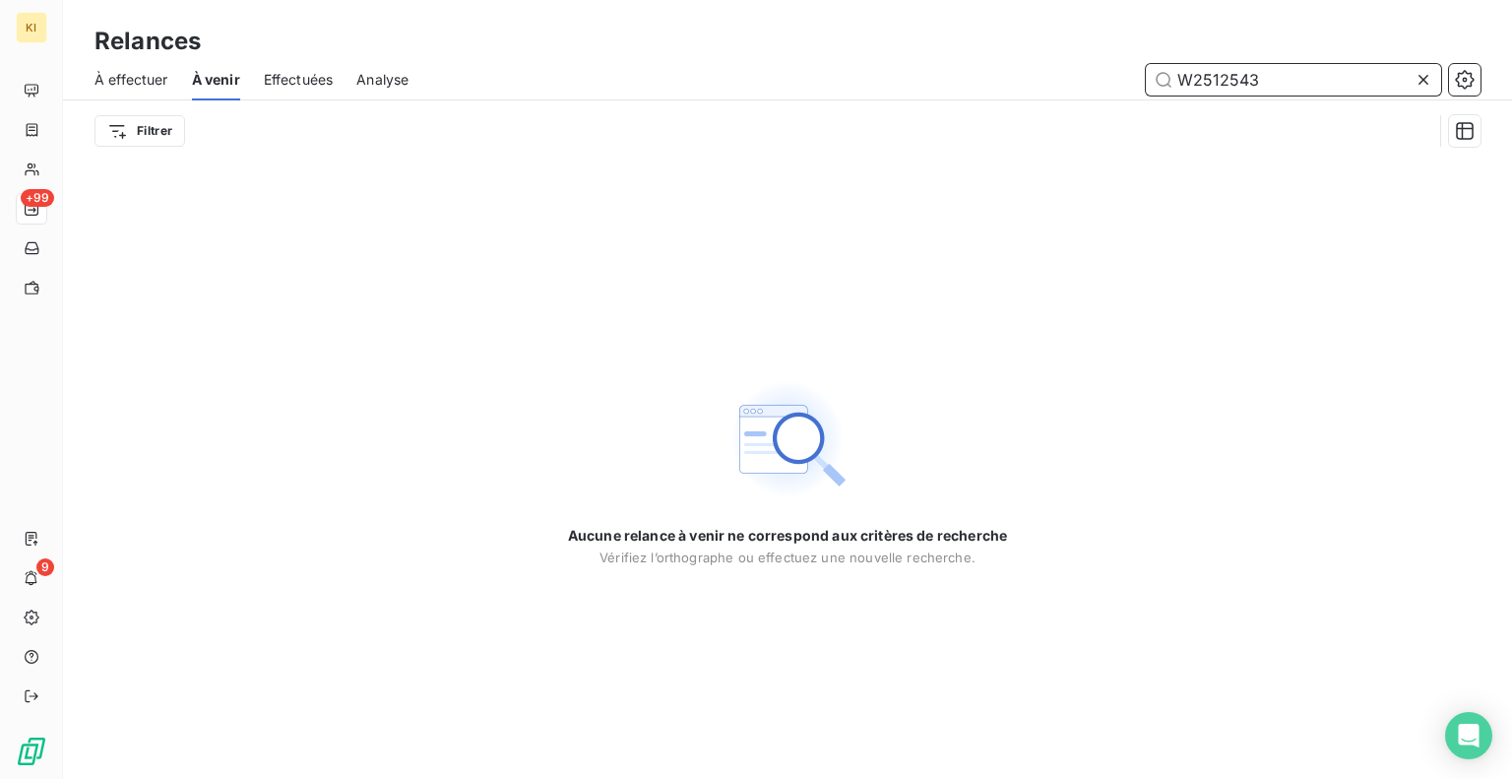
paste input "067418"
type input "W2067418"
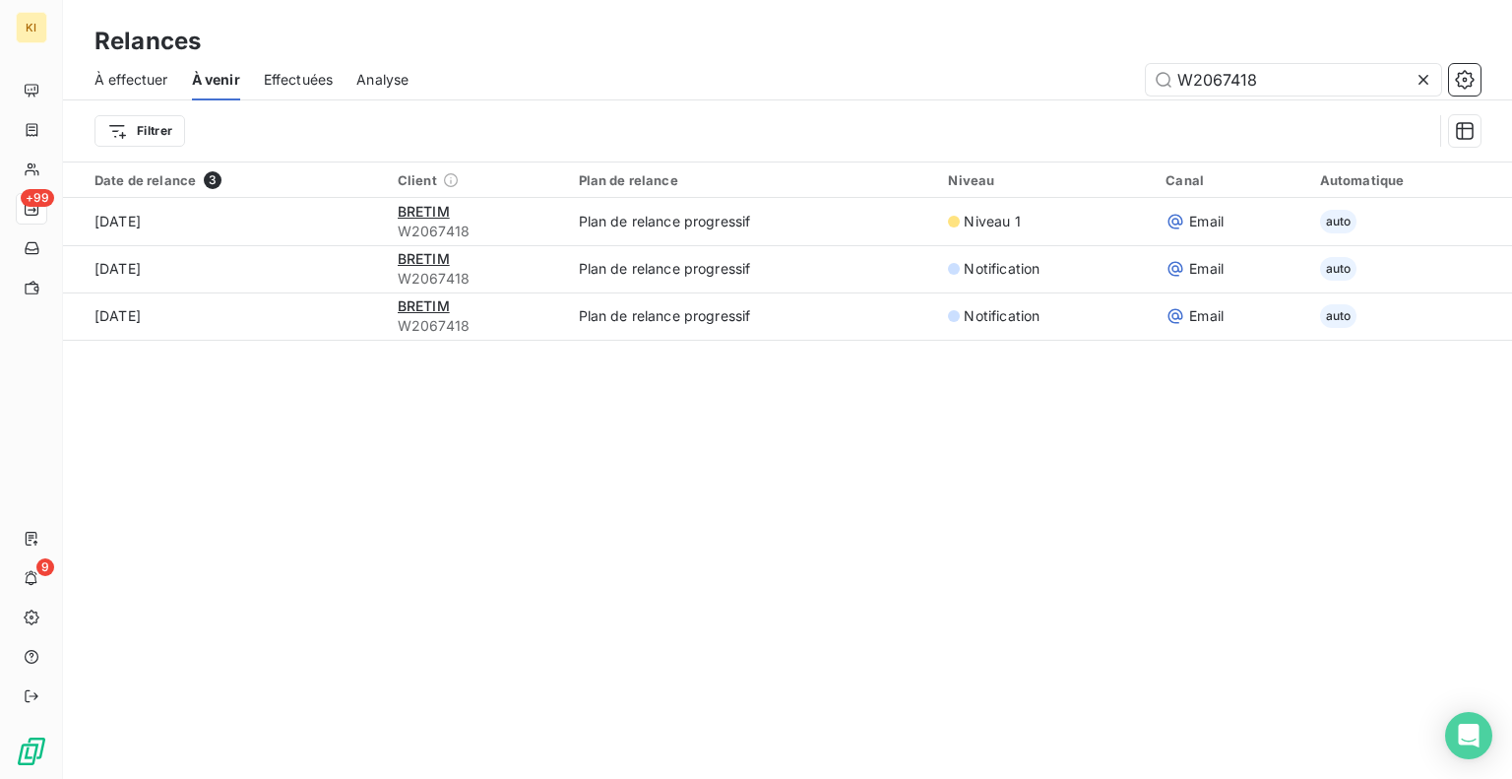
click at [1425, 78] on icon at bounding box center [1424, 80] width 20 height 20
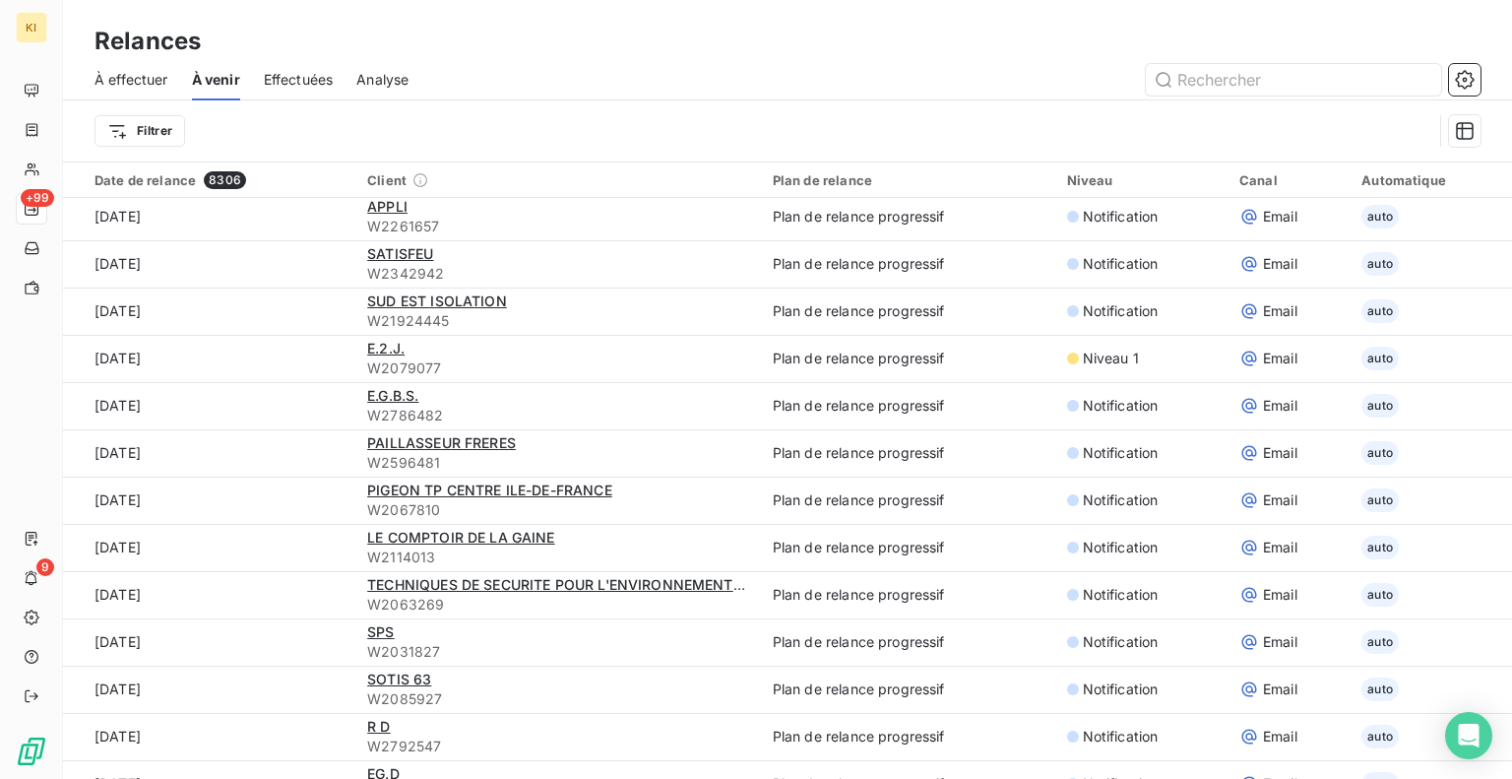
scroll to position [631, 0]
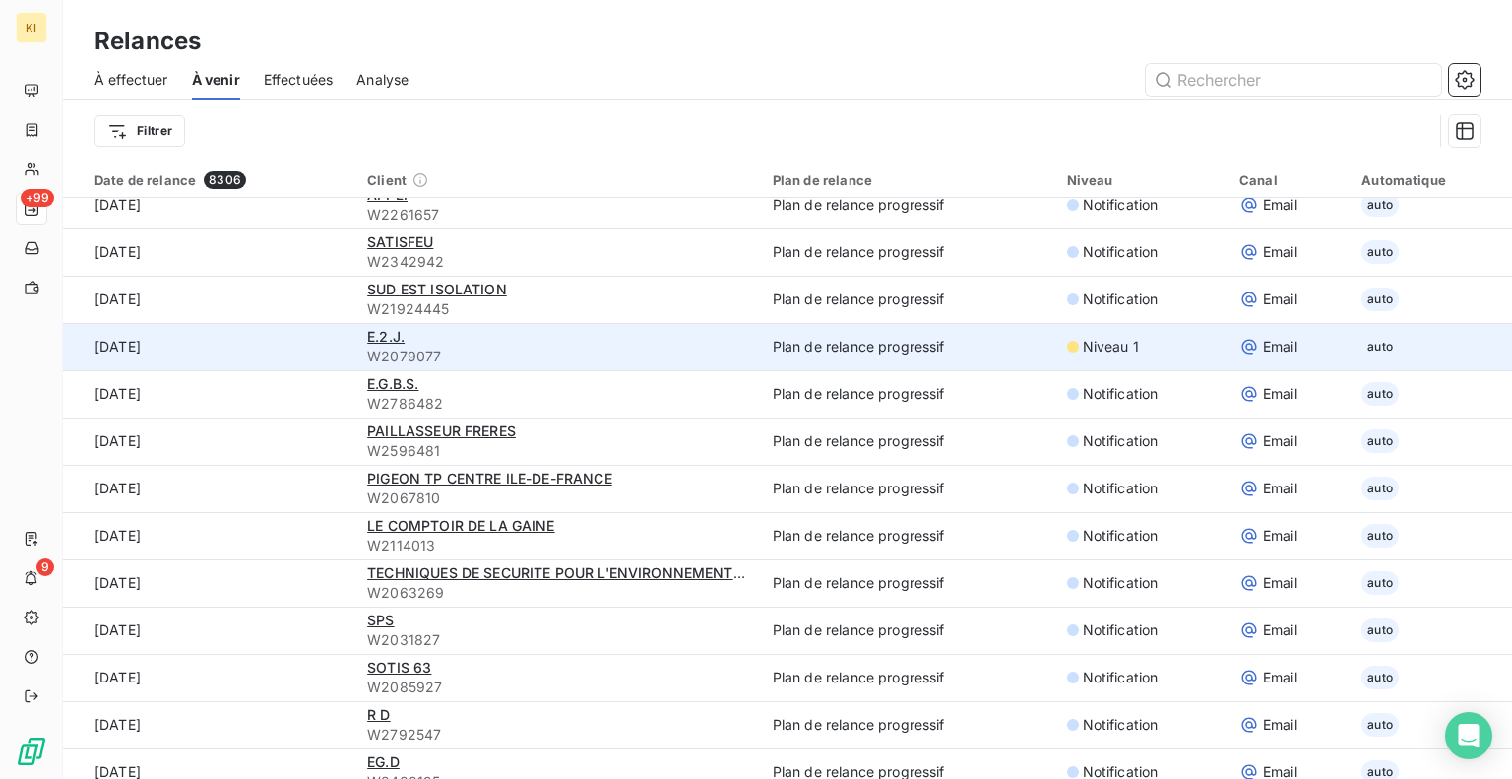
drag, startPoint x: 448, startPoint y: 352, endPoint x: 339, endPoint y: 367, distance: 110.3
click at [339, 367] on tr "[DATE] E.2.J. W2079077 Plan de relance progressif Niveau 1 Email auto" at bounding box center [787, 346] width 1449 height 47
click at [457, 362] on span "W2079077" at bounding box center [558, 356] width 382 height 20
click at [367, 338] on span "E.2.J." at bounding box center [385, 336] width 37 height 17
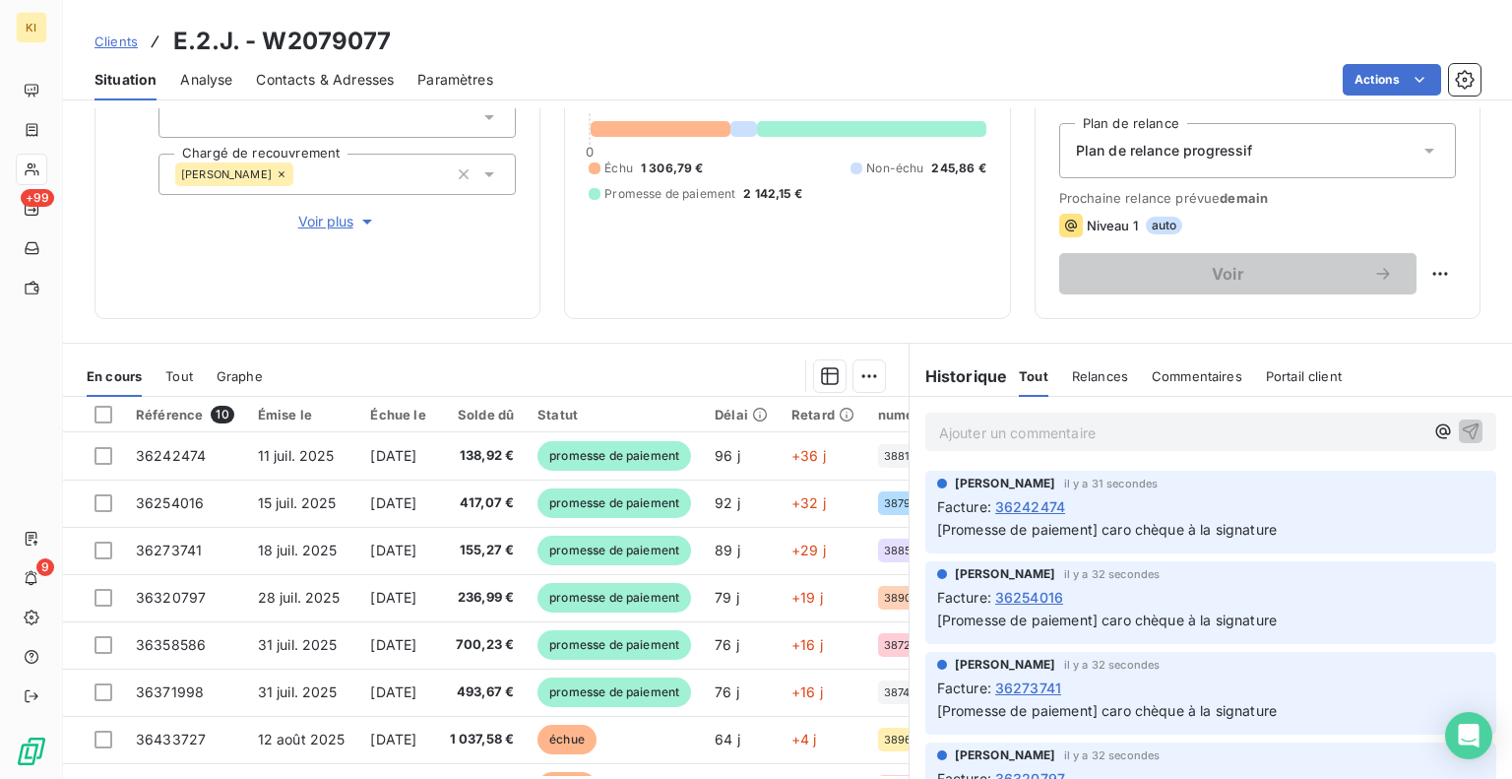
scroll to position [260, 0]
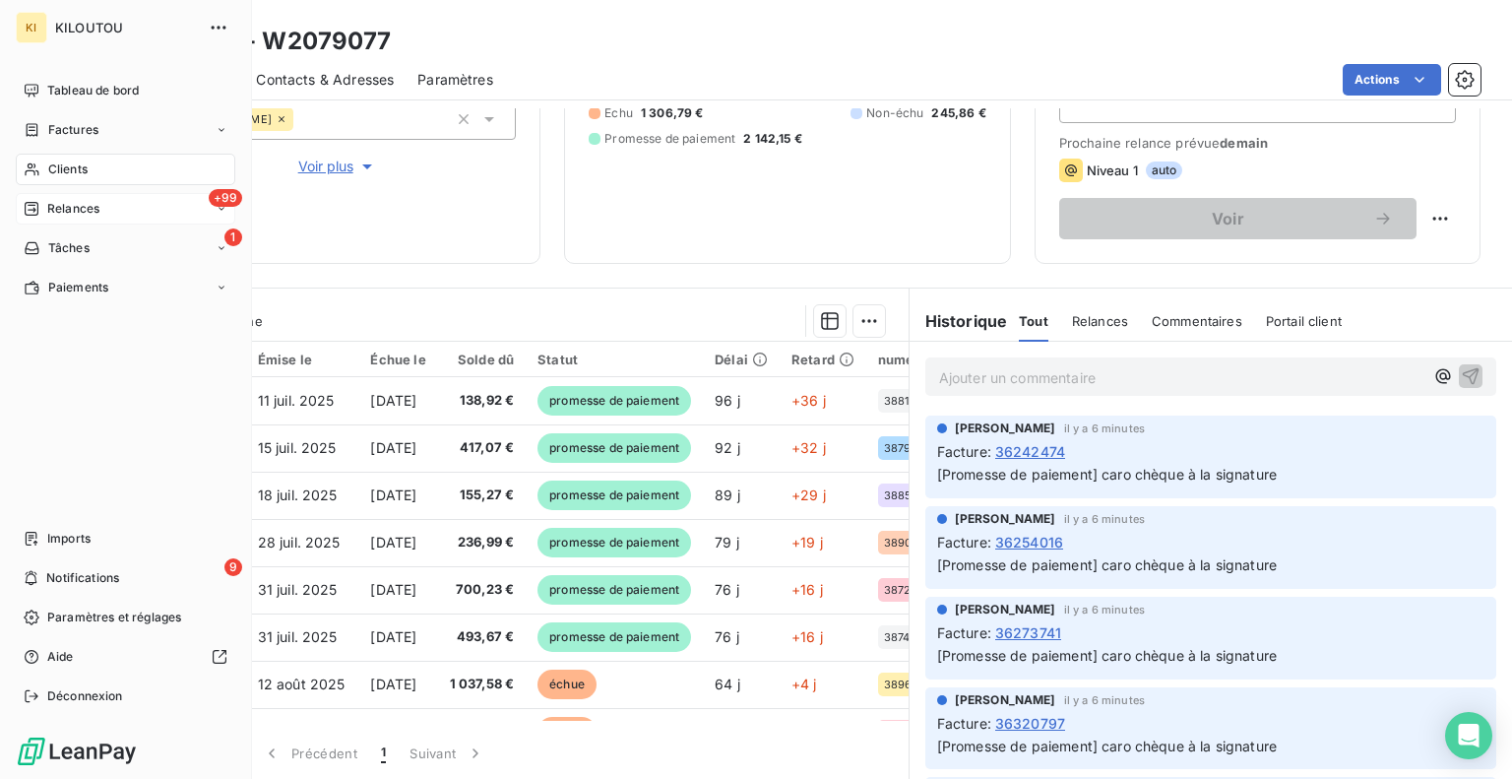
click at [84, 216] on span "Relances" at bounding box center [73, 209] width 52 height 18
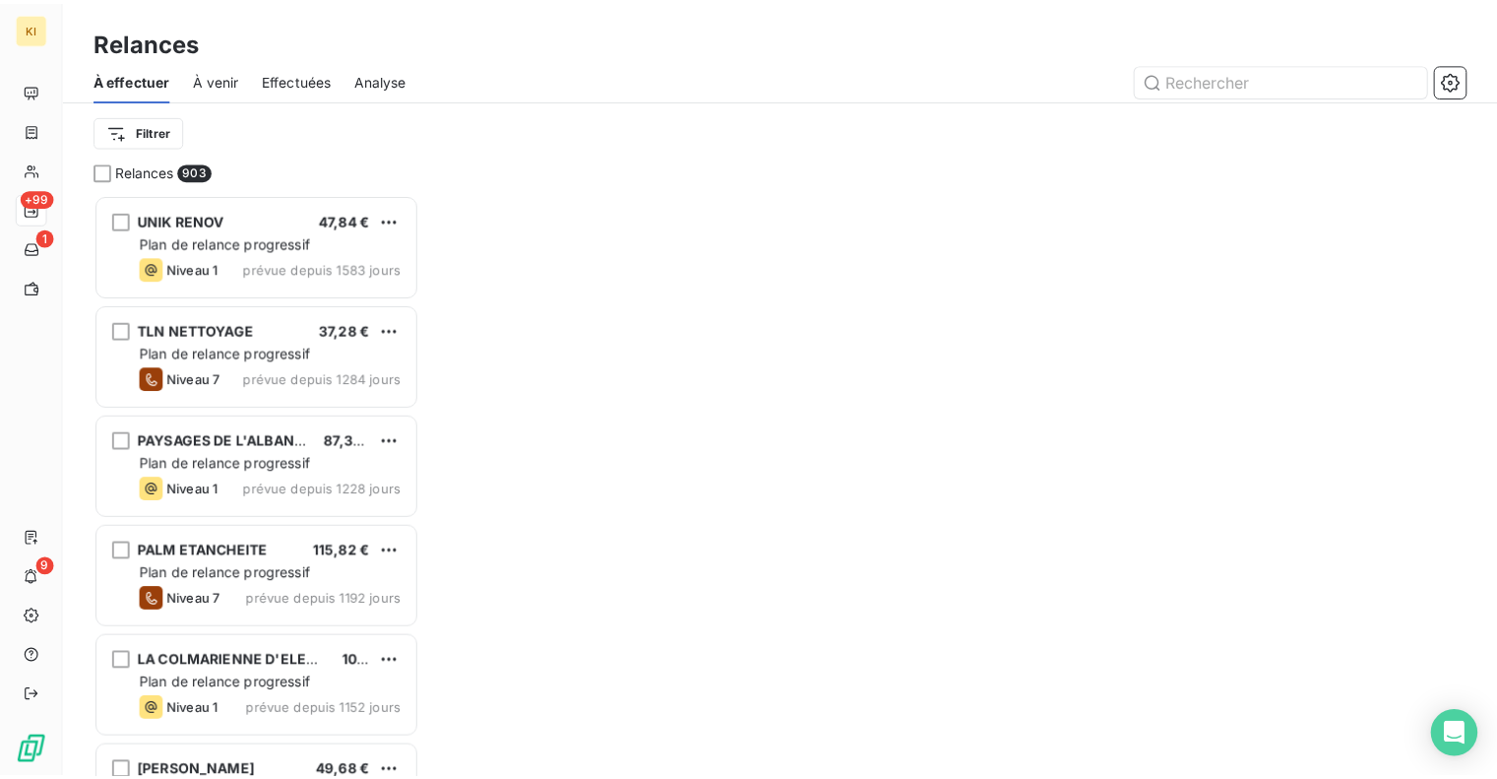
scroll to position [571, 313]
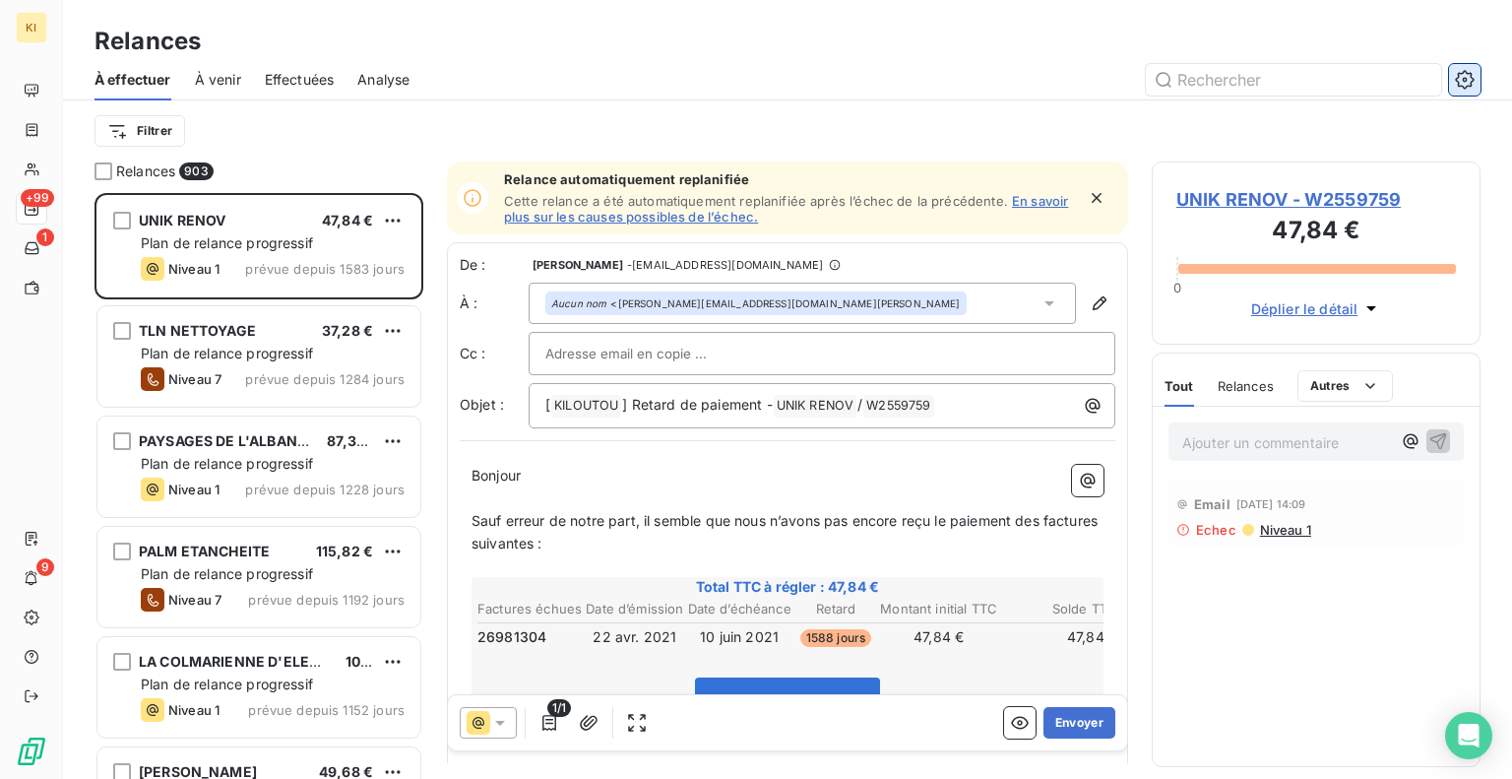
click at [1478, 90] on button "button" at bounding box center [1464, 79] width 31 height 31
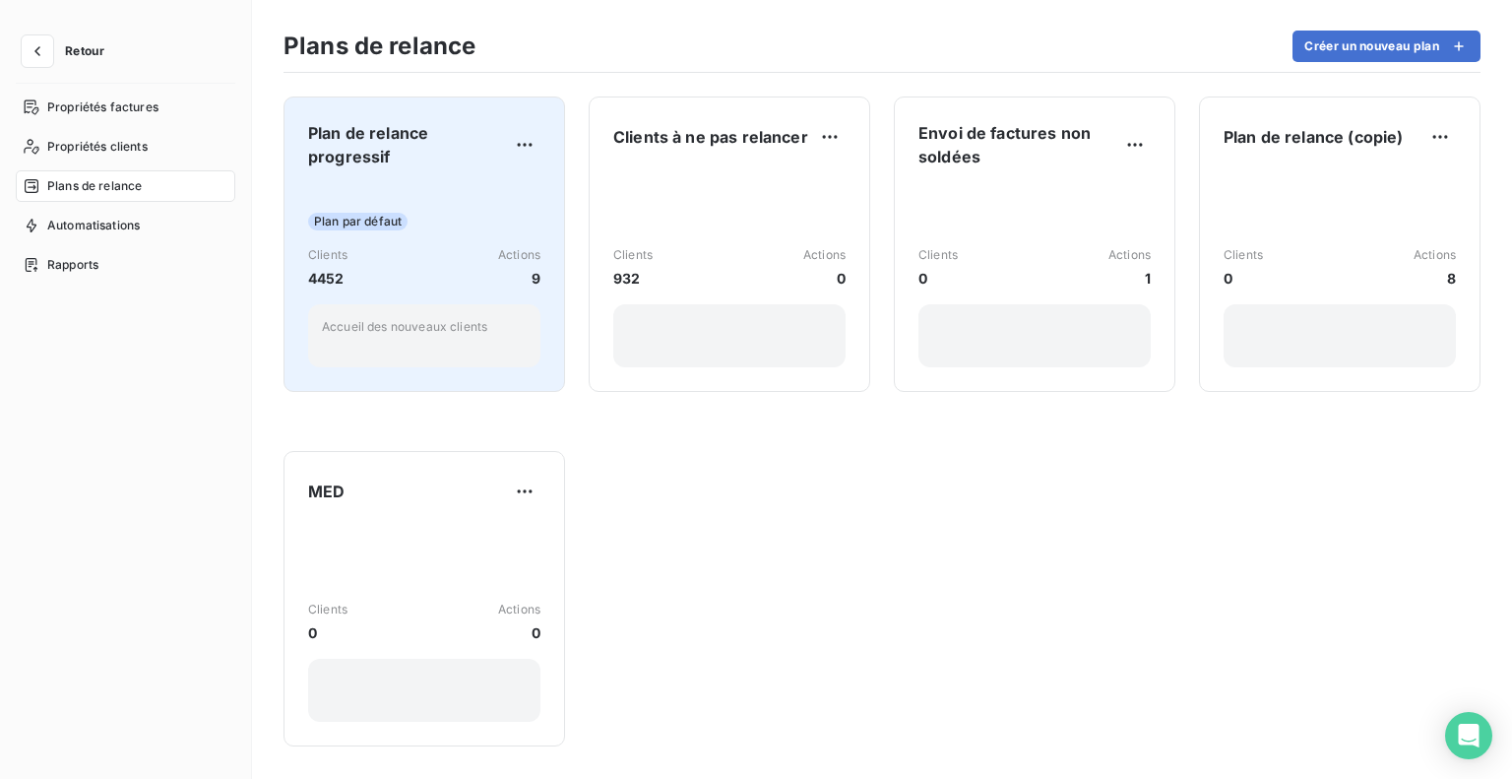
click at [355, 217] on span "Plan par défaut" at bounding box center [357, 222] width 99 height 18
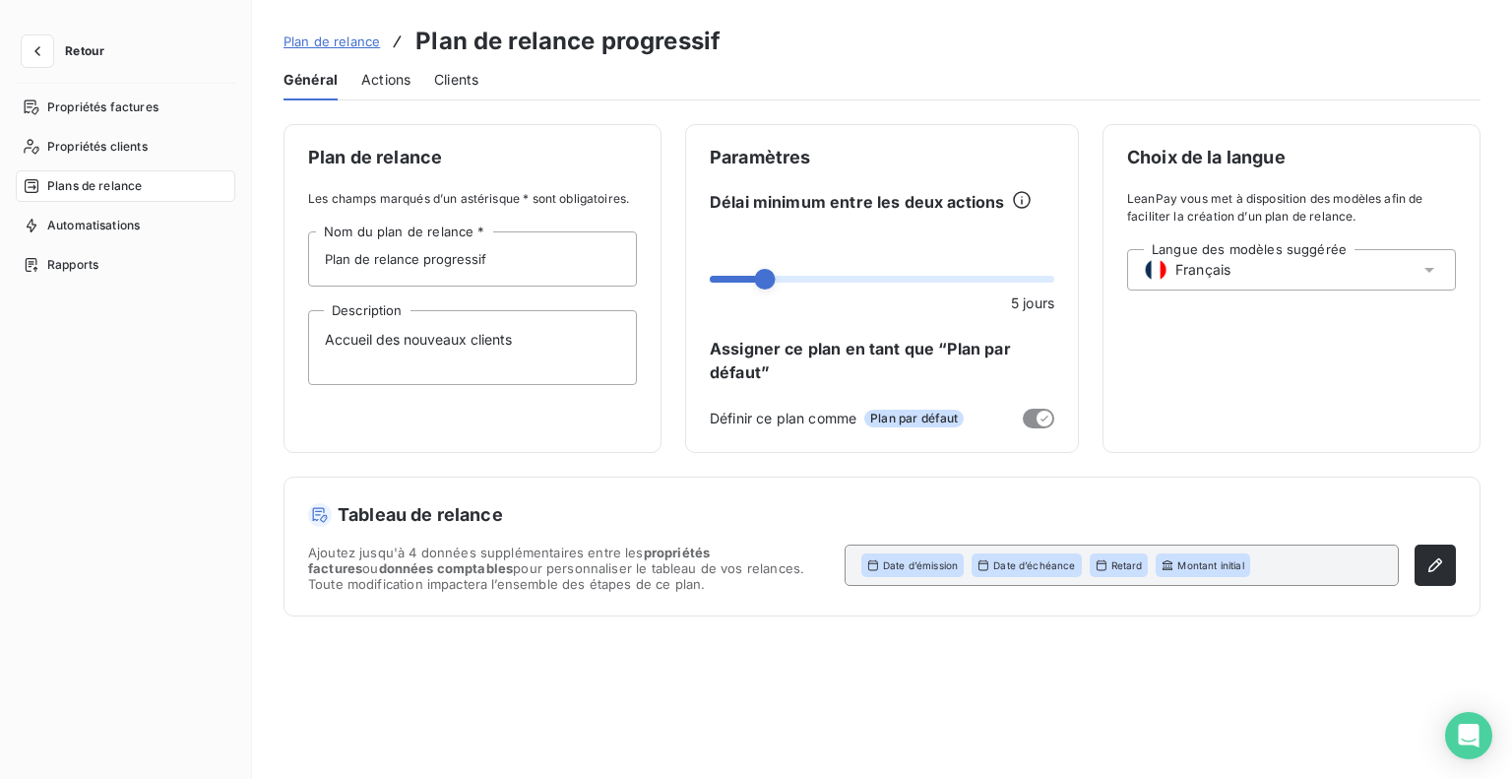
click at [397, 79] on span "Actions" at bounding box center [385, 80] width 49 height 20
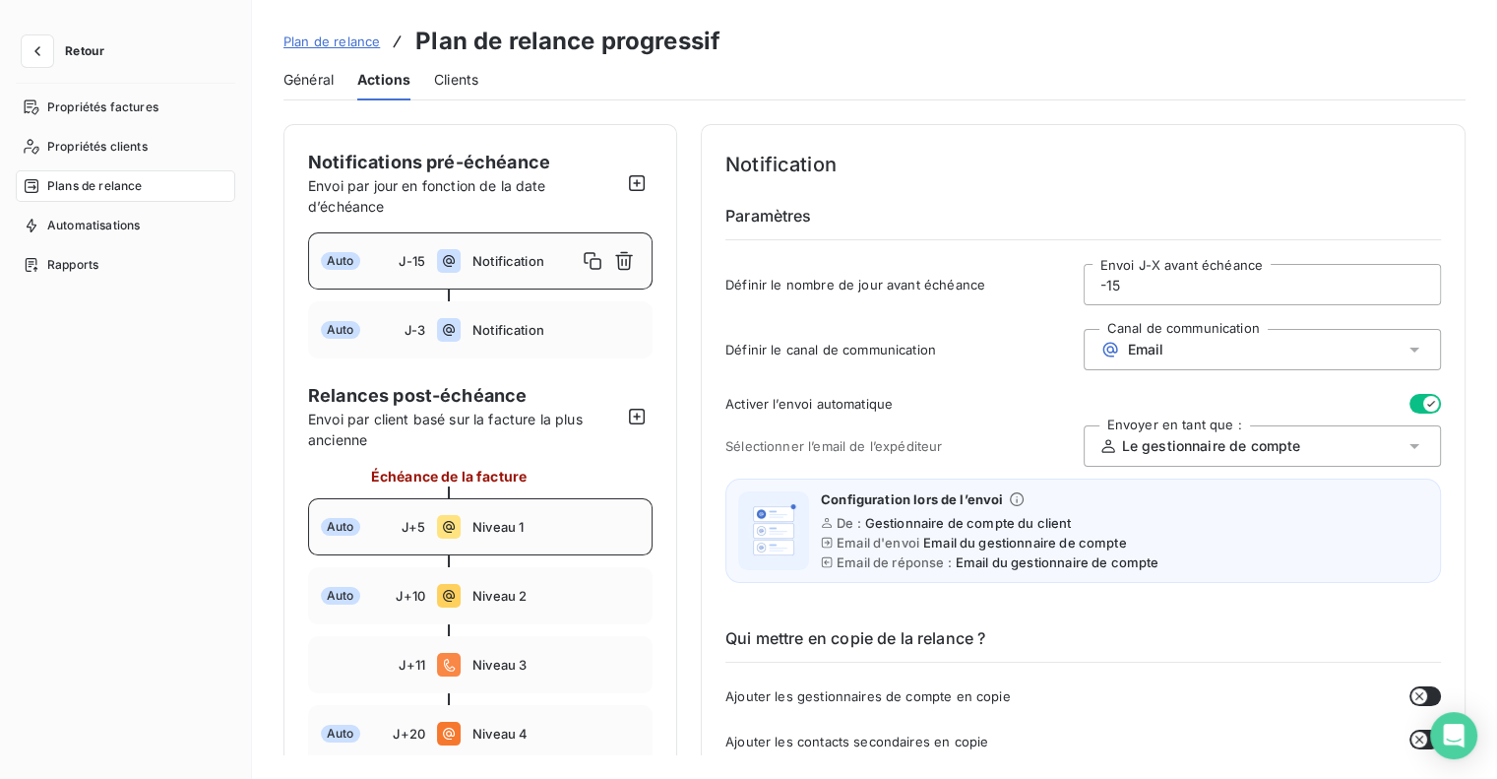
click at [407, 515] on div "Auto J+5 Niveau 1" at bounding box center [480, 526] width 345 height 57
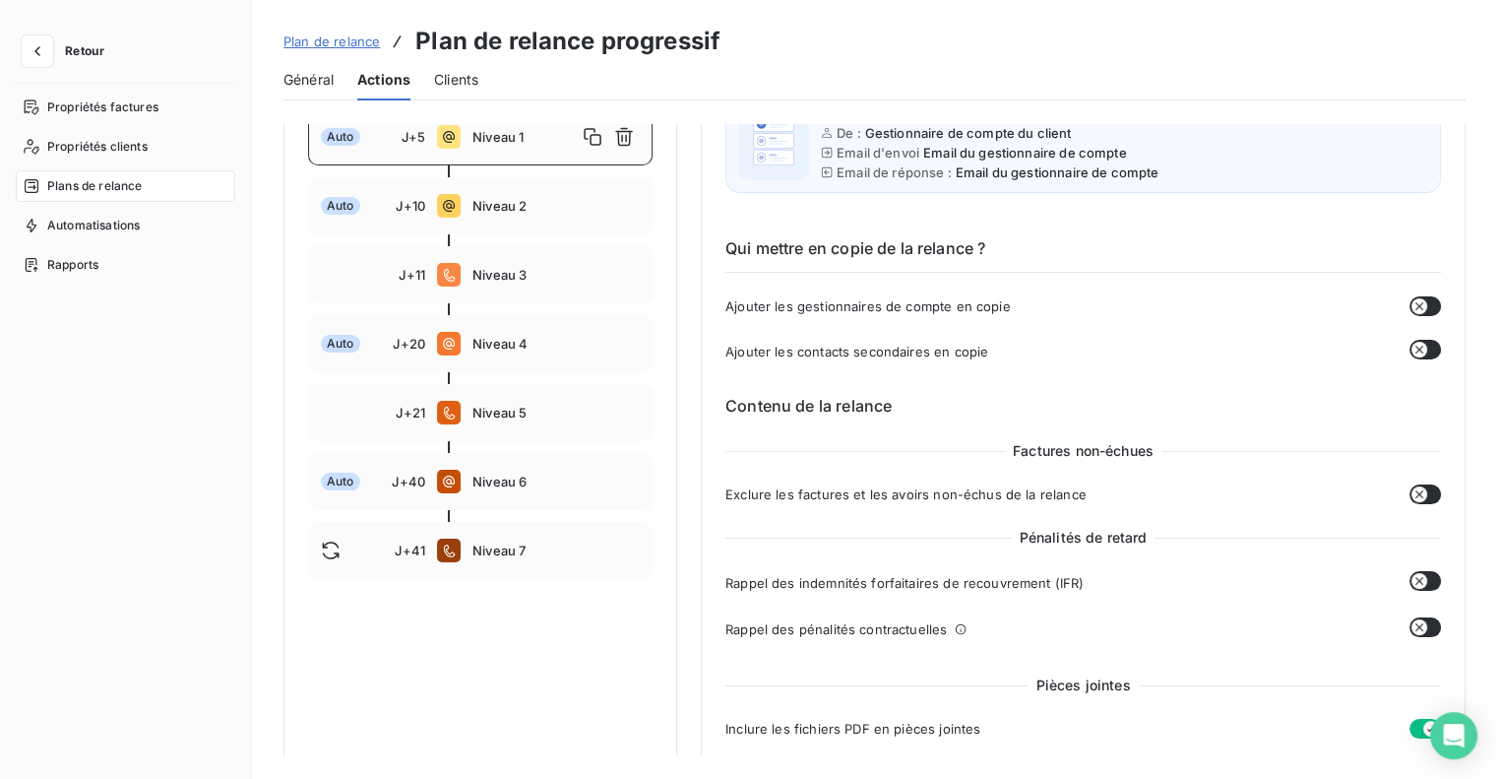
scroll to position [393, 0]
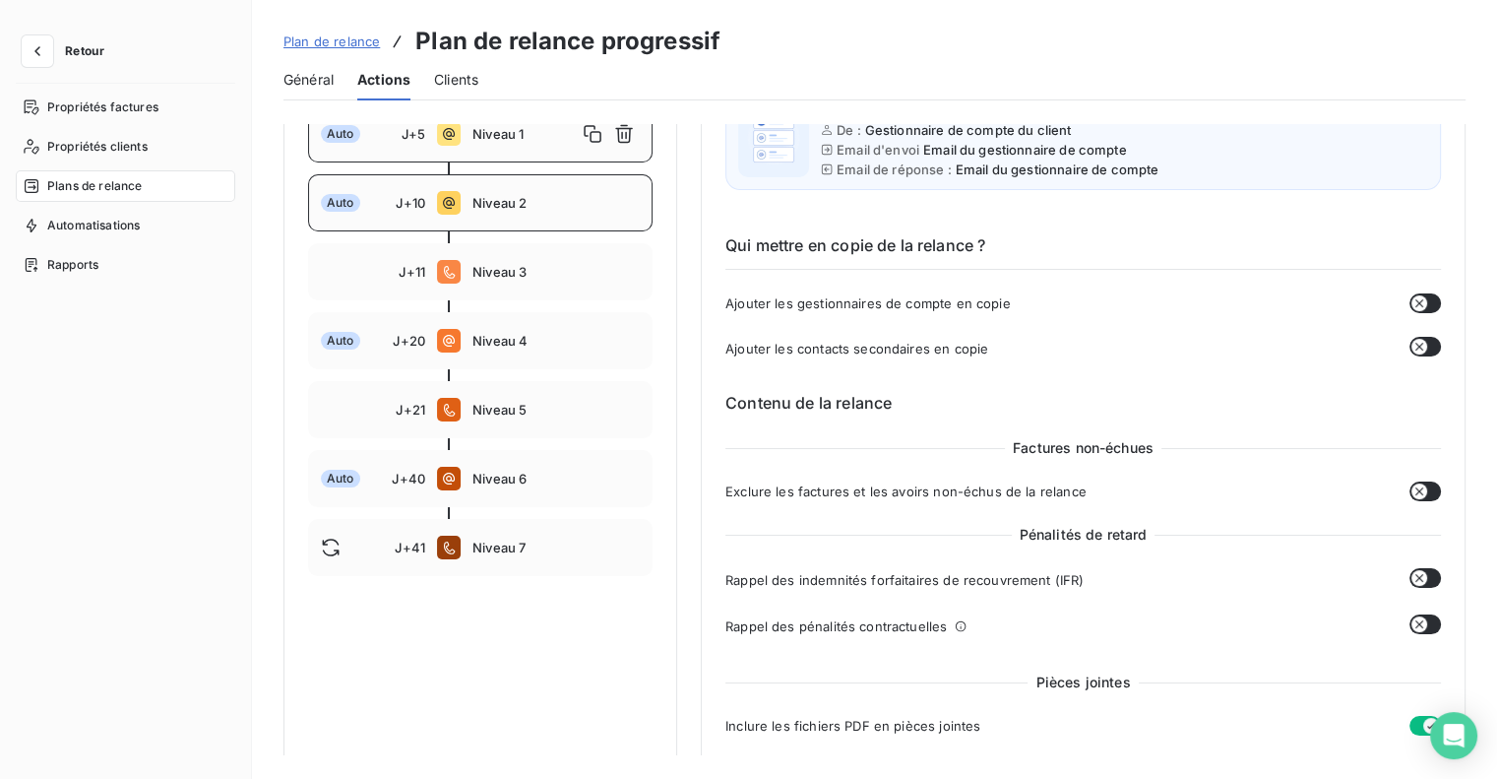
click at [497, 188] on div "Auto J+10 Niveau 2" at bounding box center [480, 202] width 345 height 57
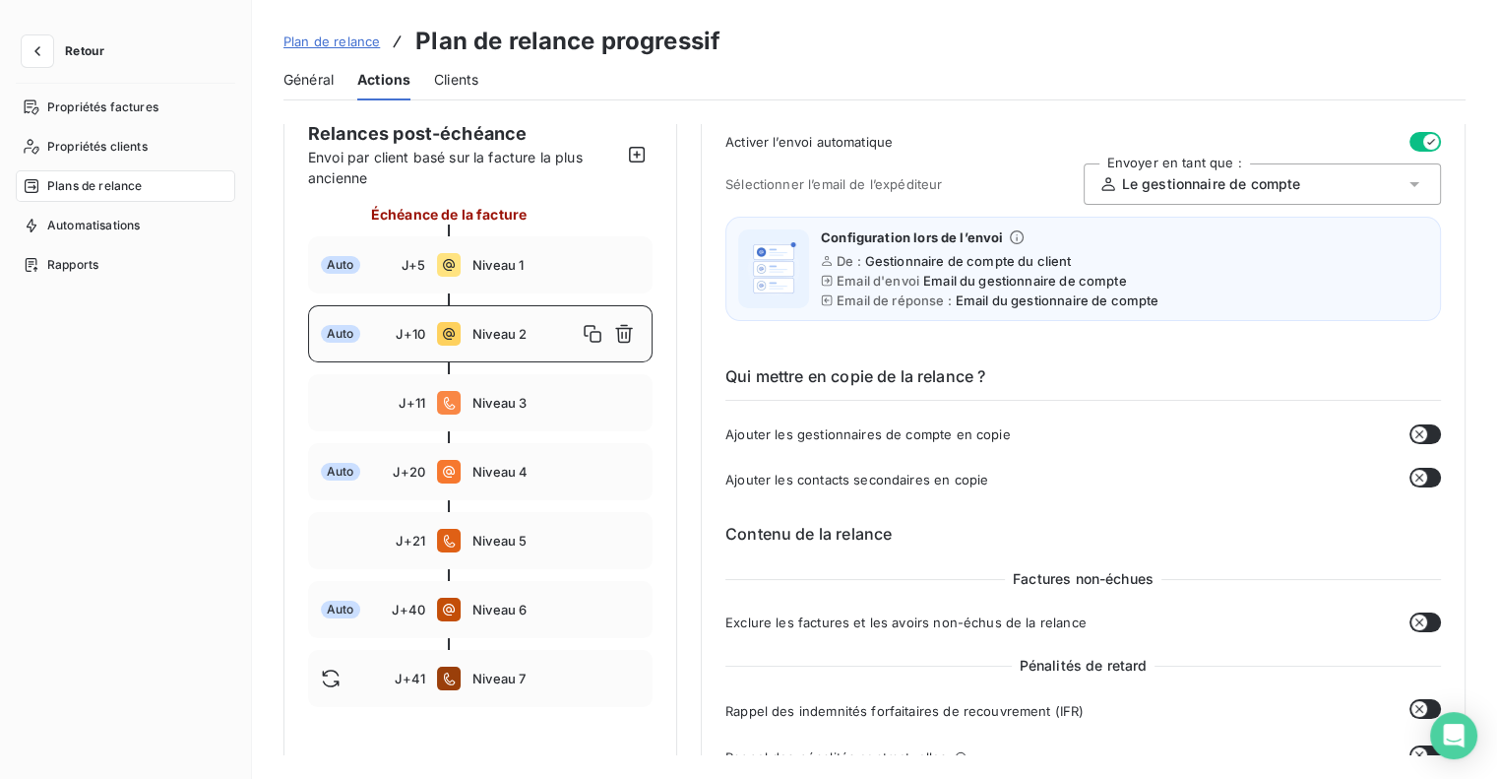
scroll to position [268, 0]
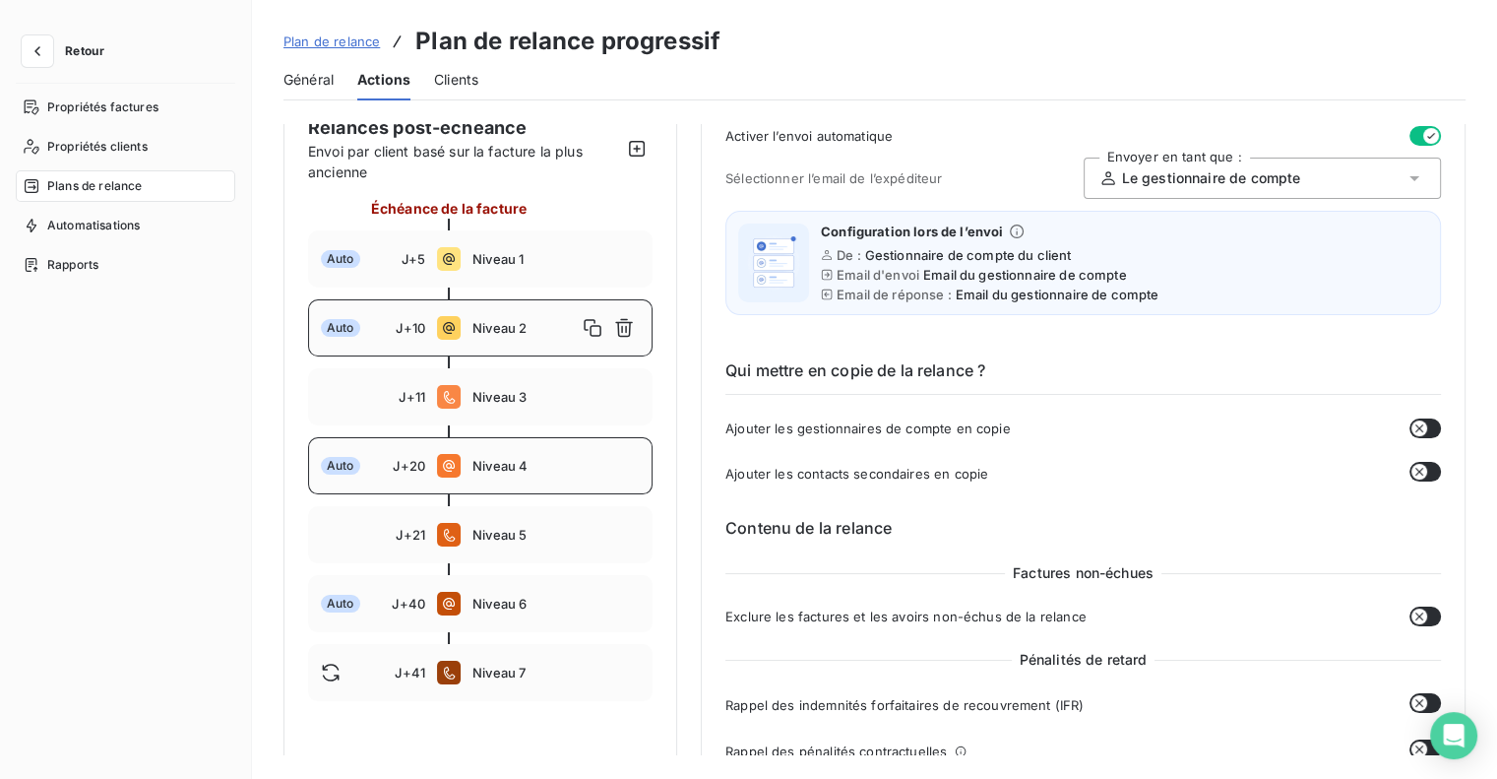
click at [601, 455] on div "Auto J+20 Niveau 4" at bounding box center [480, 465] width 345 height 57
type input "20"
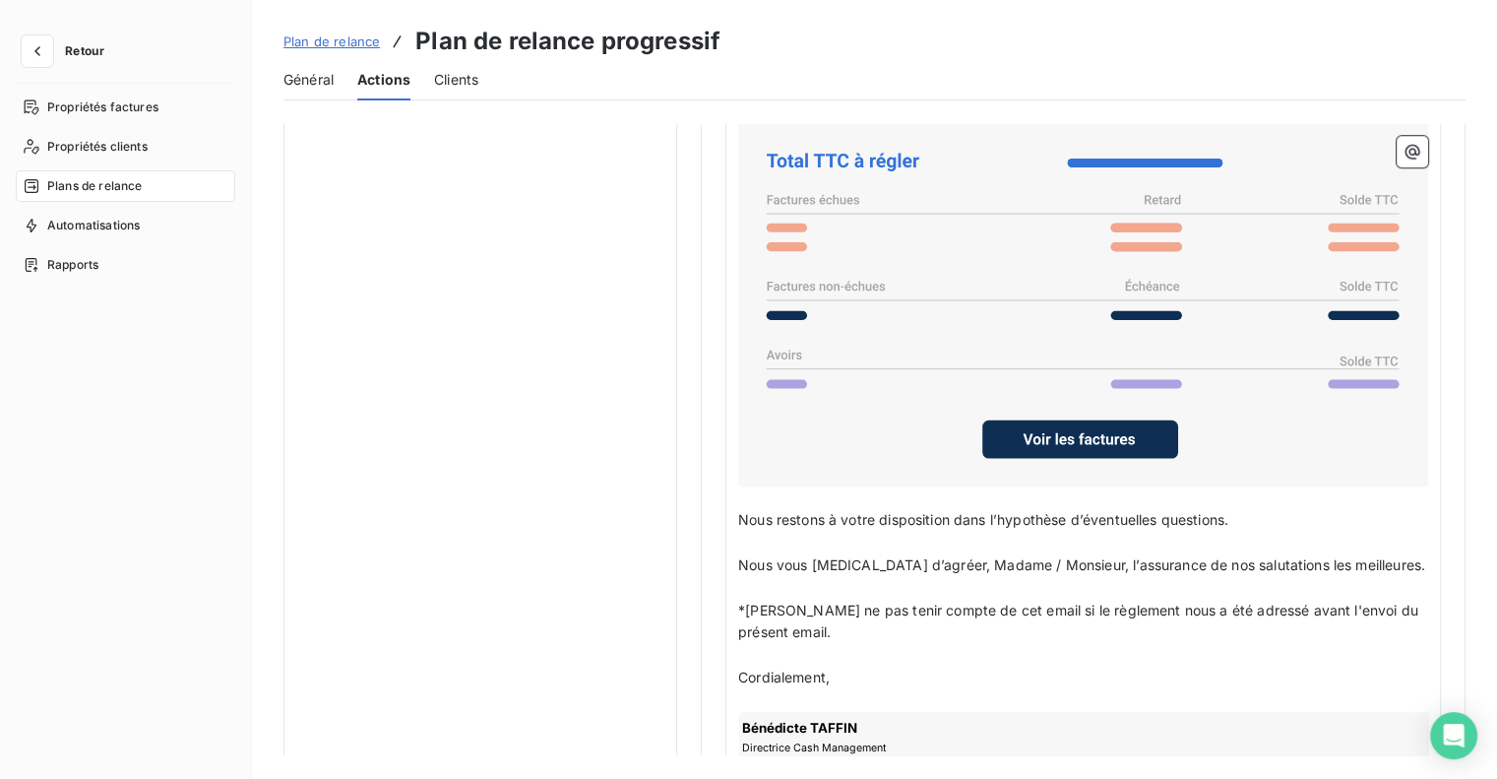
scroll to position [1631, 0]
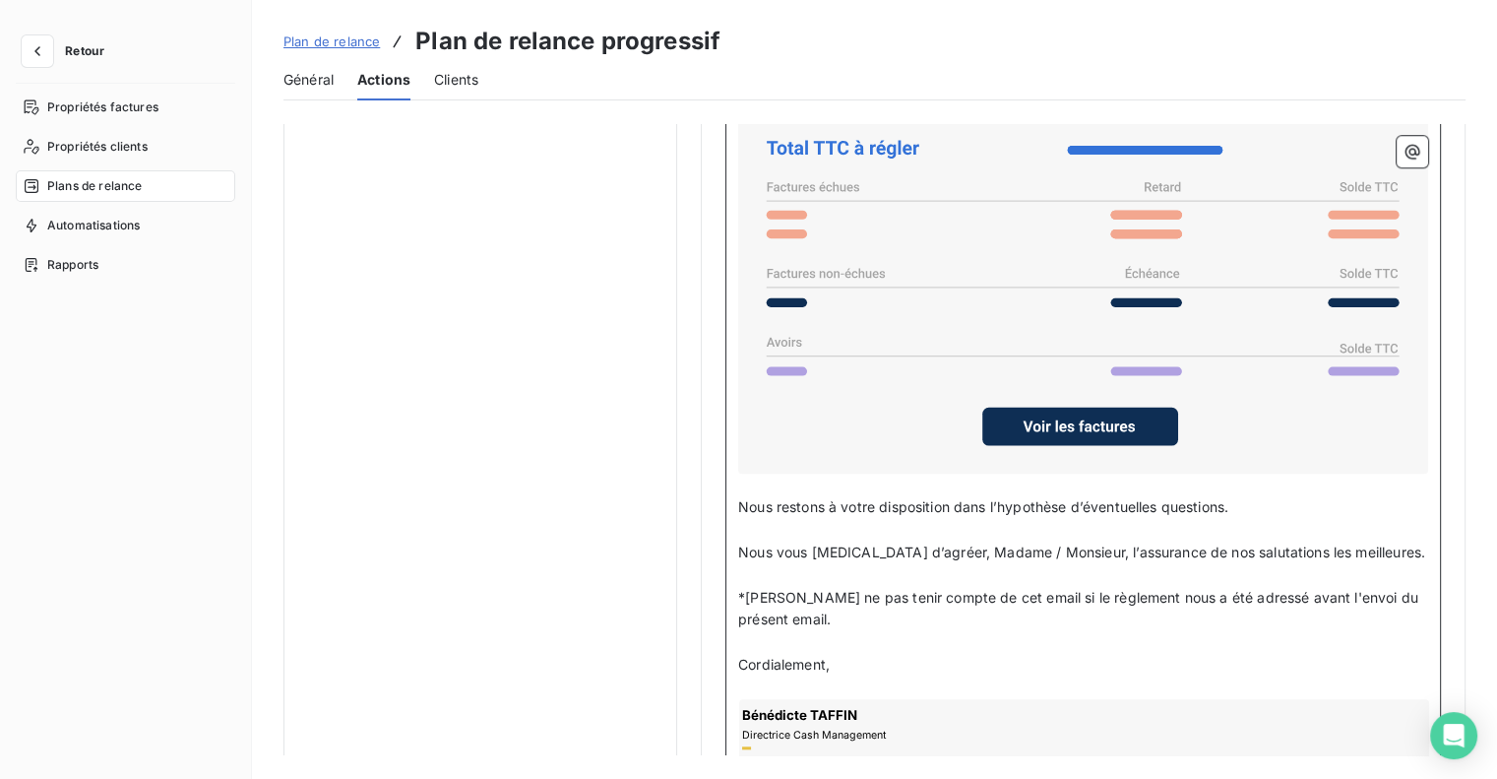
click at [747, 593] on span "*[PERSON_NAME] ne pas tenir compte de cet email si le règlement nous a été adre…" at bounding box center [1080, 608] width 684 height 39
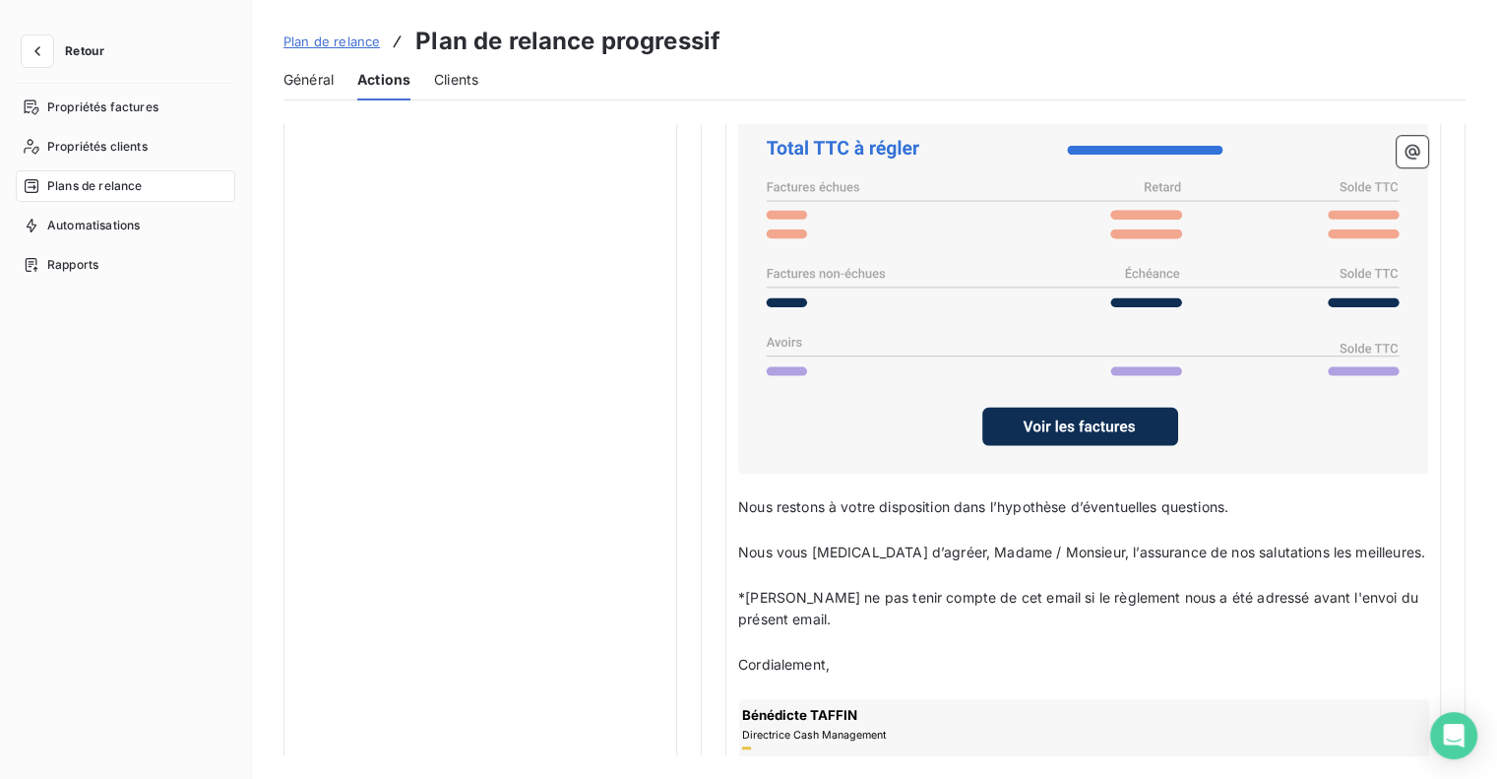
click at [43, 63] on button "button" at bounding box center [37, 50] width 31 height 31
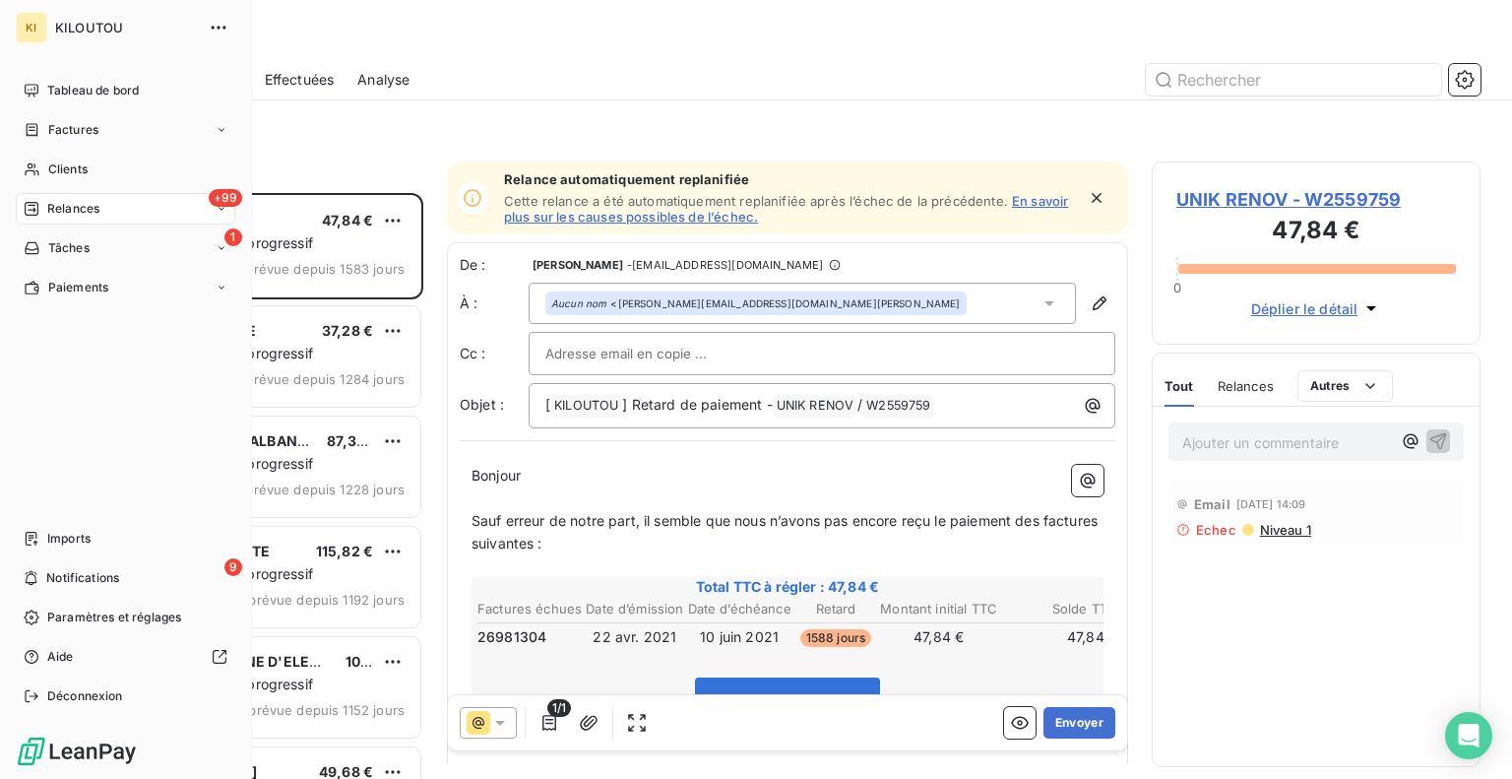
scroll to position [571, 313]
